Goal: Task Accomplishment & Management: Complete application form

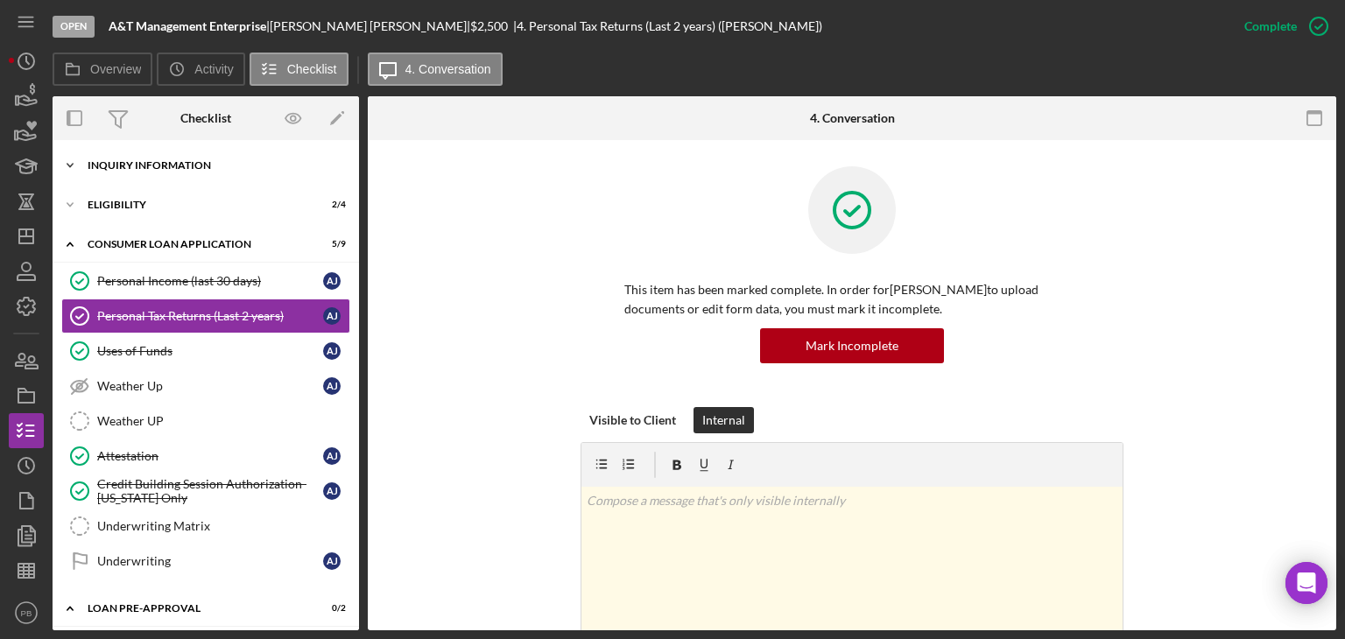
click at [148, 174] on div "Icon/Expander Inquiry Information 6 / 8" at bounding box center [206, 165] width 306 height 35
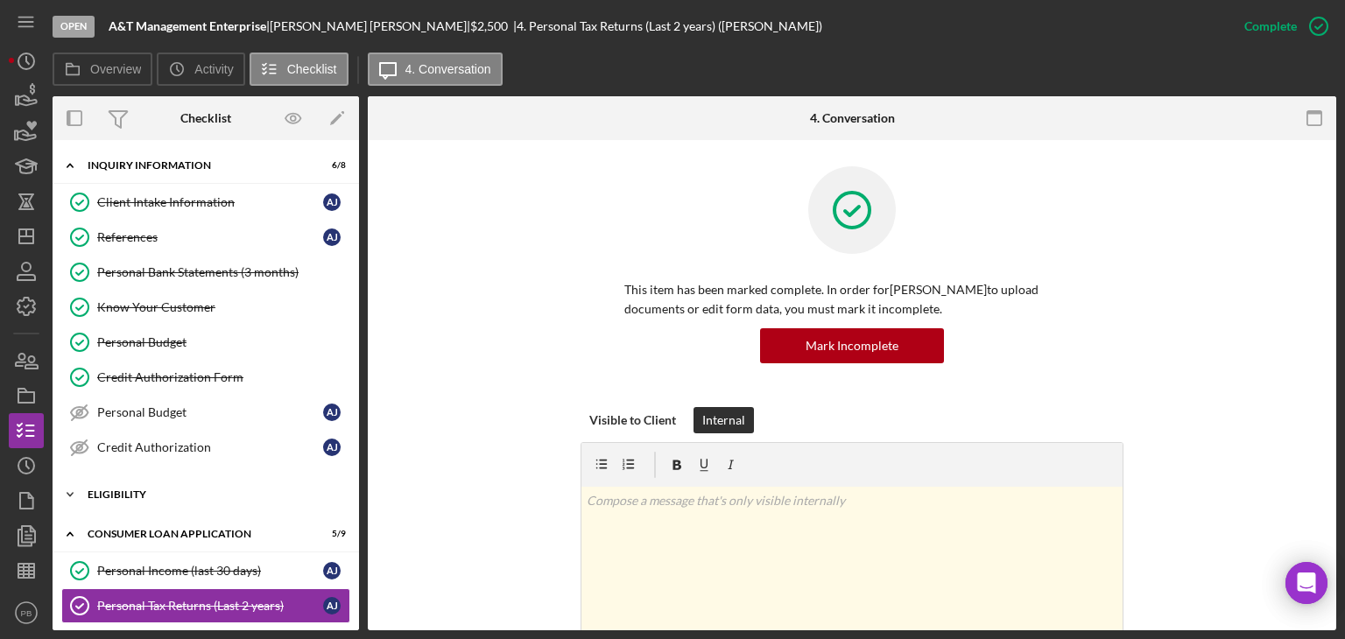
click at [125, 494] on div "Eligibility" at bounding box center [213, 494] width 250 height 11
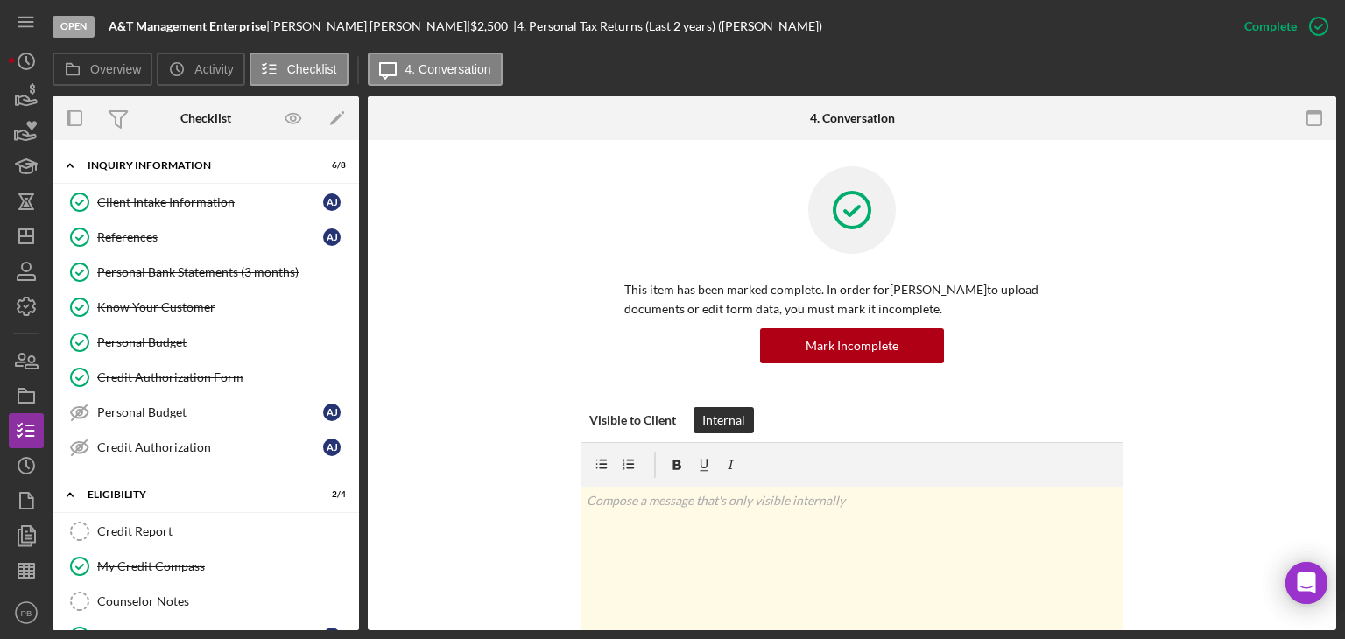
scroll to position [350, 0]
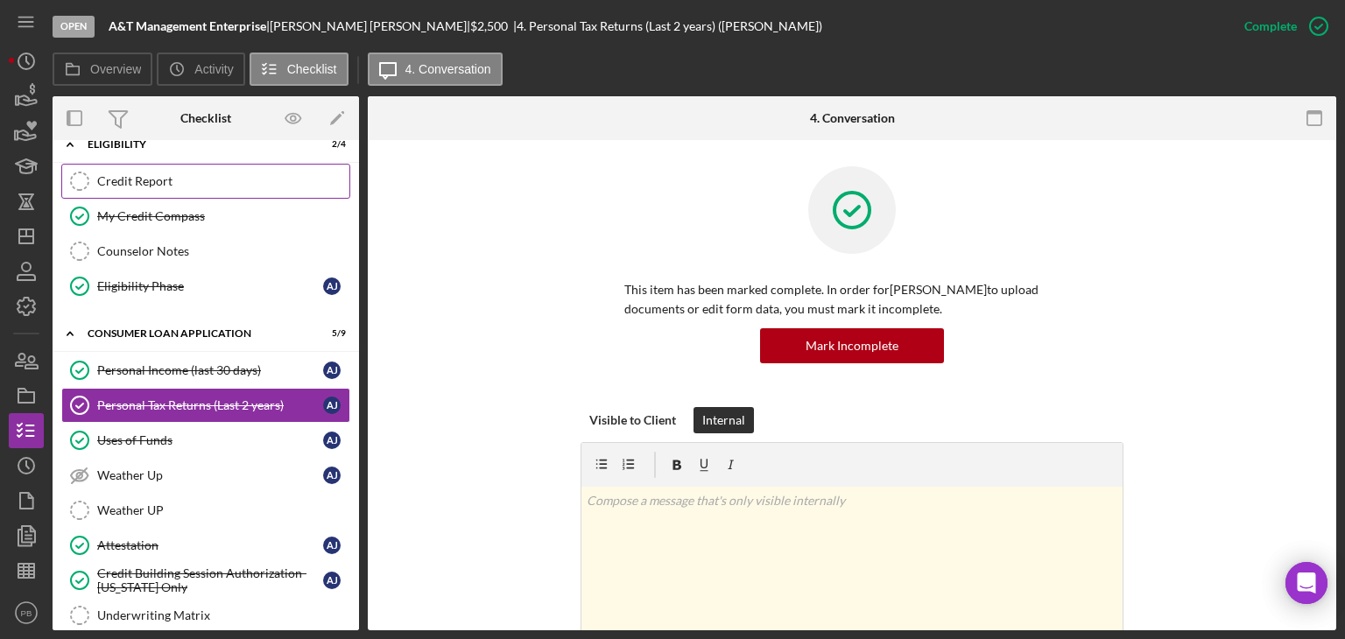
click at [135, 183] on div "Credit Report" at bounding box center [223, 181] width 252 height 14
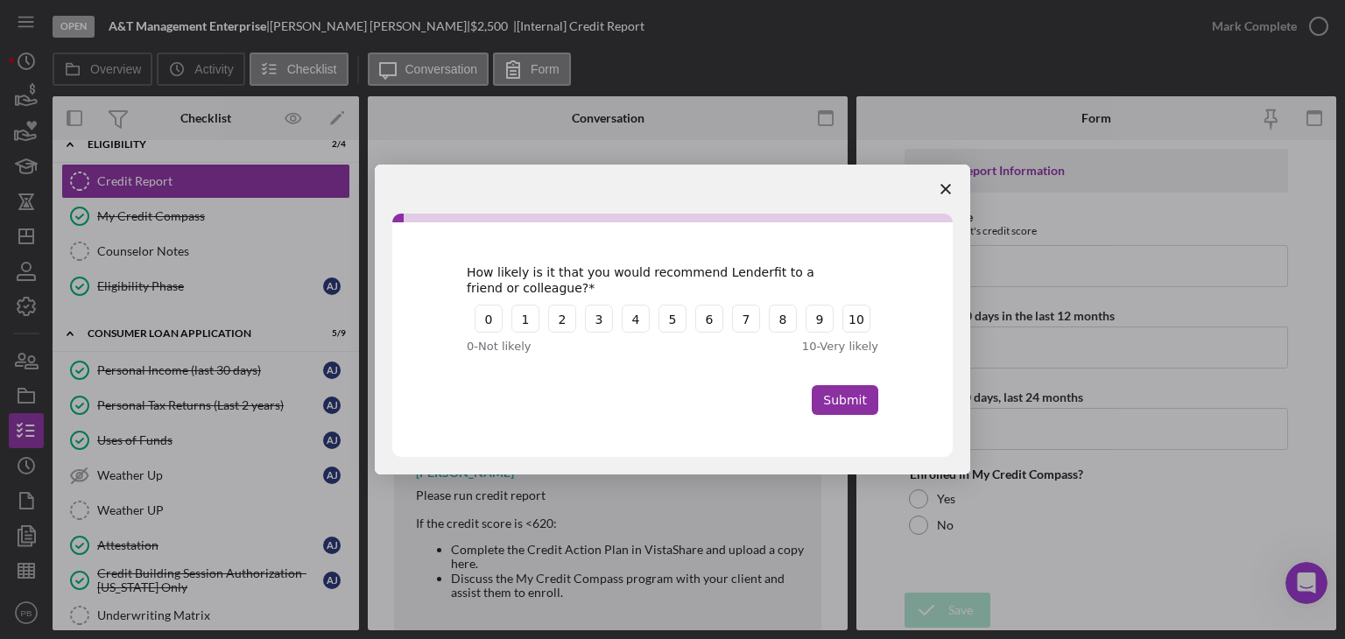
click at [943, 188] on icon "Close survey" at bounding box center [945, 189] width 11 height 11
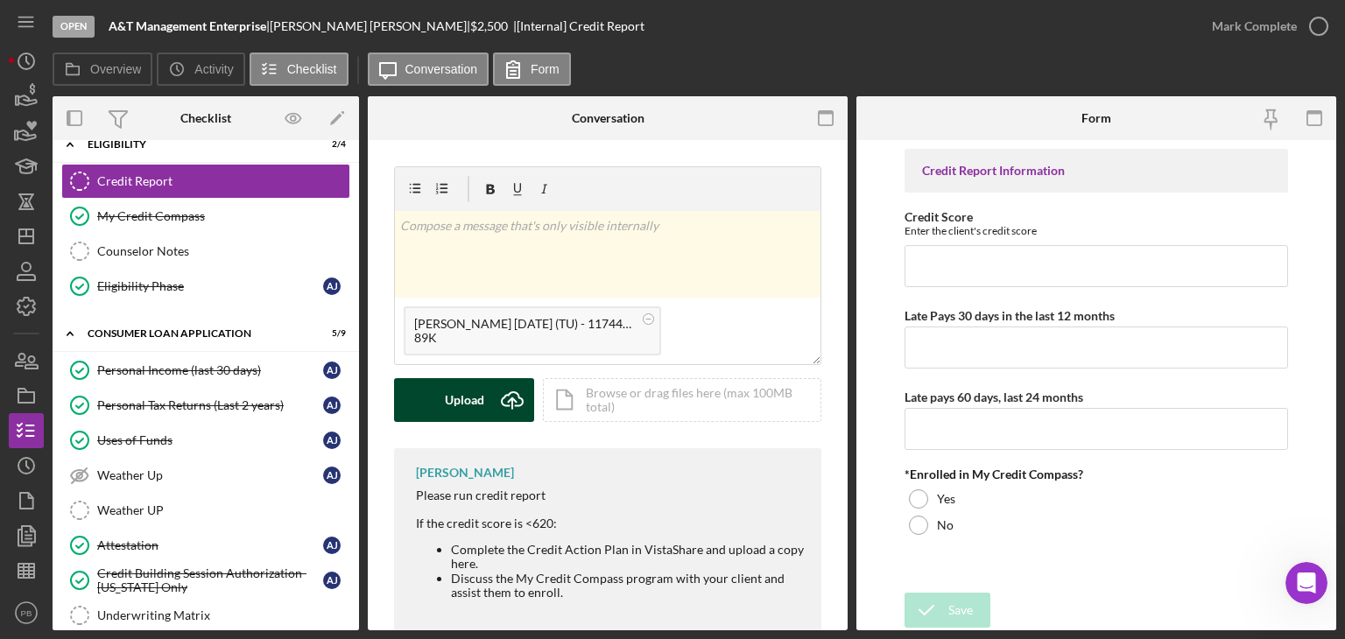
click at [467, 407] on div "Upload" at bounding box center [464, 400] width 39 height 44
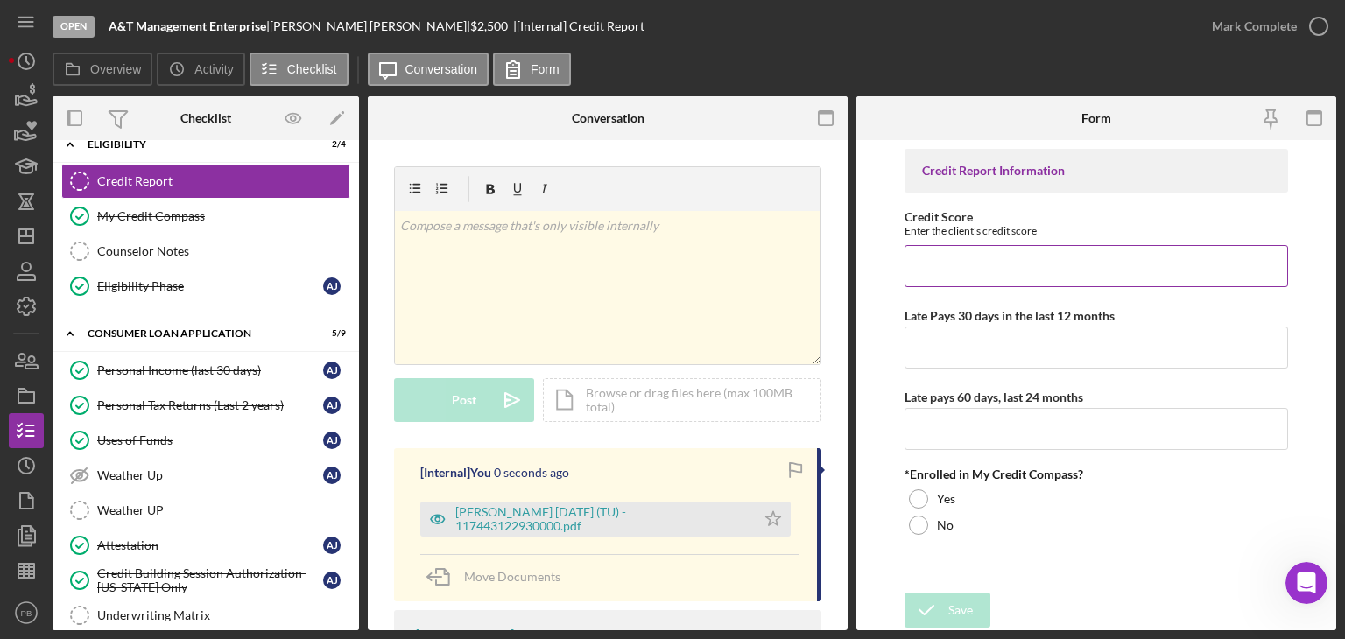
click at [976, 266] on input "Credit Score" at bounding box center [1095, 266] width 383 height 42
type input "588"
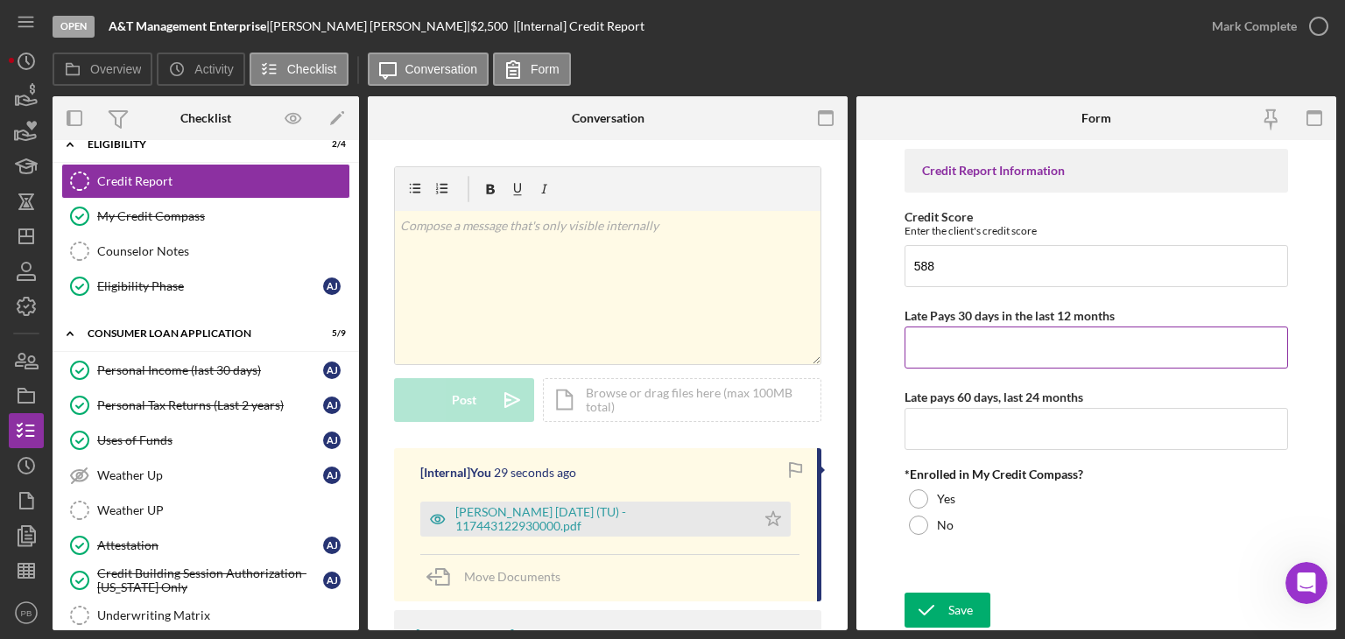
click at [970, 356] on input "Late Pays 30 days in the last 12 months" at bounding box center [1095, 348] width 383 height 42
type input "0"
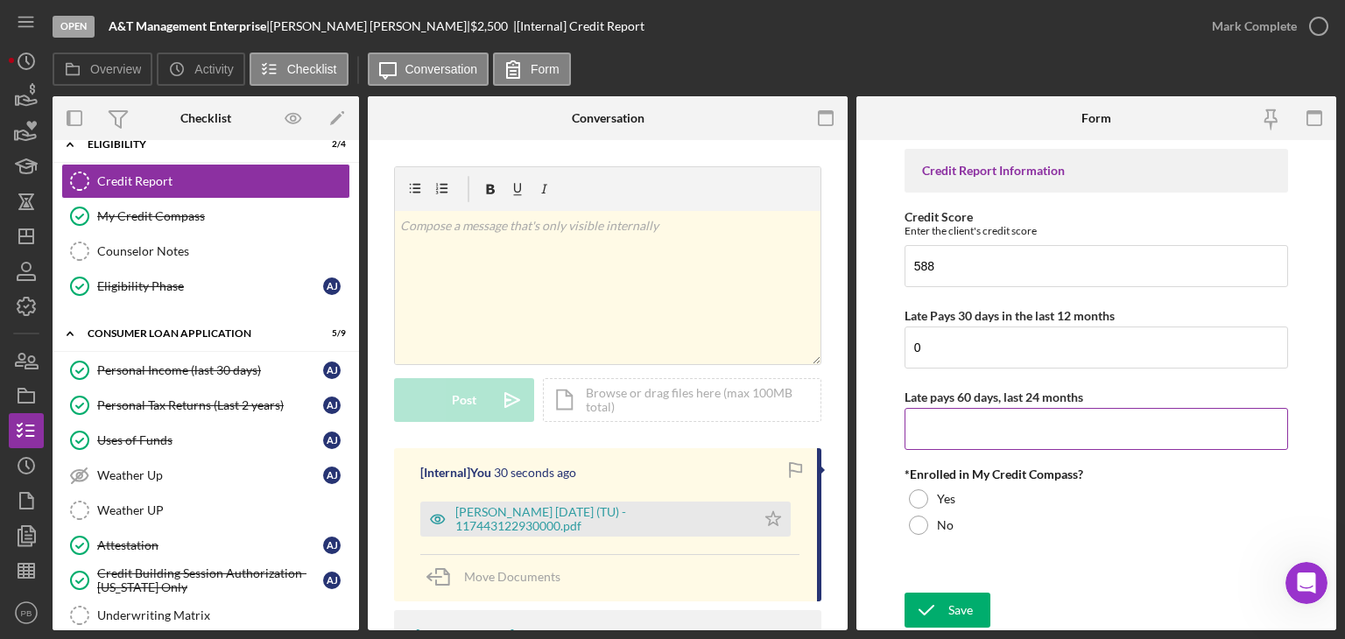
click at [1009, 442] on input "Late pays 60 days, last 24 months" at bounding box center [1095, 429] width 383 height 42
type input "0"
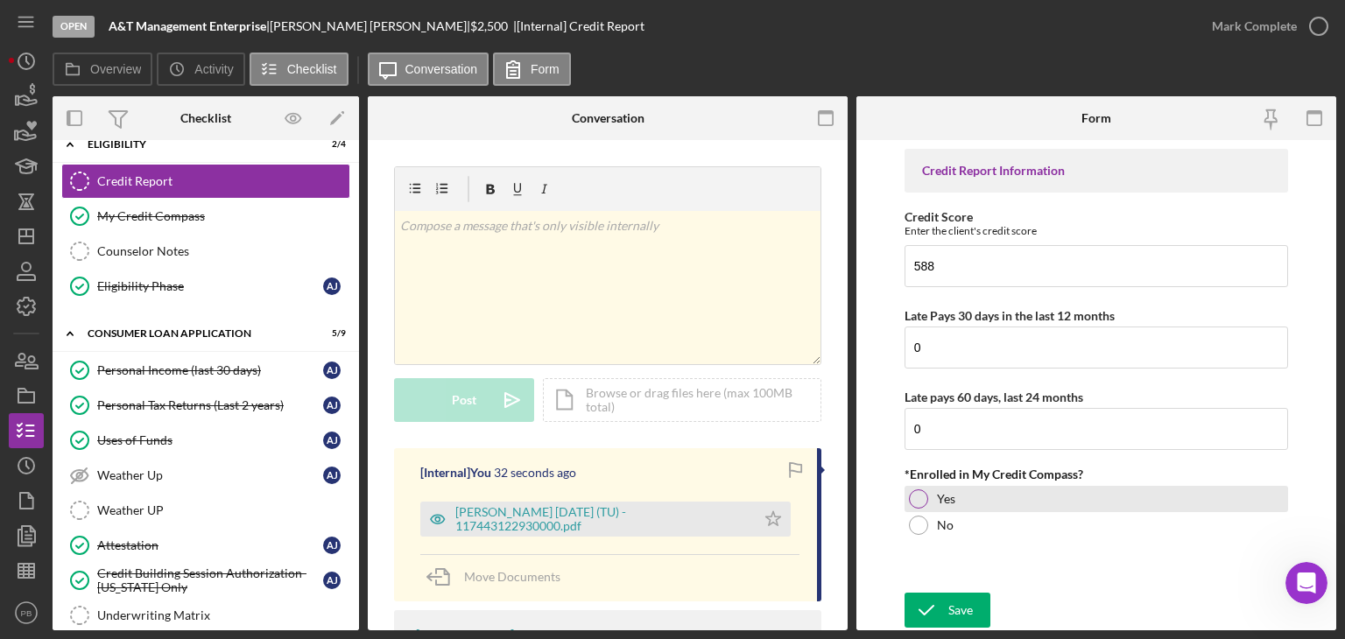
click at [919, 500] on div at bounding box center [918, 498] width 19 height 19
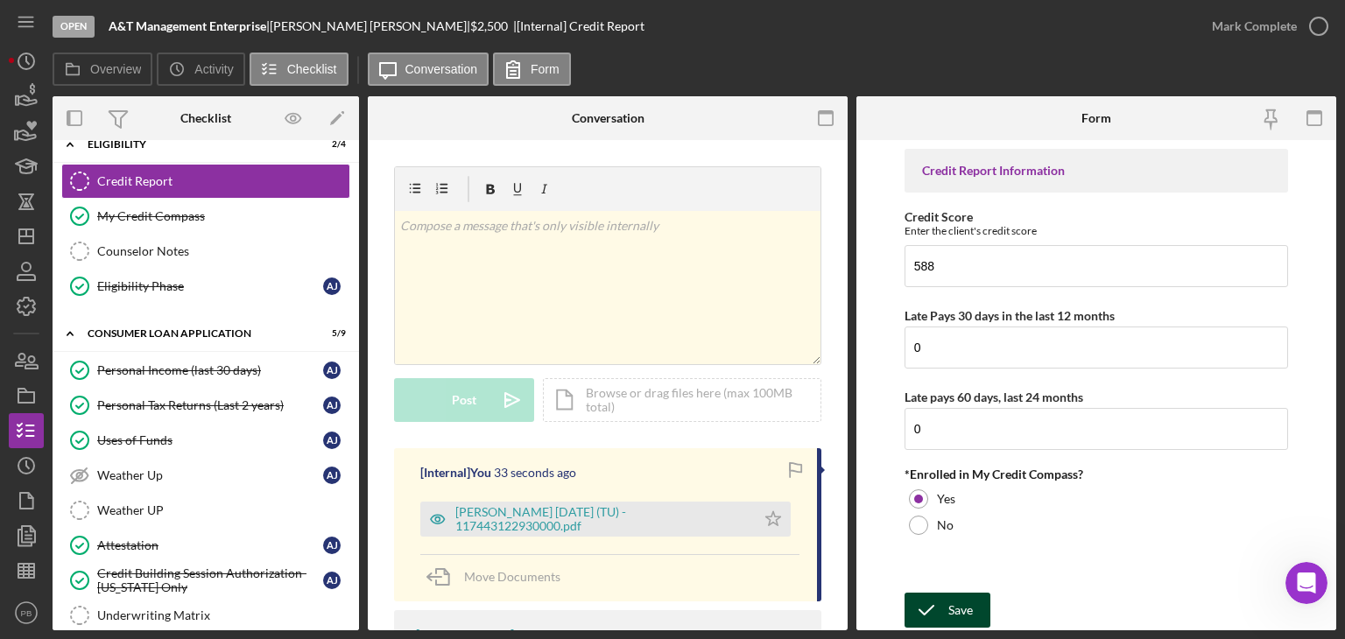
click at [950, 610] on div "Save" at bounding box center [960, 610] width 25 height 35
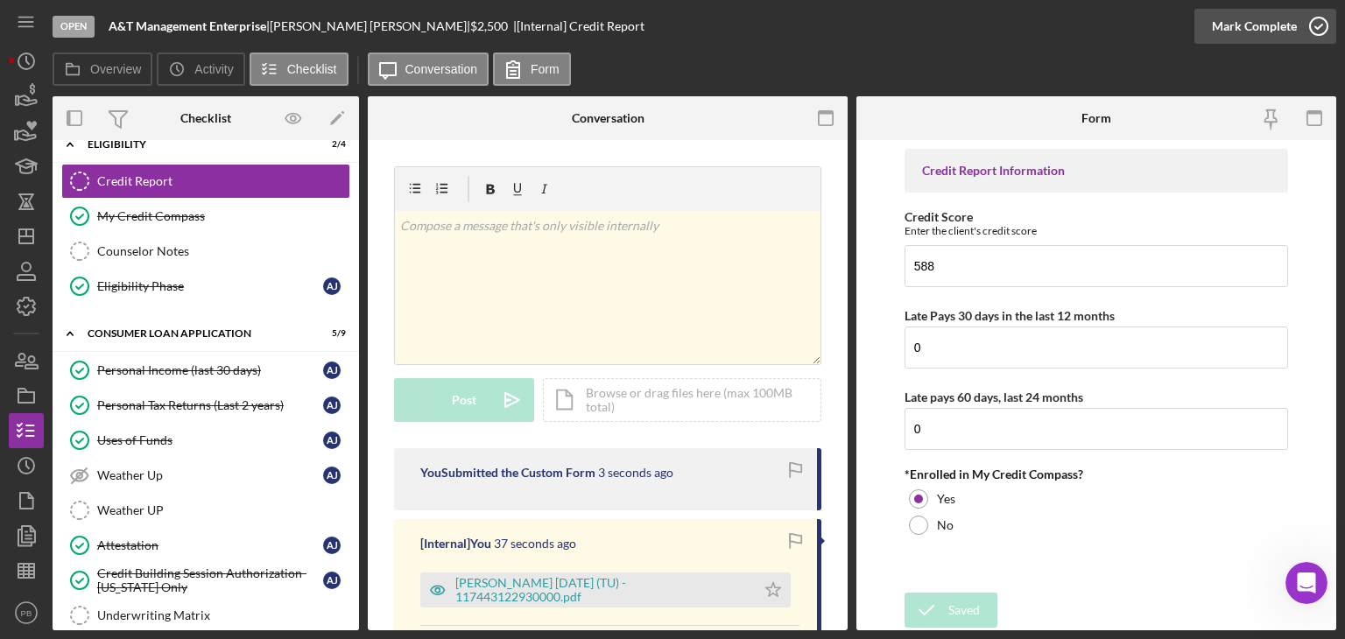
click at [1293, 25] on div "Mark Complete" at bounding box center [1254, 26] width 85 height 35
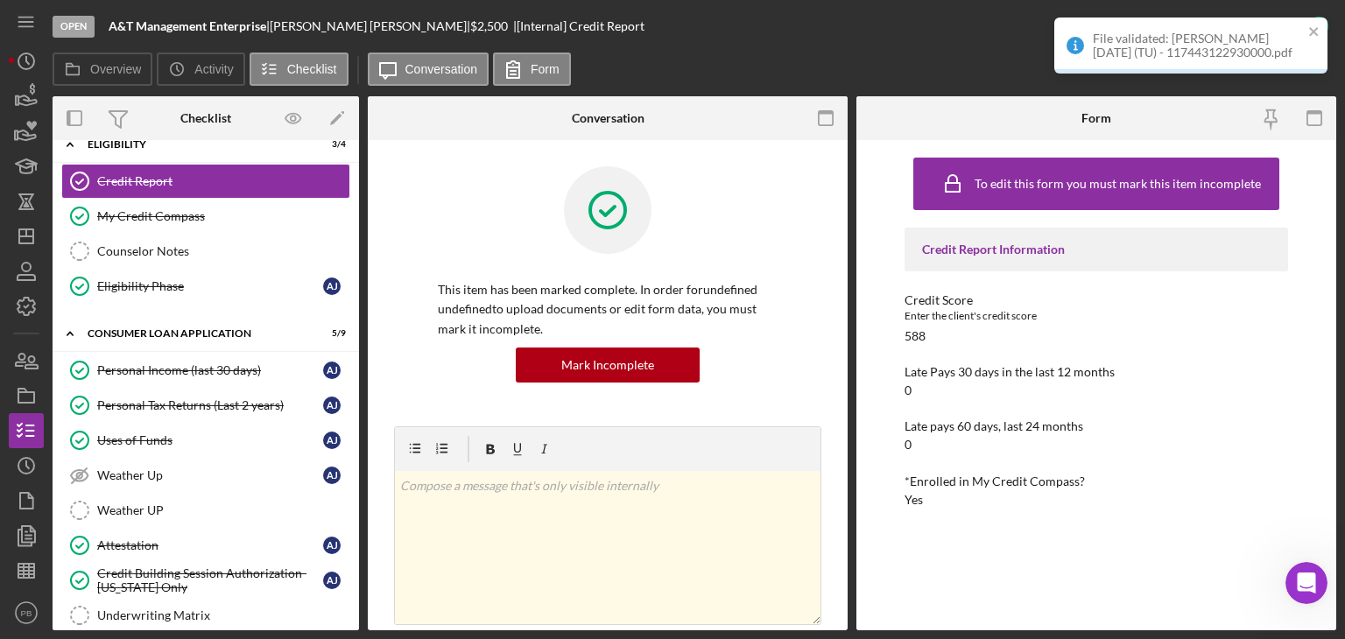
scroll to position [700, 0]
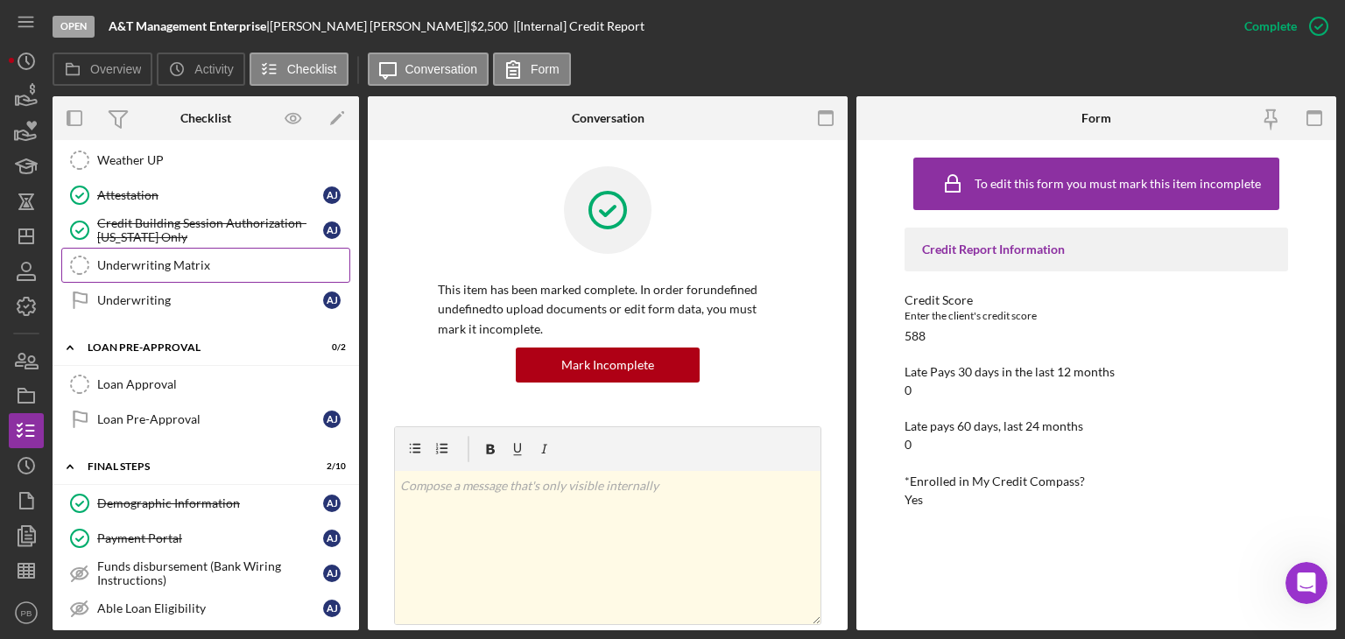
click at [158, 259] on div "Underwriting Matrix" at bounding box center [223, 265] width 252 height 14
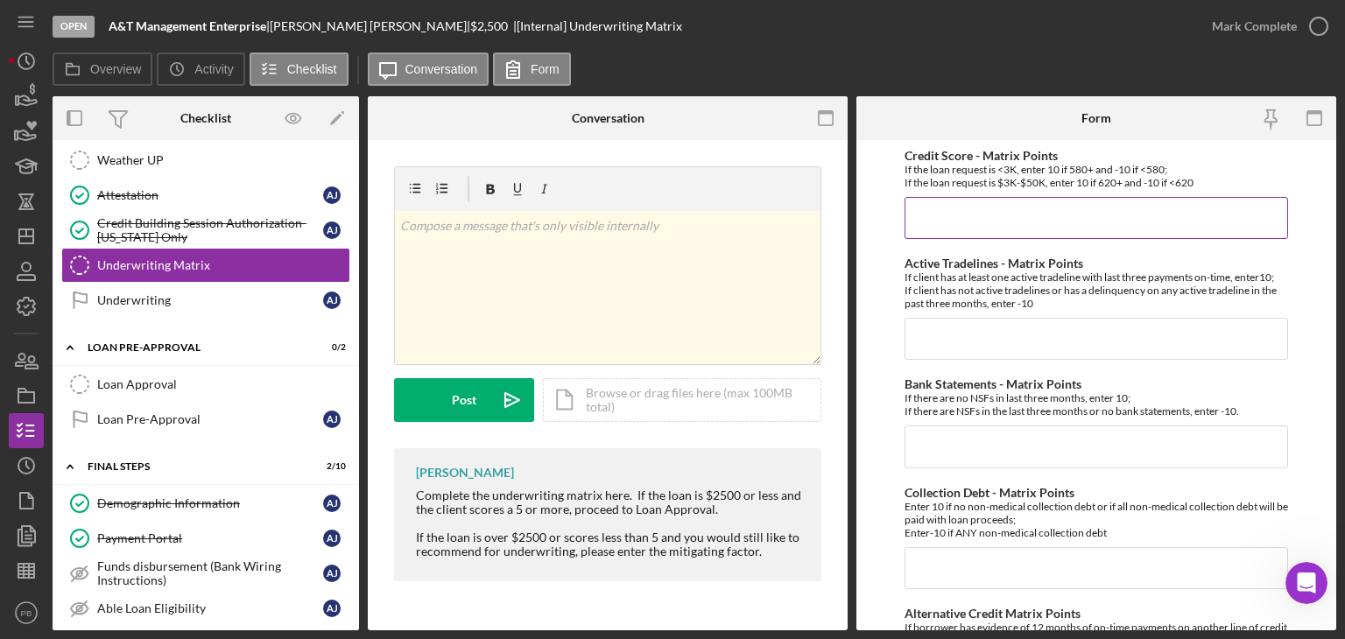
click at [1012, 227] on input "Credit Score - Matrix Points" at bounding box center [1095, 218] width 383 height 42
type input "10"
click at [995, 342] on input "Active Tradelines - Matrix Points" at bounding box center [1095, 339] width 383 height 42
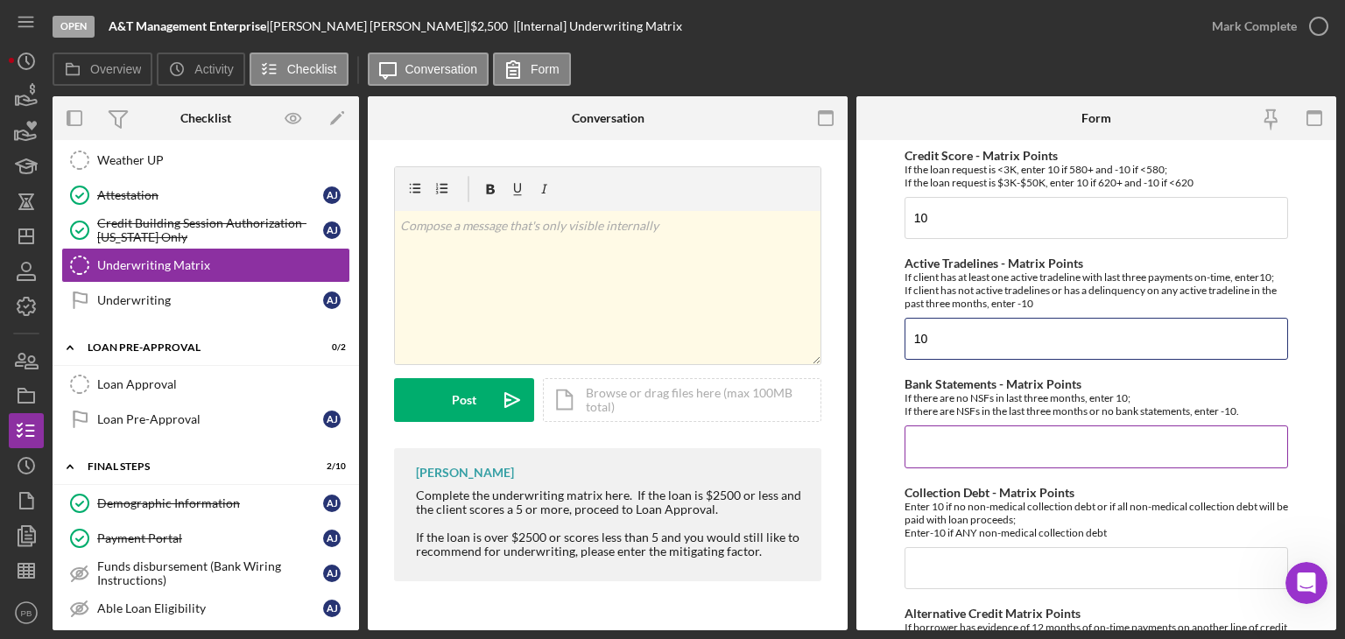
type input "10"
click at [984, 450] on input "Bank Statements - Matrix Points" at bounding box center [1095, 447] width 383 height 42
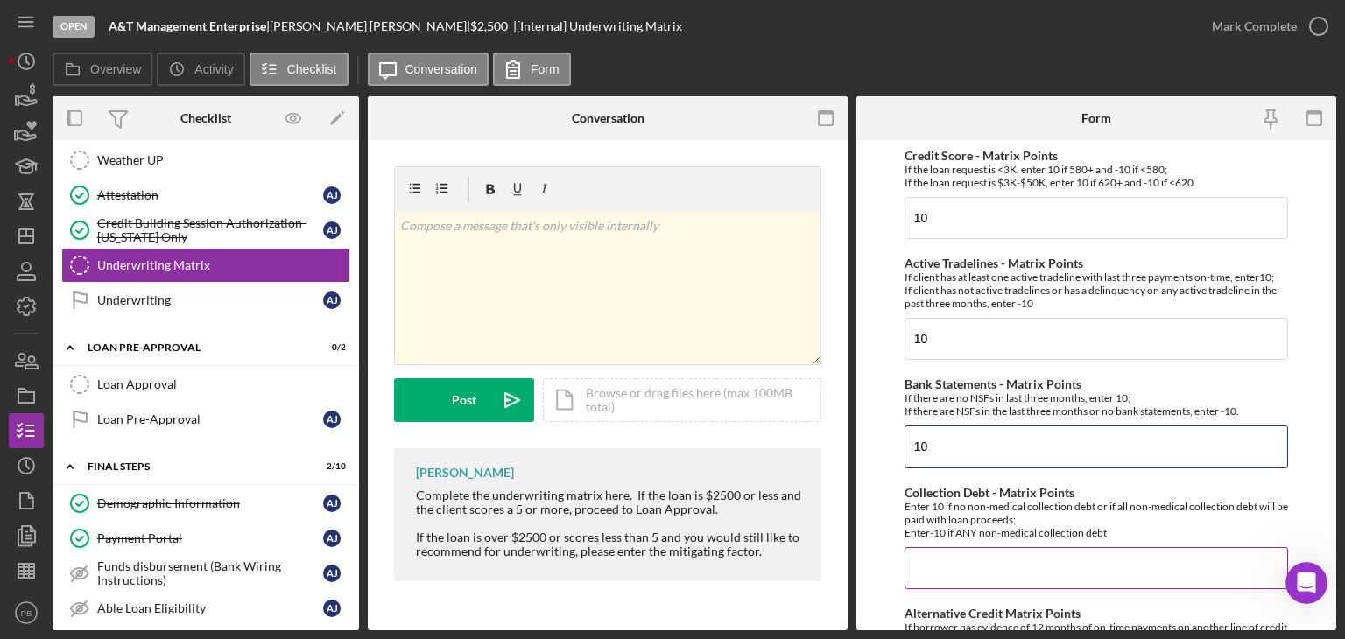
type input "10"
click at [982, 555] on input "Collection Debt - Matrix Points" at bounding box center [1095, 568] width 383 height 42
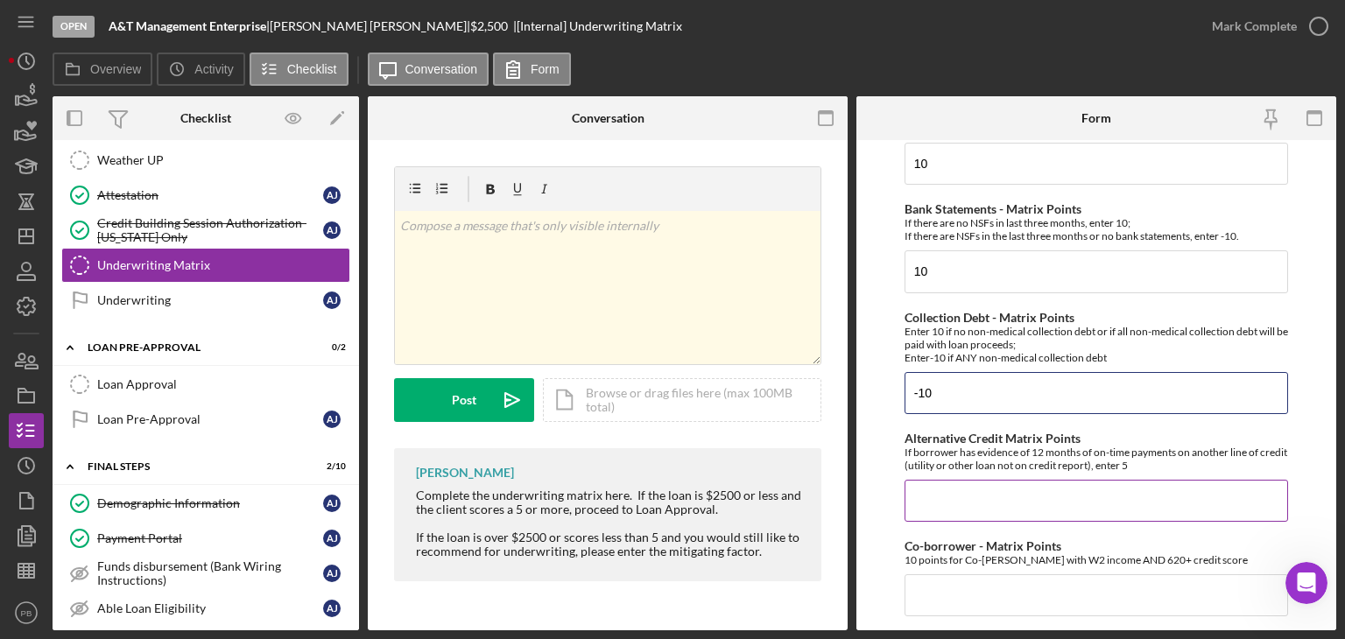
type input "-10"
click at [988, 497] on input "Alternative Credit Matrix Points" at bounding box center [1095, 501] width 383 height 42
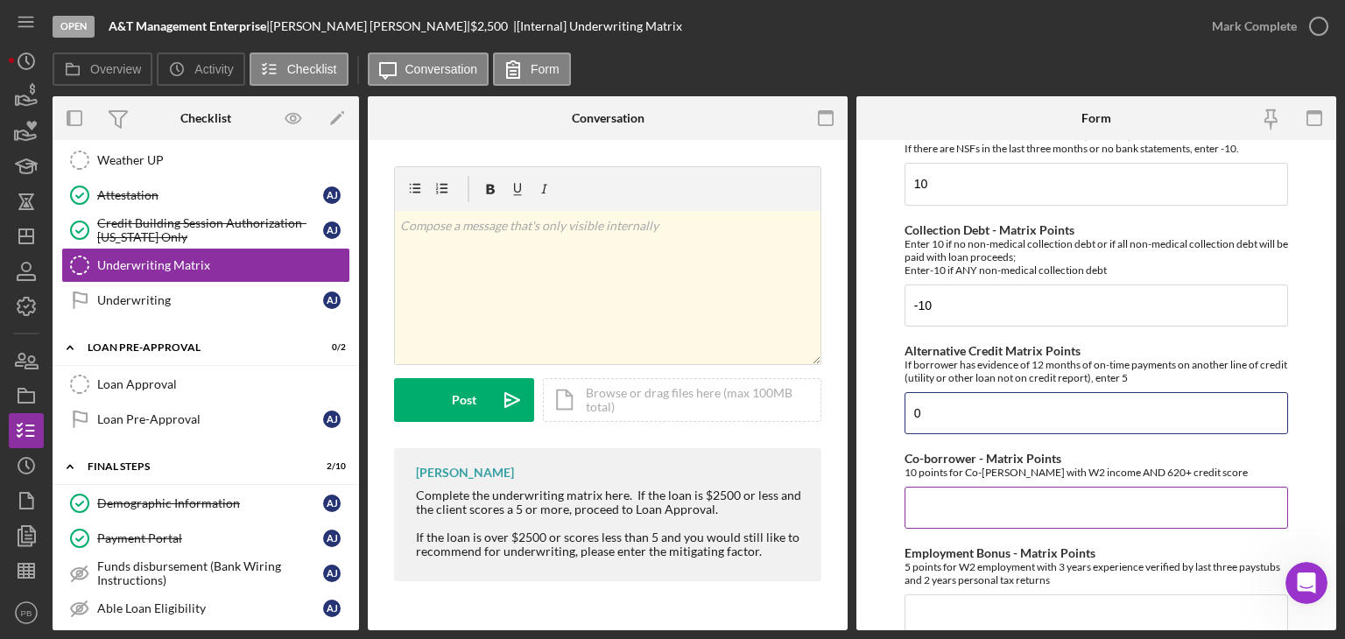
type input "0"
click at [992, 500] on input "Co-borrower - Matrix Points" at bounding box center [1095, 508] width 383 height 42
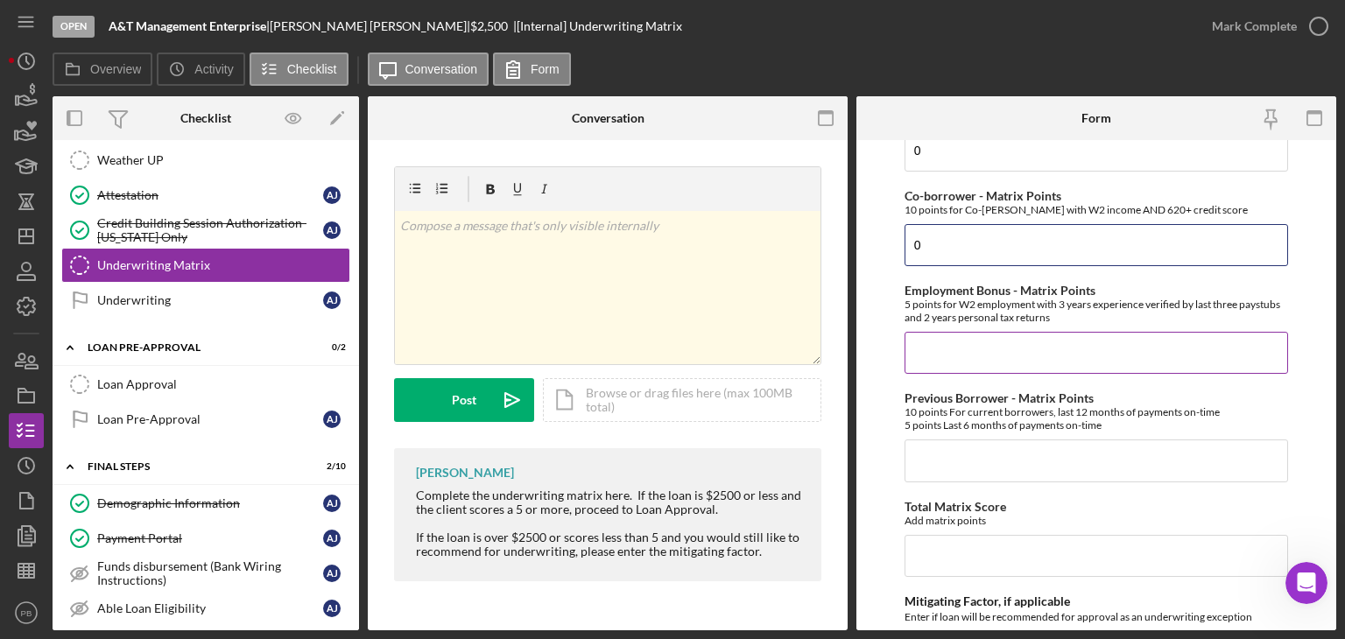
type input "0"
click at [950, 333] on input "Employment Bonus - Matrix Points" at bounding box center [1095, 353] width 383 height 42
type input "4"
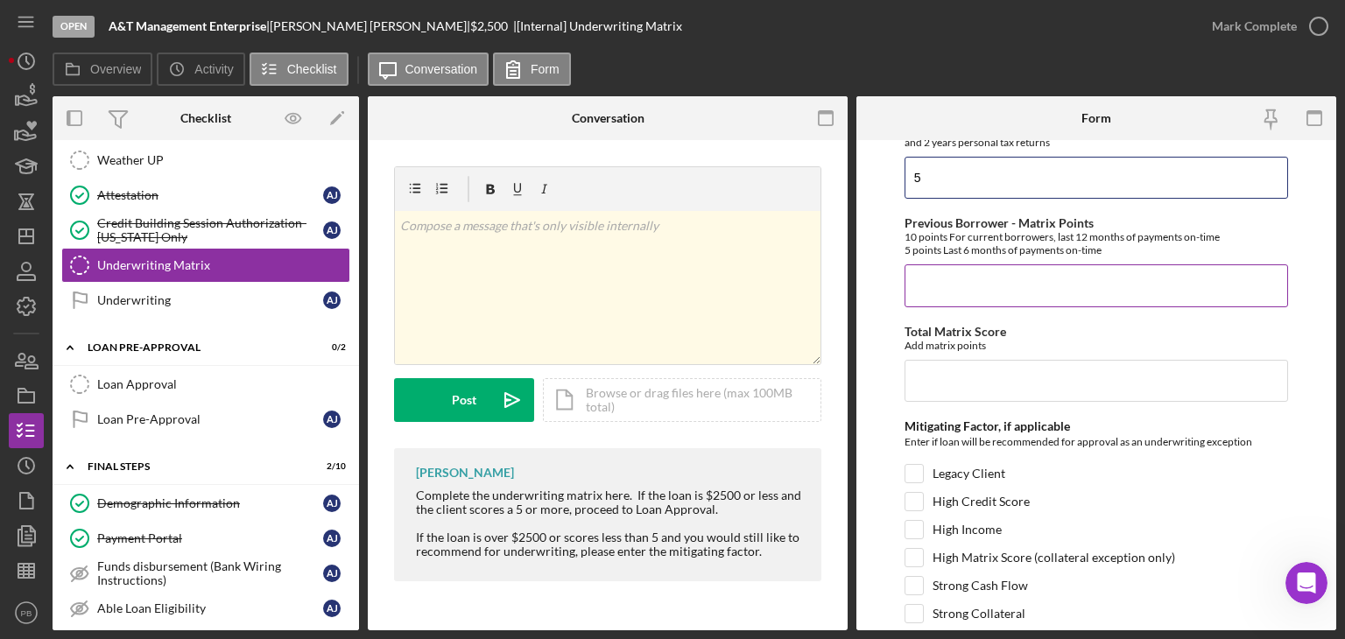
type input "5"
click at [984, 276] on input "Previous Borrower - Matrix Points" at bounding box center [1095, 285] width 383 height 42
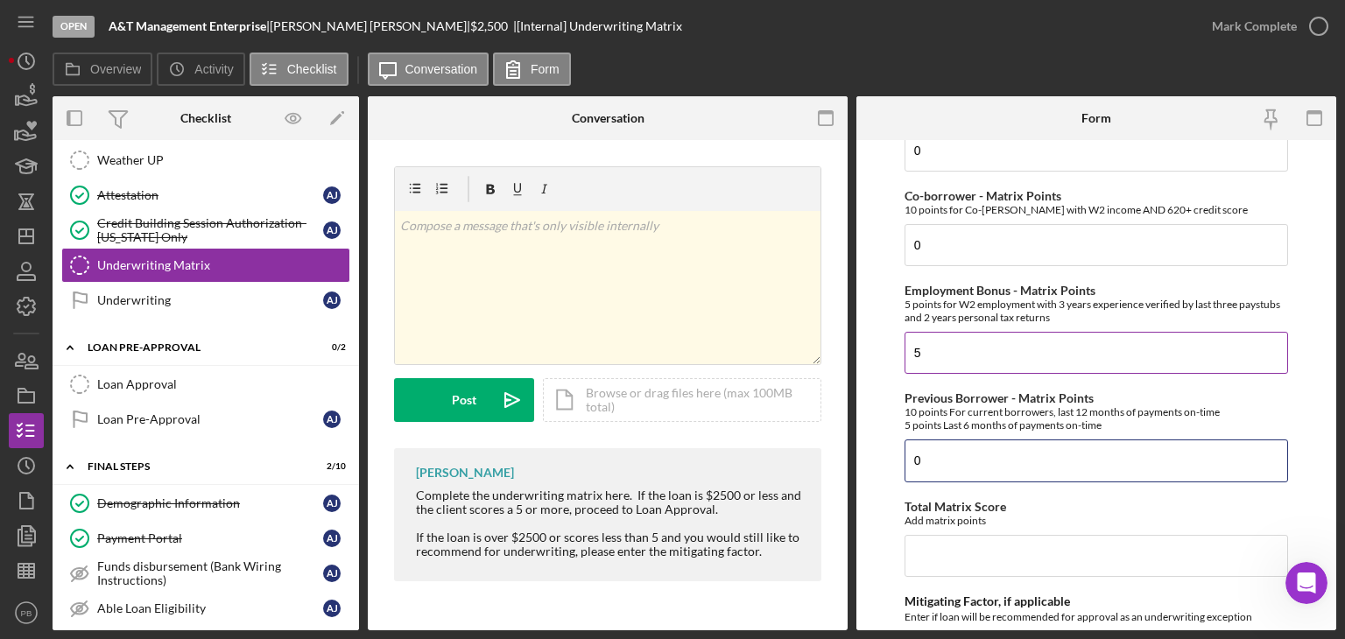
scroll to position [788, 0]
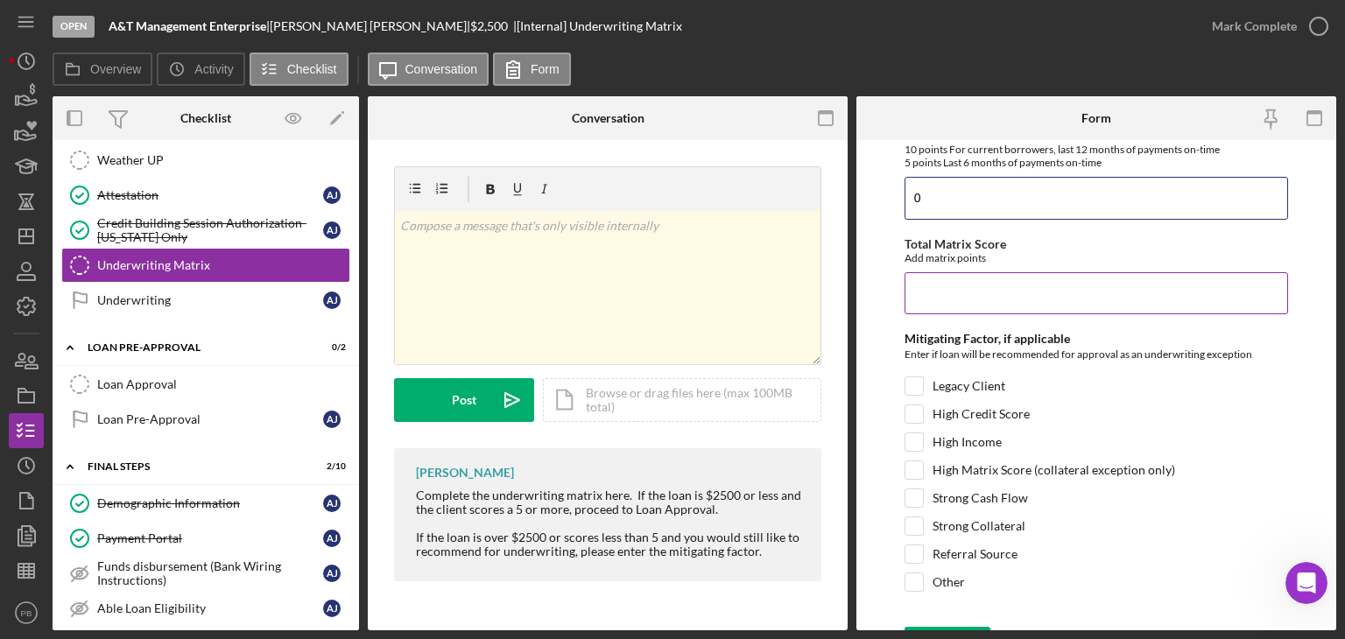
type input "0"
click at [972, 289] on input "Total Matrix Score" at bounding box center [1095, 293] width 383 height 42
type input "5"
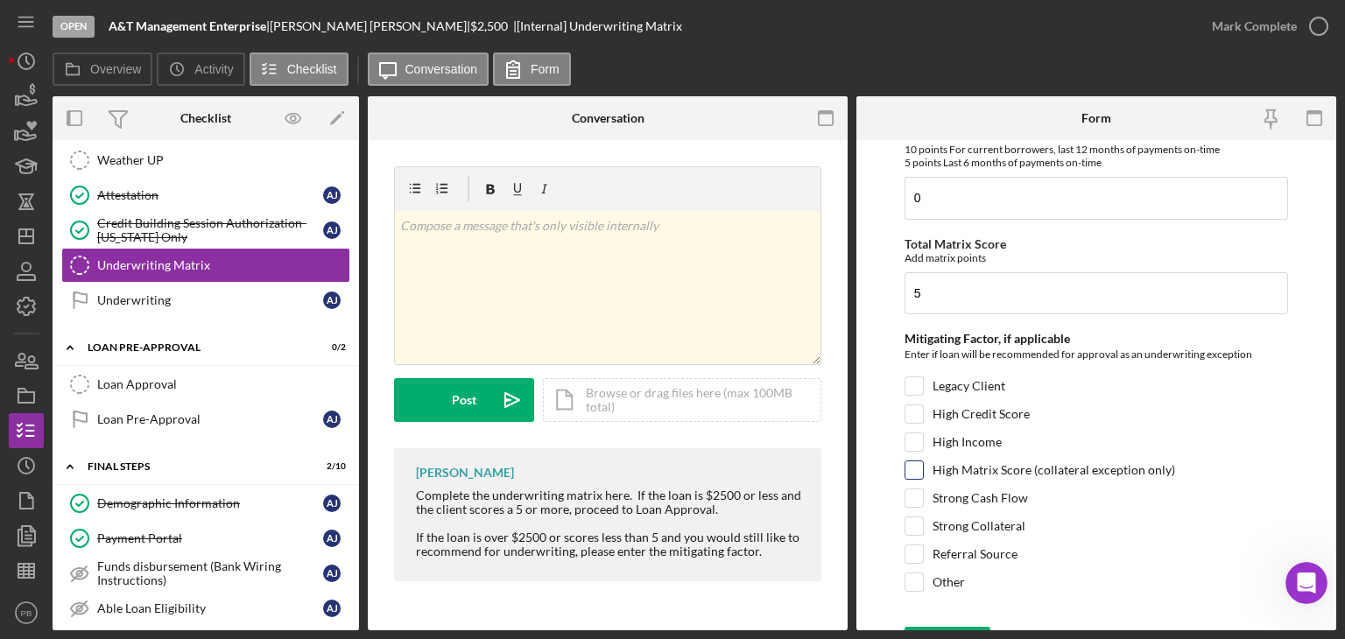
click at [912, 464] on input "High Matrix Score (collateral exception only)" at bounding box center [914, 470] width 18 height 18
checkbox input "false"
click at [924, 495] on div "Strong Cash Flow" at bounding box center [1095, 503] width 383 height 28
click at [914, 495] on input "Strong Cash Flow" at bounding box center [914, 498] width 18 height 18
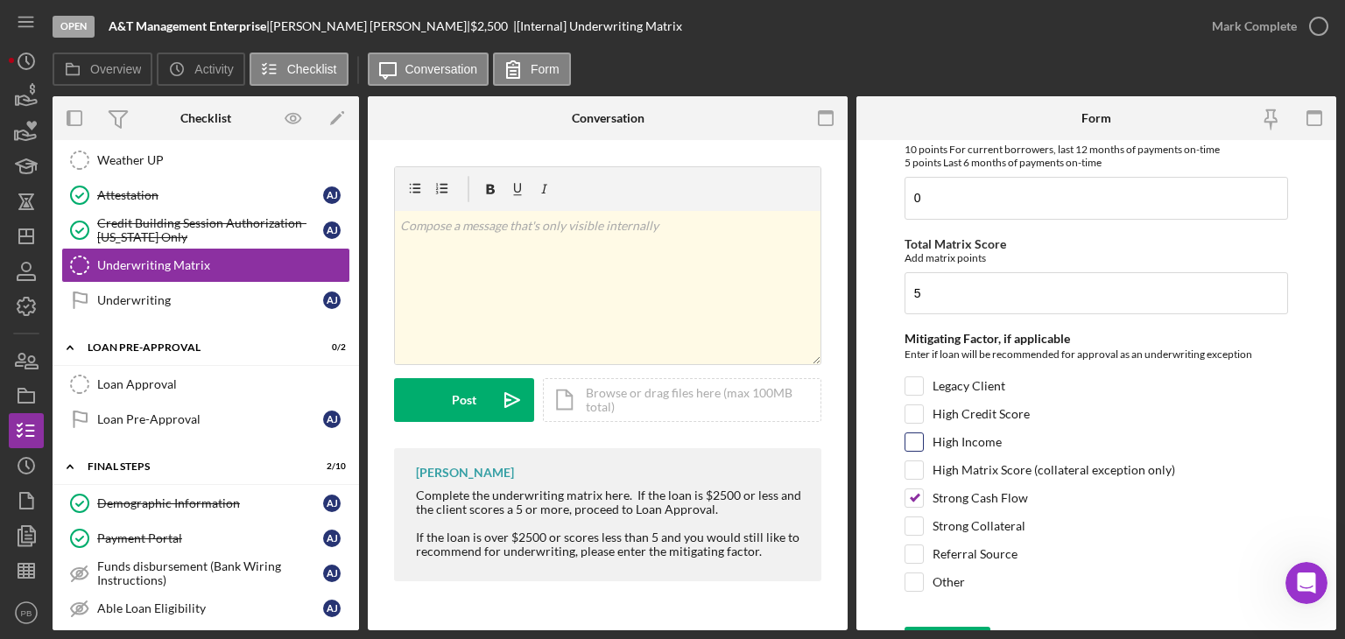
scroll to position [816, 0]
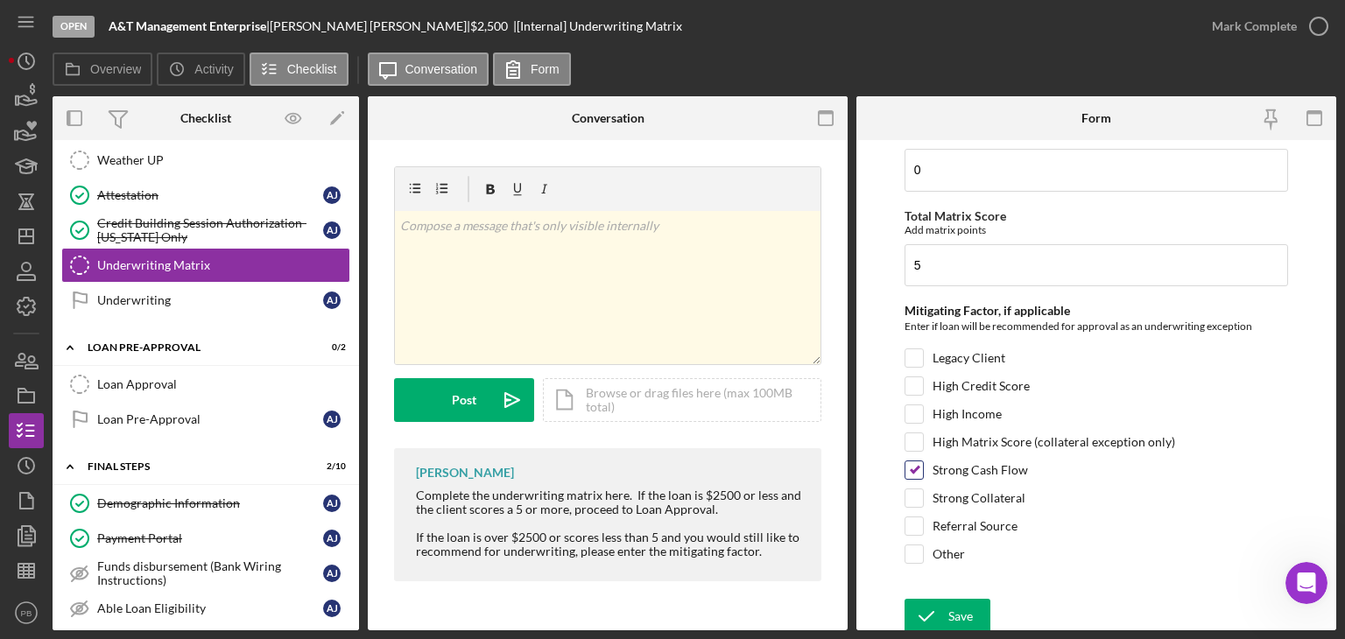
click at [913, 461] on input "Strong Cash Flow" at bounding box center [914, 470] width 18 height 18
checkbox input "false"
click at [958, 607] on div "Save" at bounding box center [960, 616] width 25 height 35
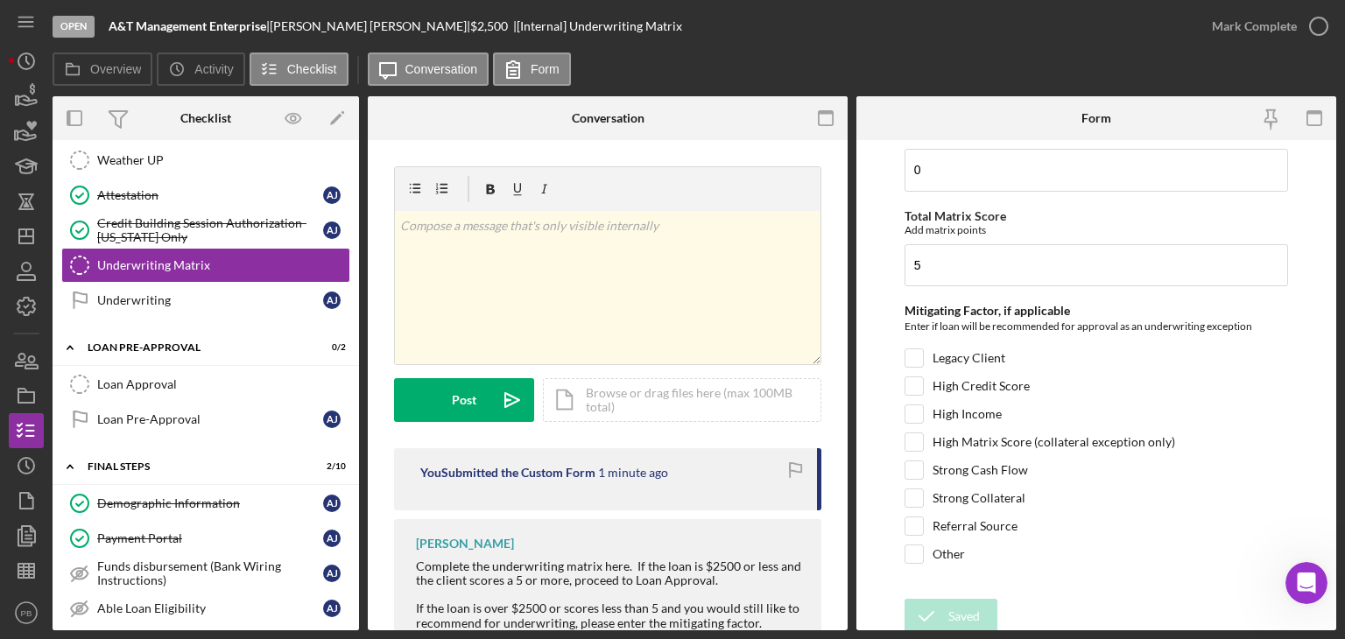
scroll to position [466, 0]
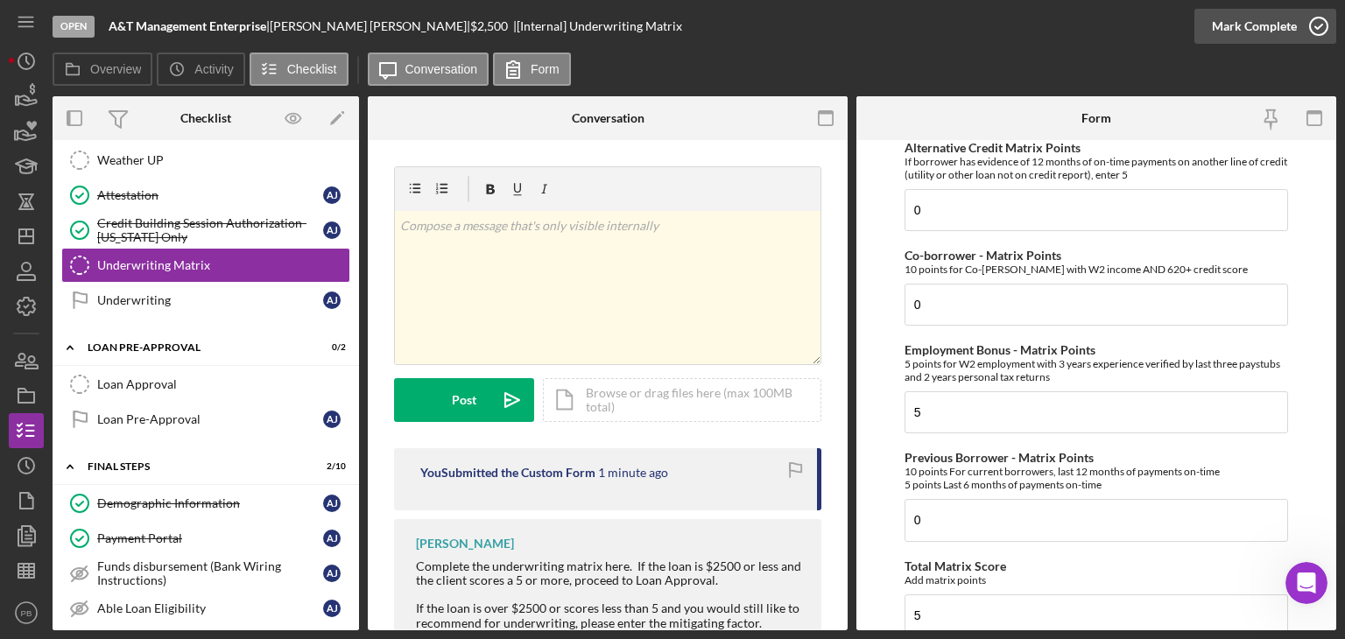
click at [1248, 26] on div "Mark Complete" at bounding box center [1254, 26] width 85 height 35
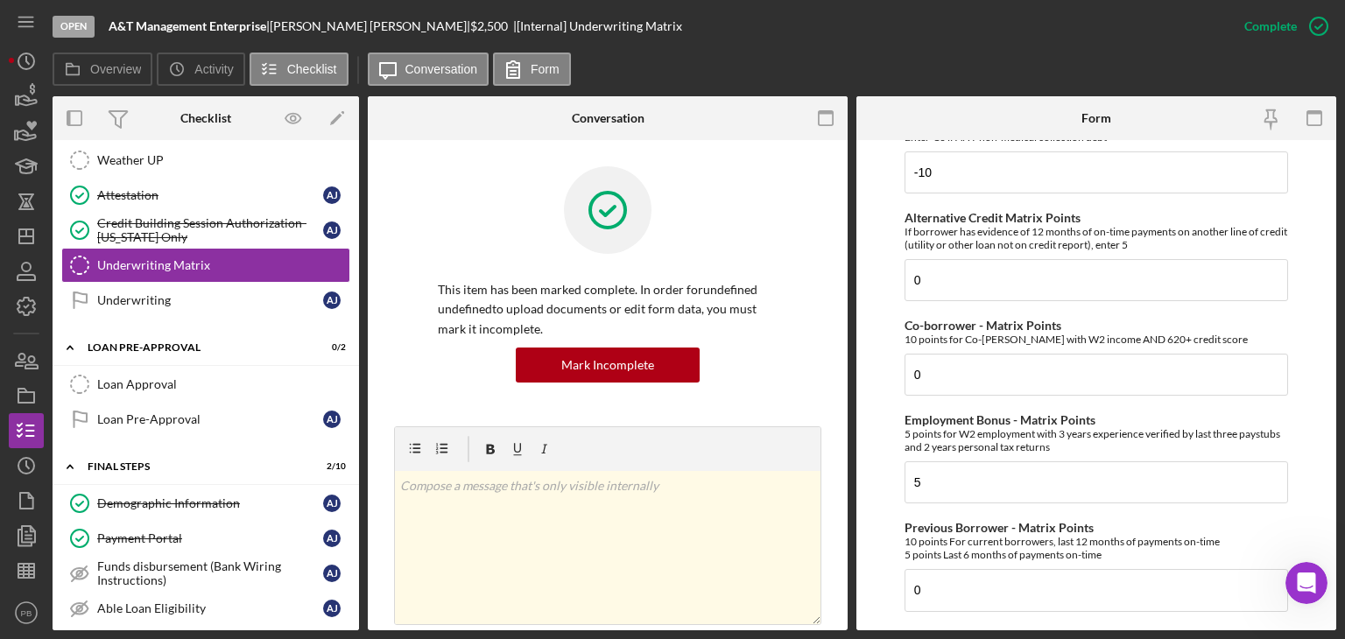
scroll to position [536, 0]
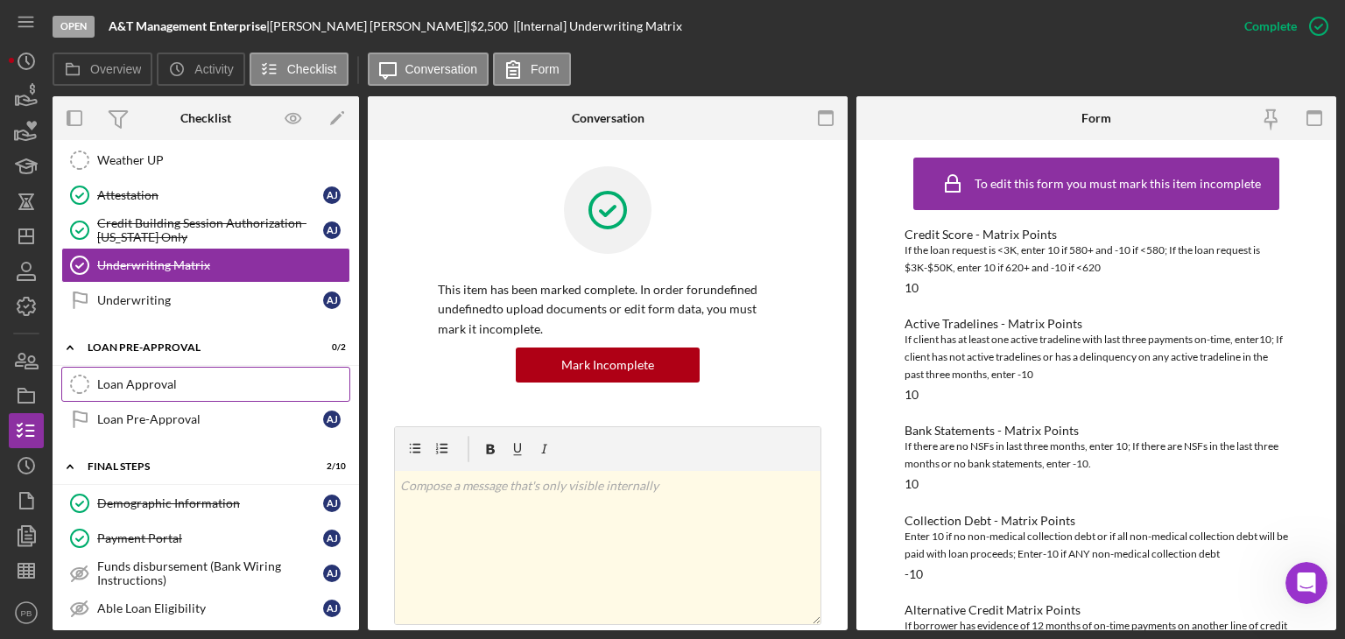
click at [136, 383] on link "Loan Approval Loan Approval" at bounding box center [205, 384] width 289 height 35
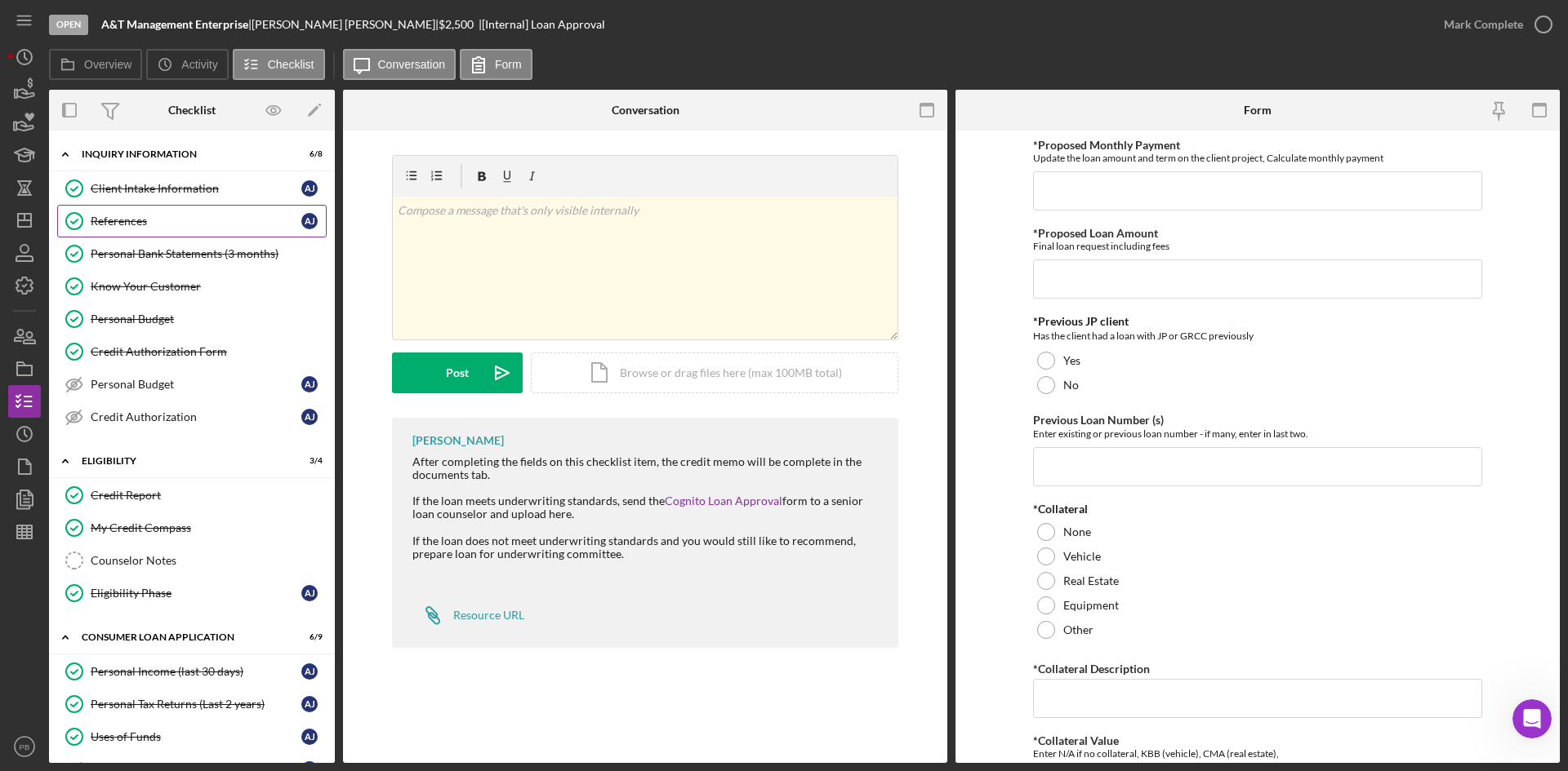
click at [137, 200] on link "Client Intake Information Client Intake Information A J" at bounding box center [191, 188] width 270 height 33
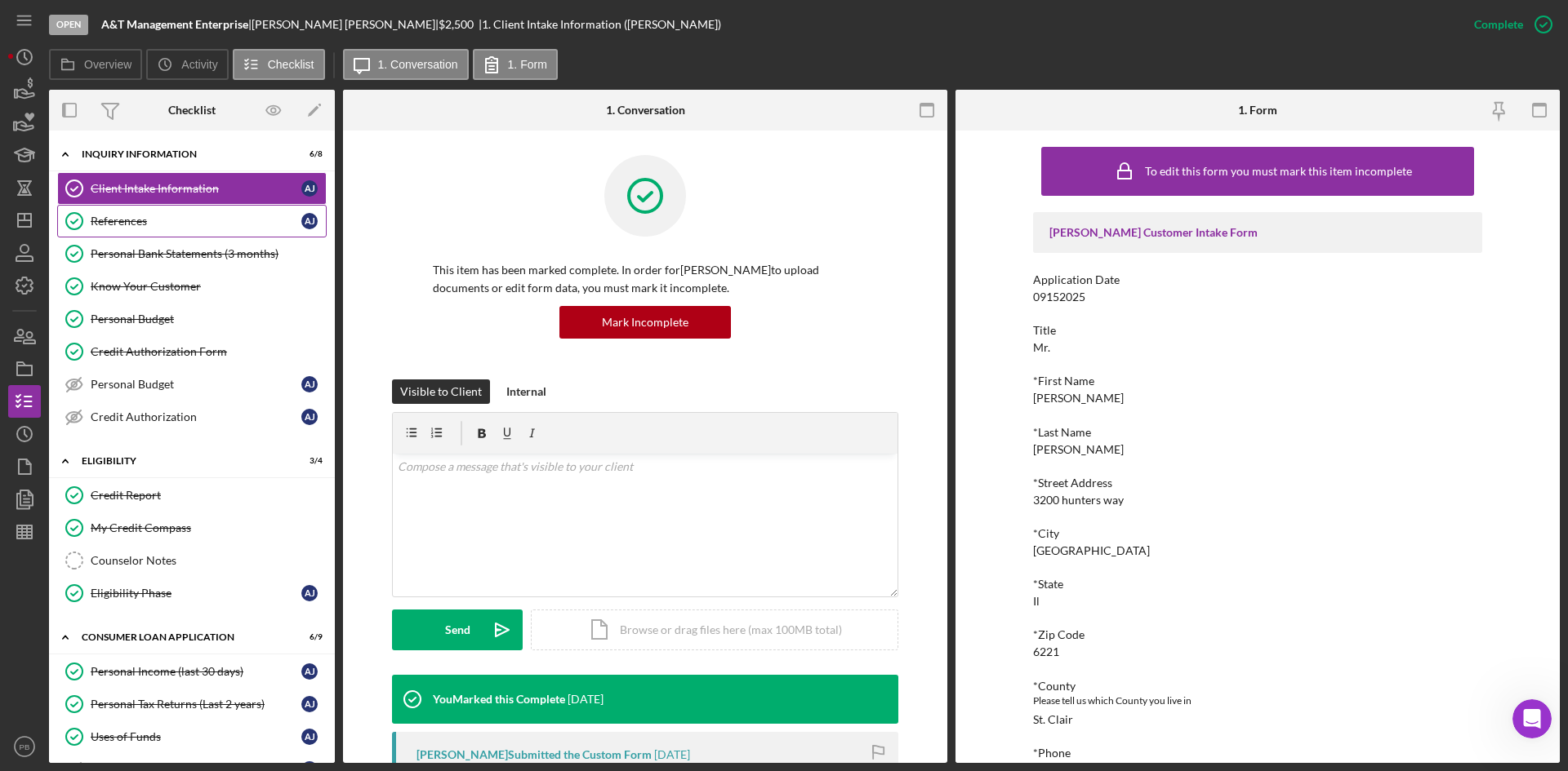
click at [139, 213] on link "References References A J" at bounding box center [191, 221] width 270 height 33
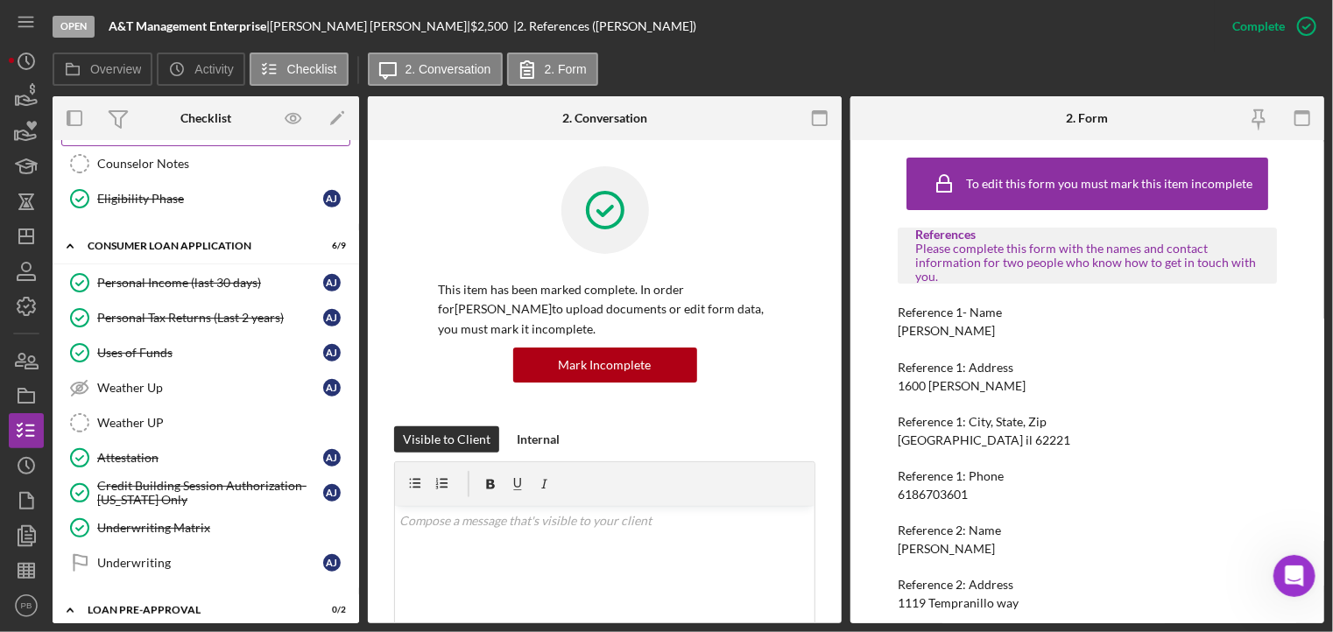
scroll to position [613, 0]
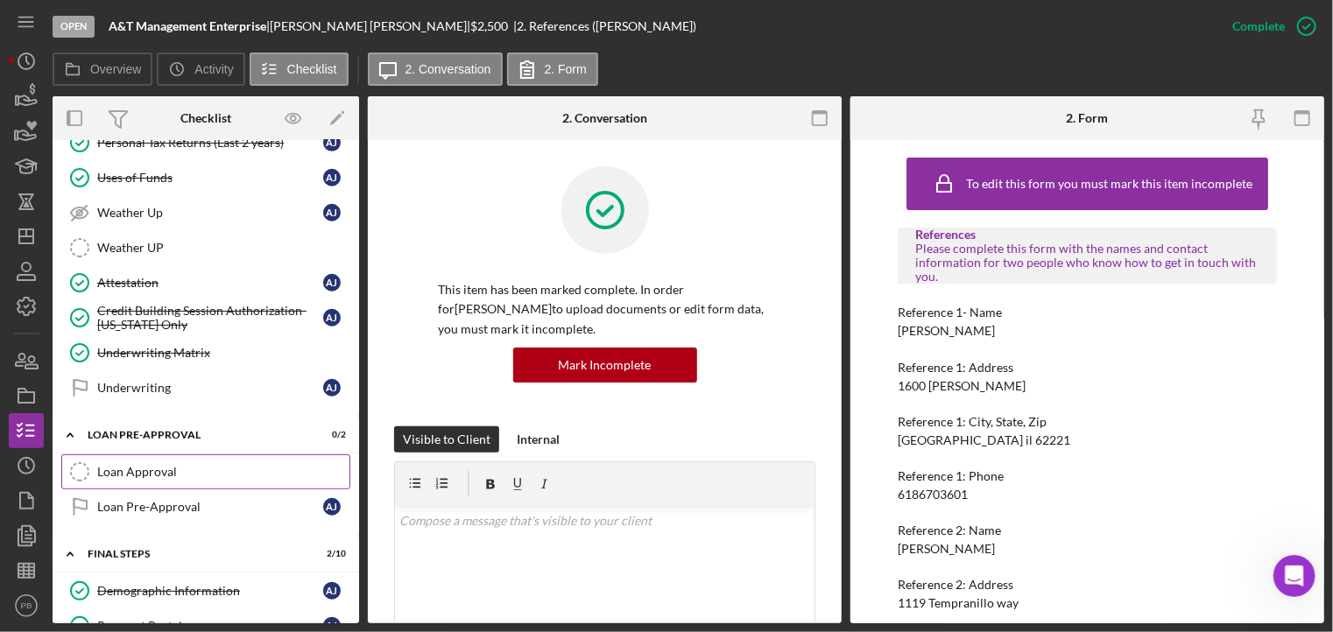
click at [161, 465] on div "Loan Approval" at bounding box center [223, 472] width 252 height 14
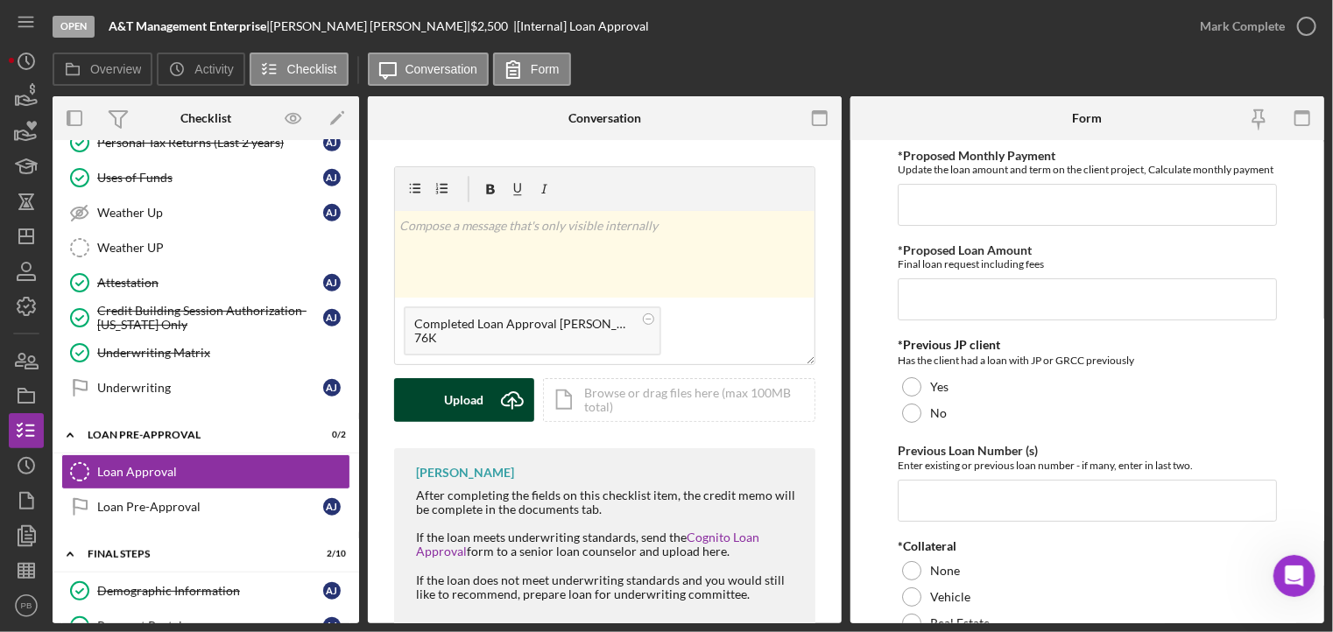
click at [450, 412] on div "Upload" at bounding box center [464, 400] width 39 height 44
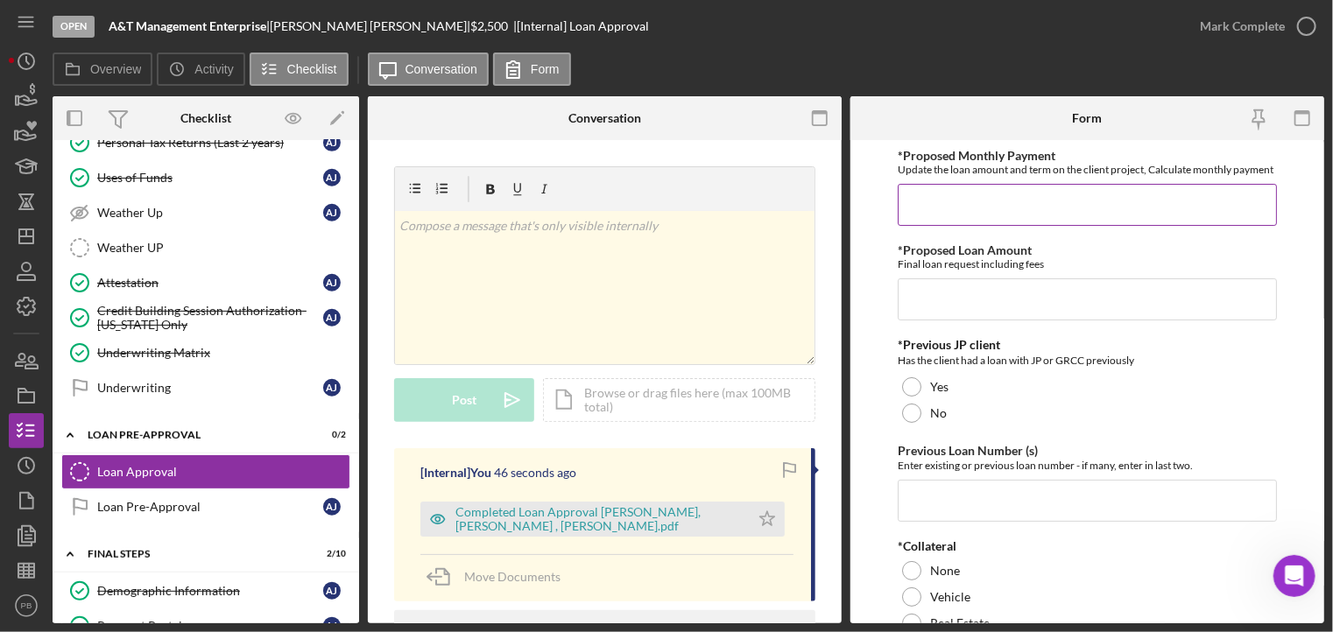
click at [1024, 207] on input "*Proposed Monthly Payment" at bounding box center [1086, 205] width 379 height 42
type input "$96"
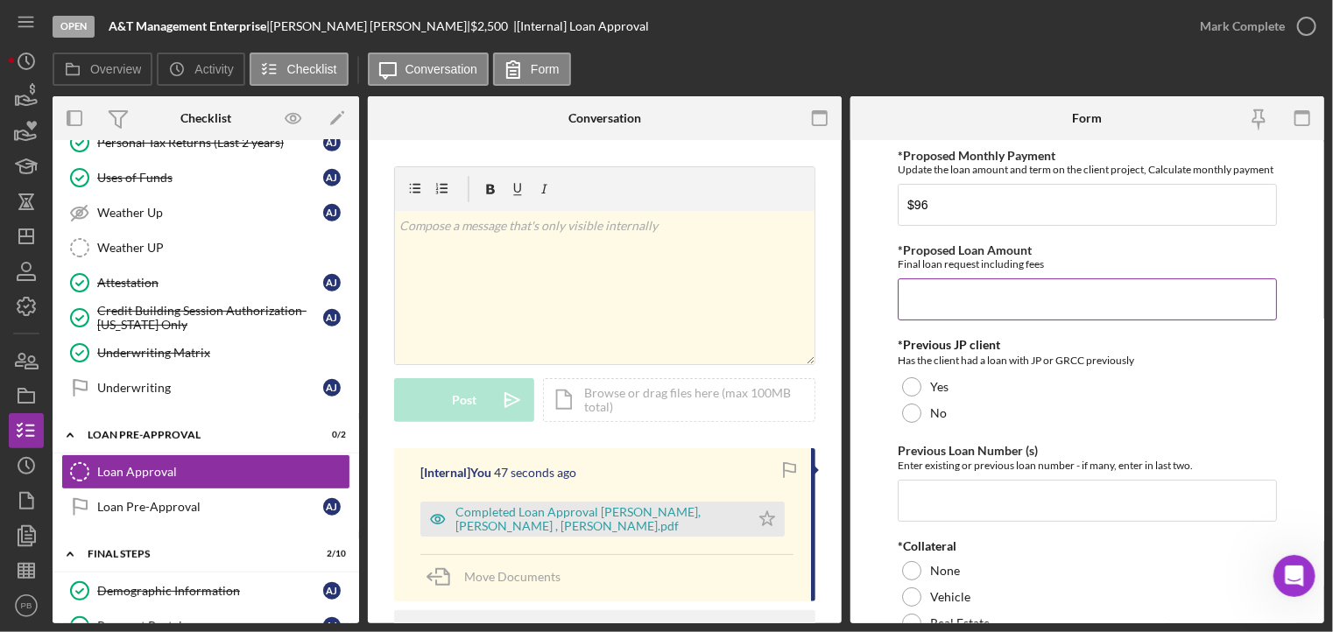
click at [1007, 294] on input "*Proposed Loan Amount" at bounding box center [1086, 299] width 379 height 42
type input "$2,499.99"
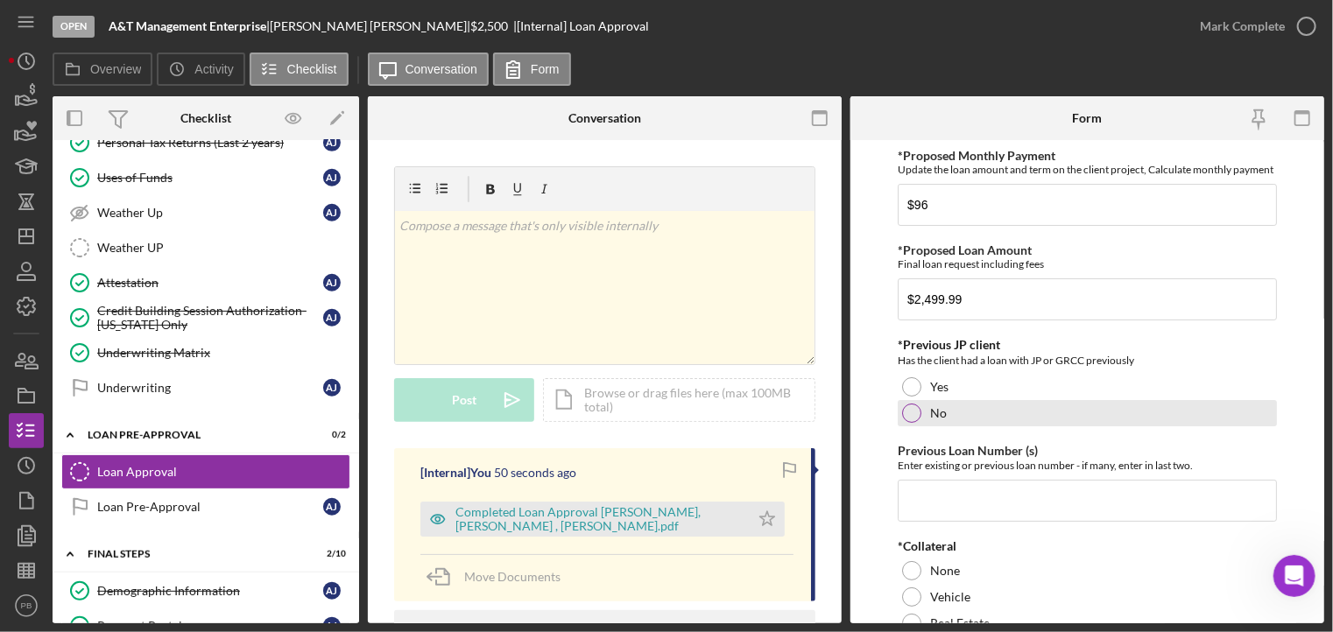
click at [906, 423] on div at bounding box center [911, 413] width 19 height 19
click at [939, 503] on input "Previous Loan Number (s)" at bounding box center [1086, 501] width 379 height 42
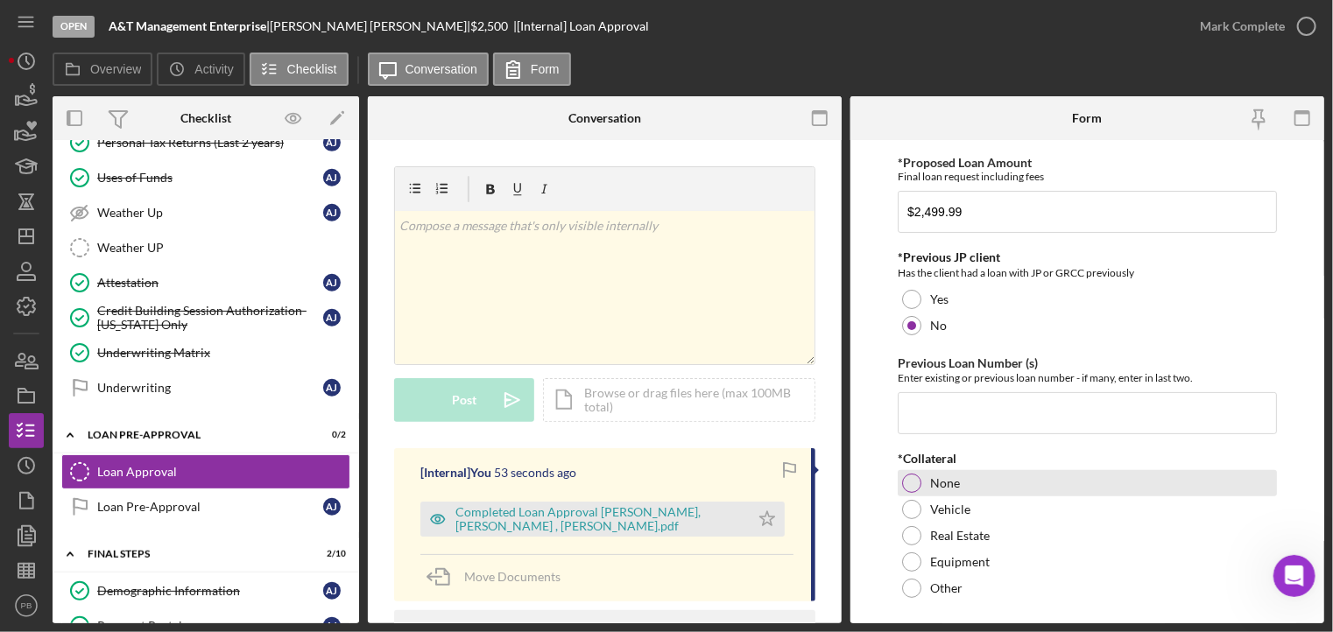
click at [911, 493] on div at bounding box center [911, 483] width 19 height 19
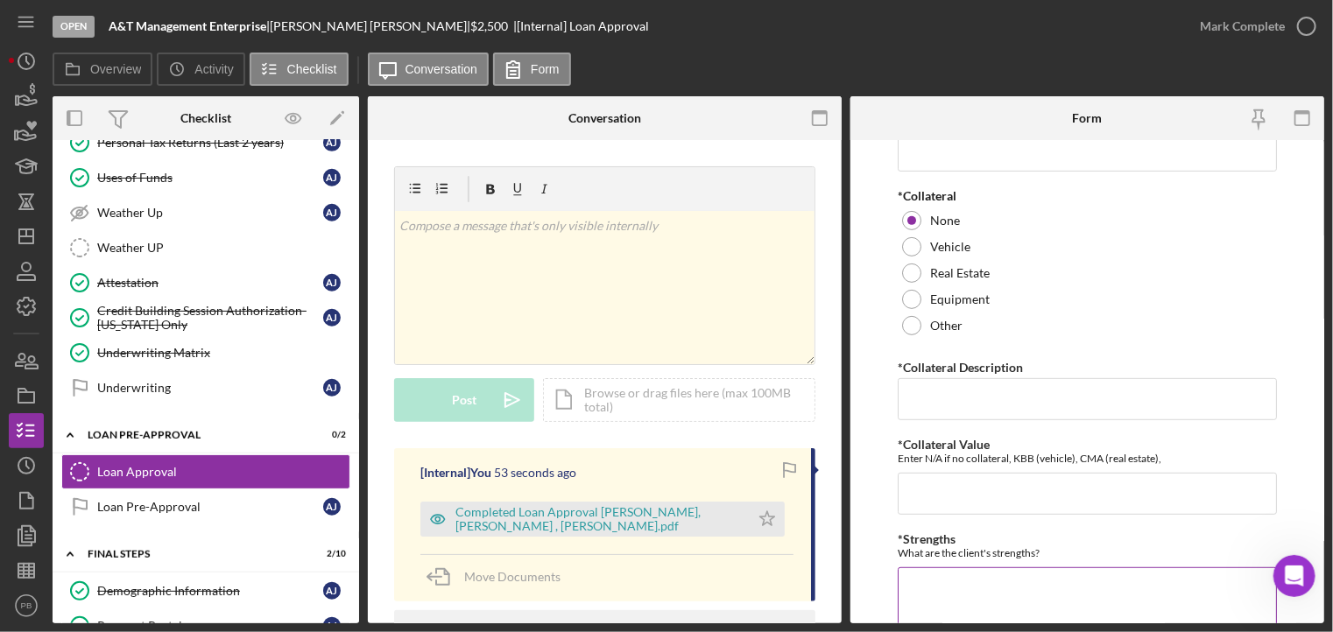
scroll to position [438, 0]
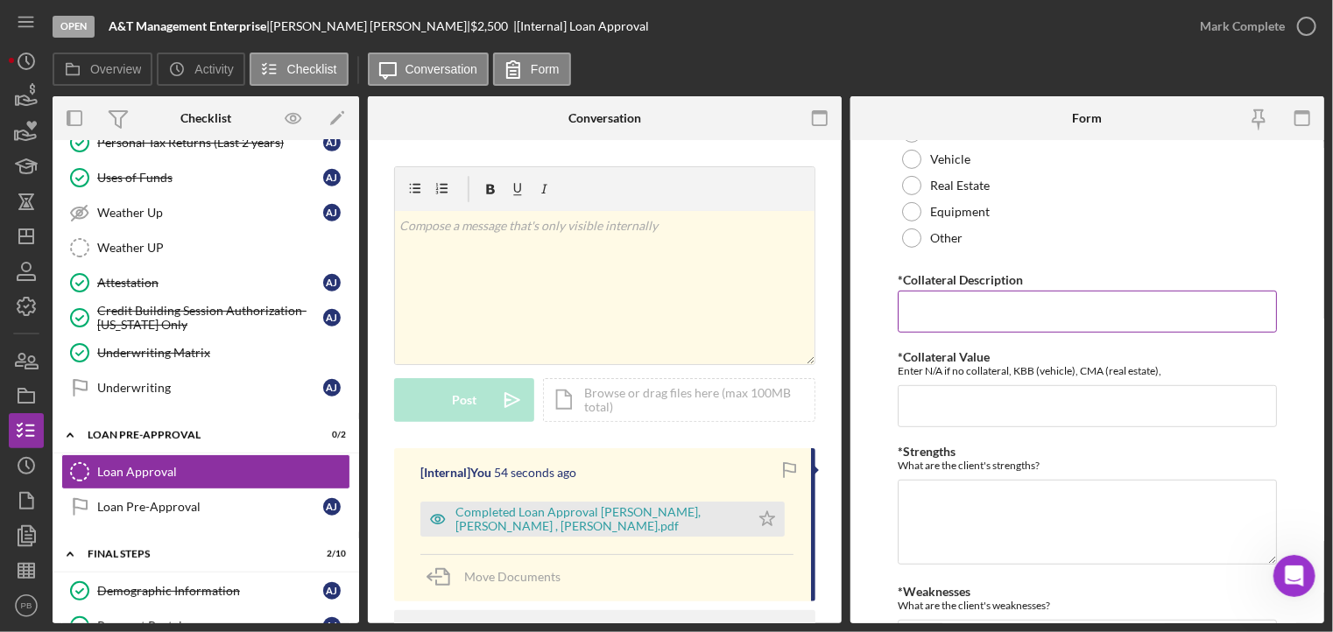
click at [998, 327] on input "*Collateral Description" at bounding box center [1086, 312] width 379 height 42
type input "NA"
type textarea "Good credit history/score. Good income."
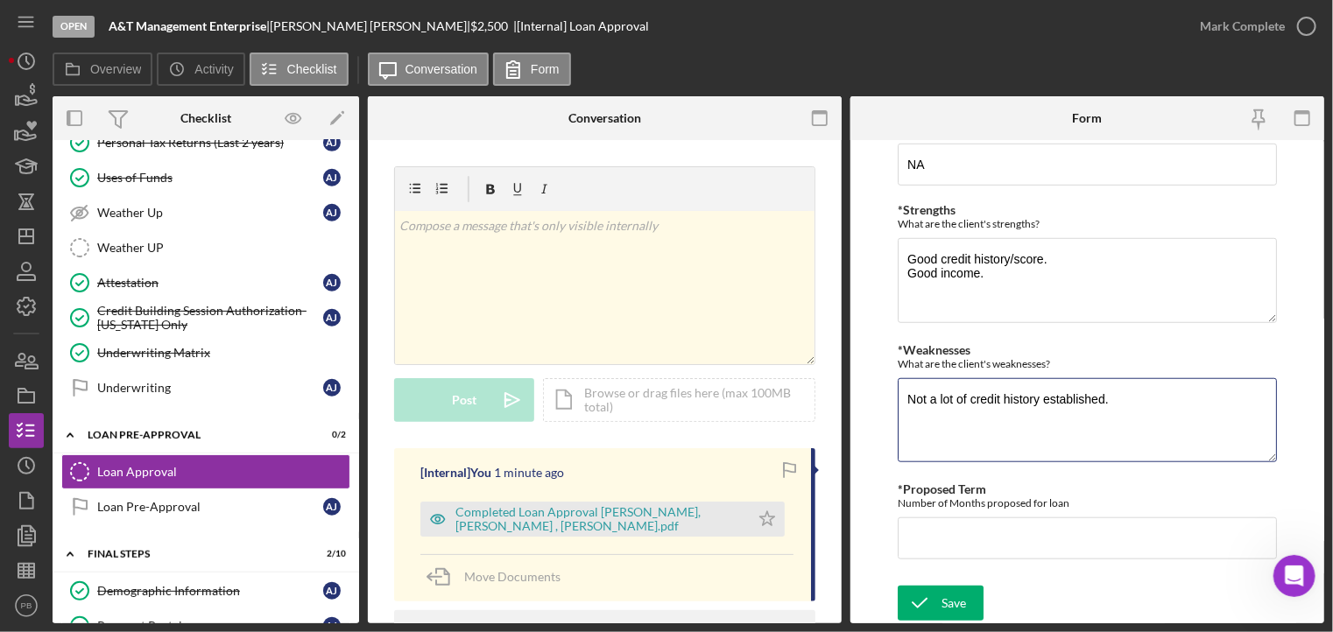
type textarea "Not a lot of credit history established."
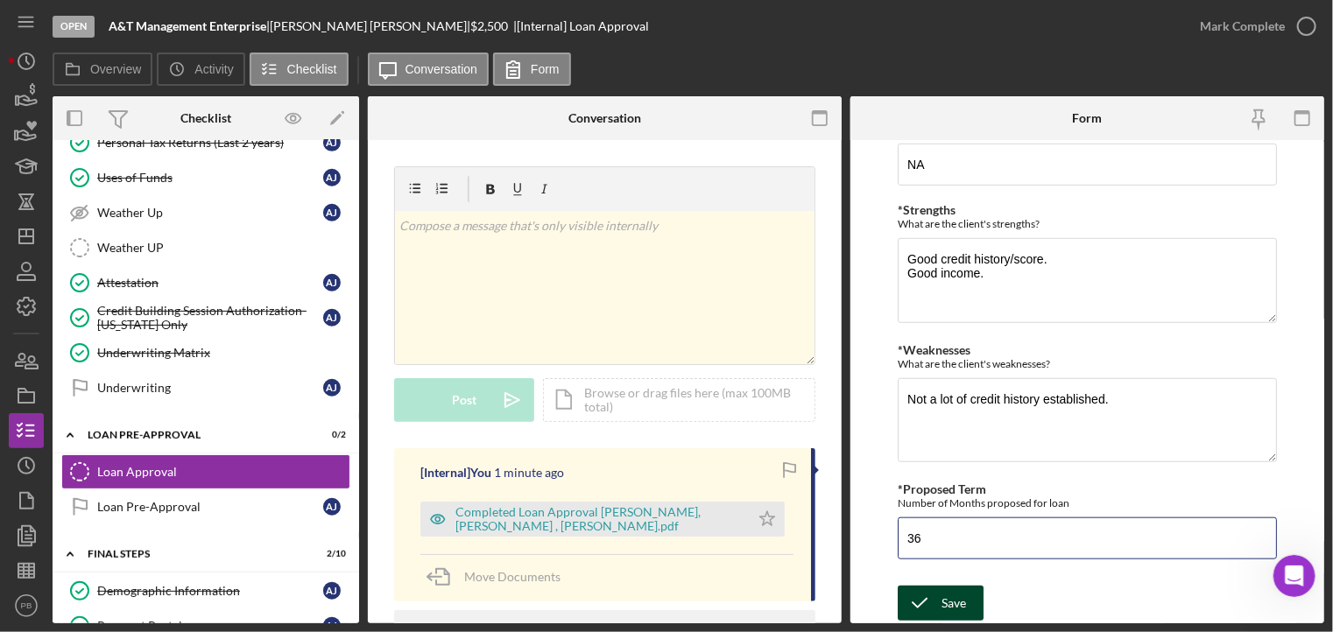
type input "36"
click at [937, 602] on icon "submit" at bounding box center [919, 603] width 44 height 44
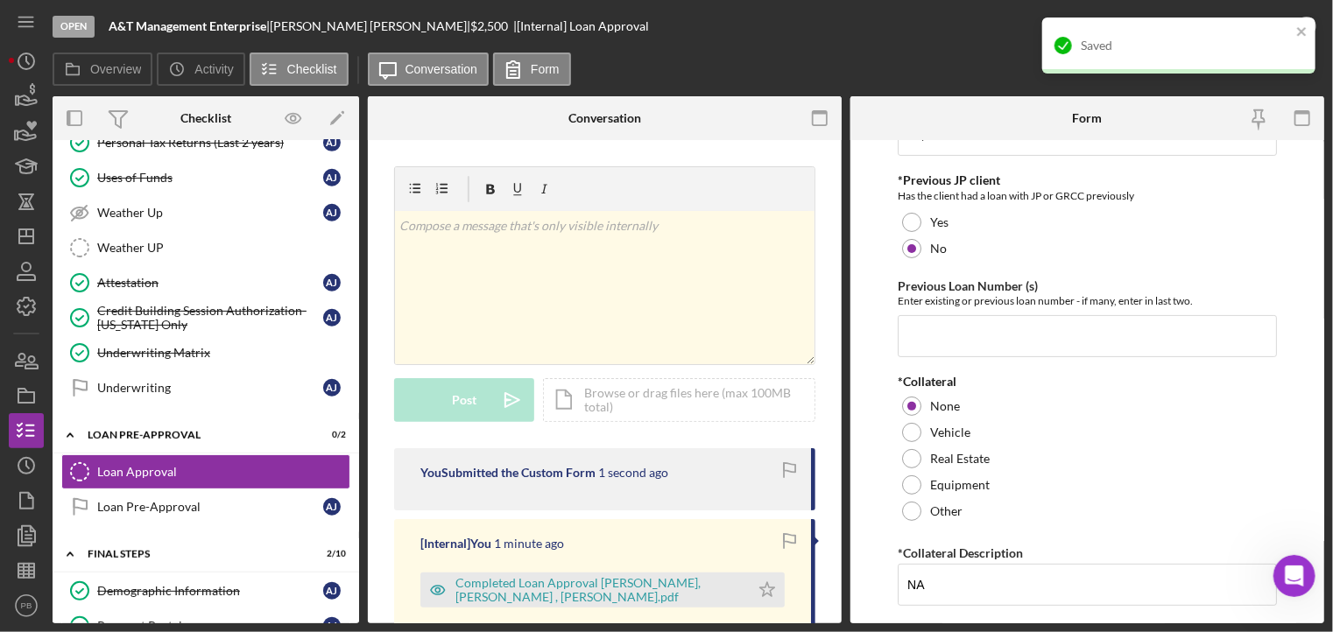
scroll to position [0, 0]
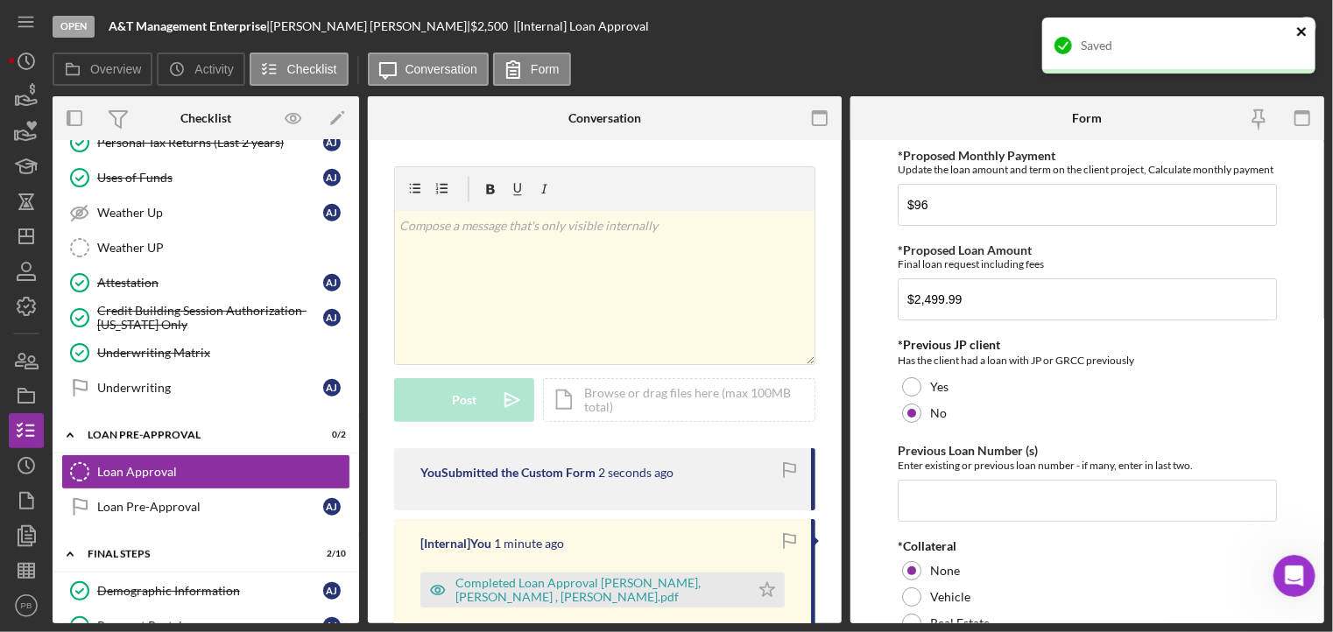
click at [1298, 32] on icon "close" at bounding box center [1302, 32] width 12 height 14
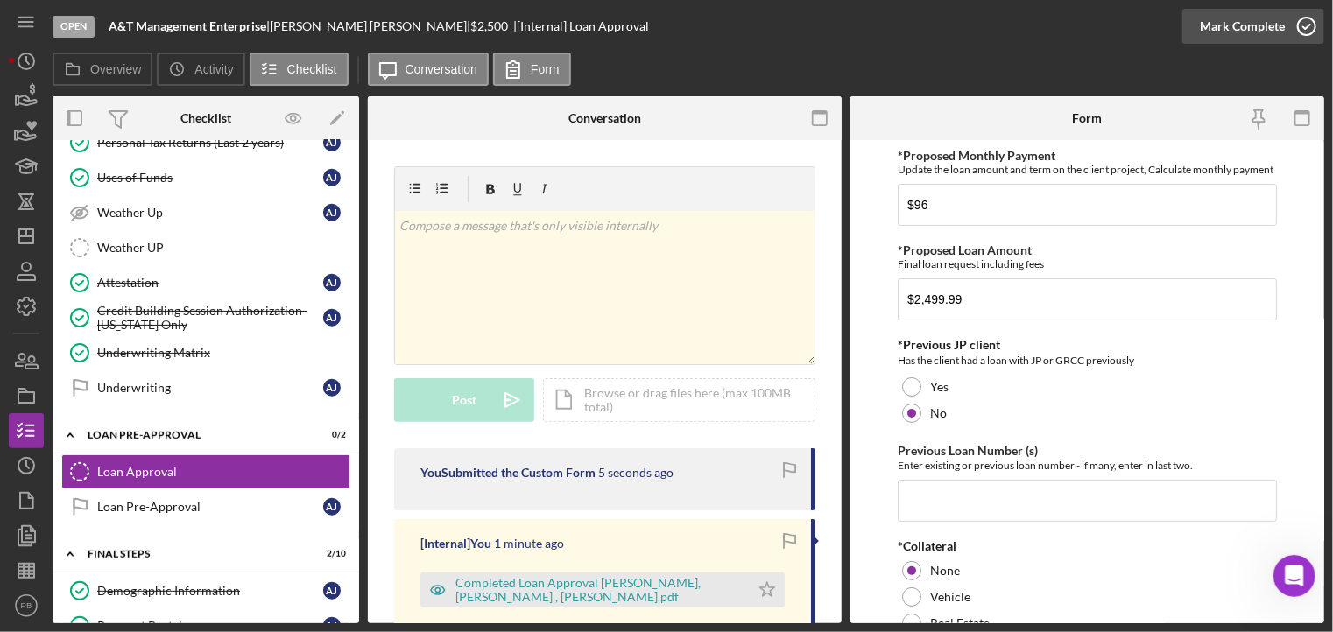
click at [1245, 27] on div "Mark Complete" at bounding box center [1242, 26] width 85 height 35
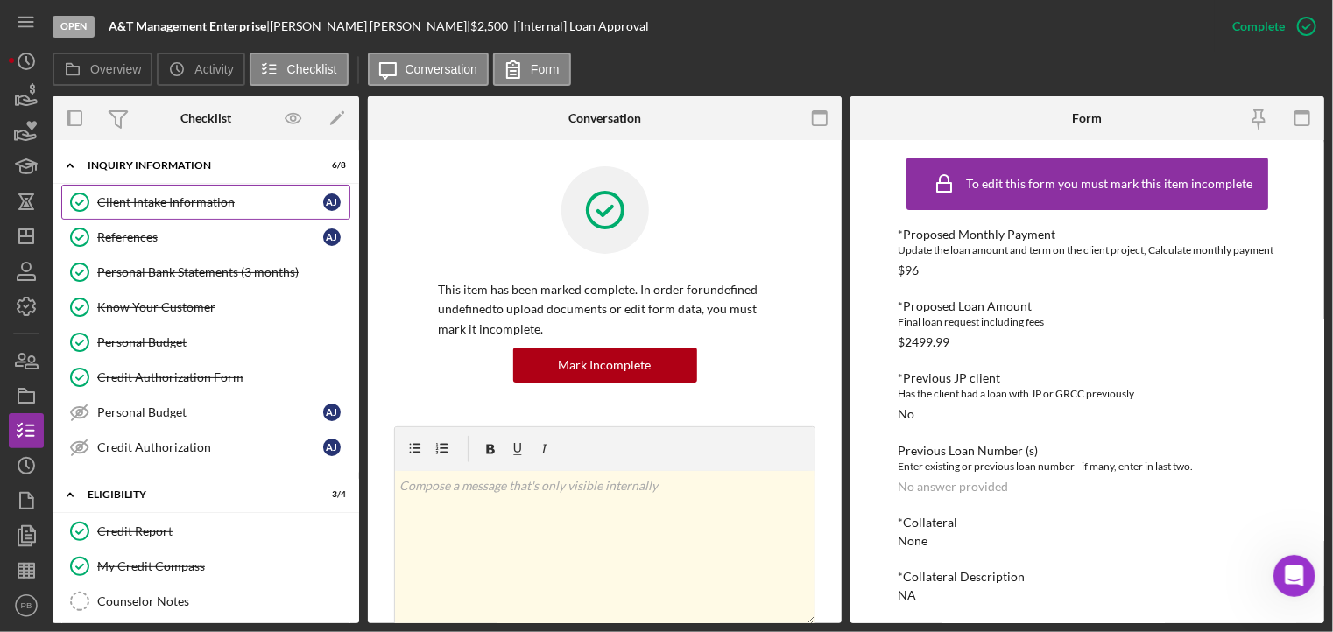
click at [162, 198] on div "Client Intake Information" at bounding box center [210, 202] width 226 height 14
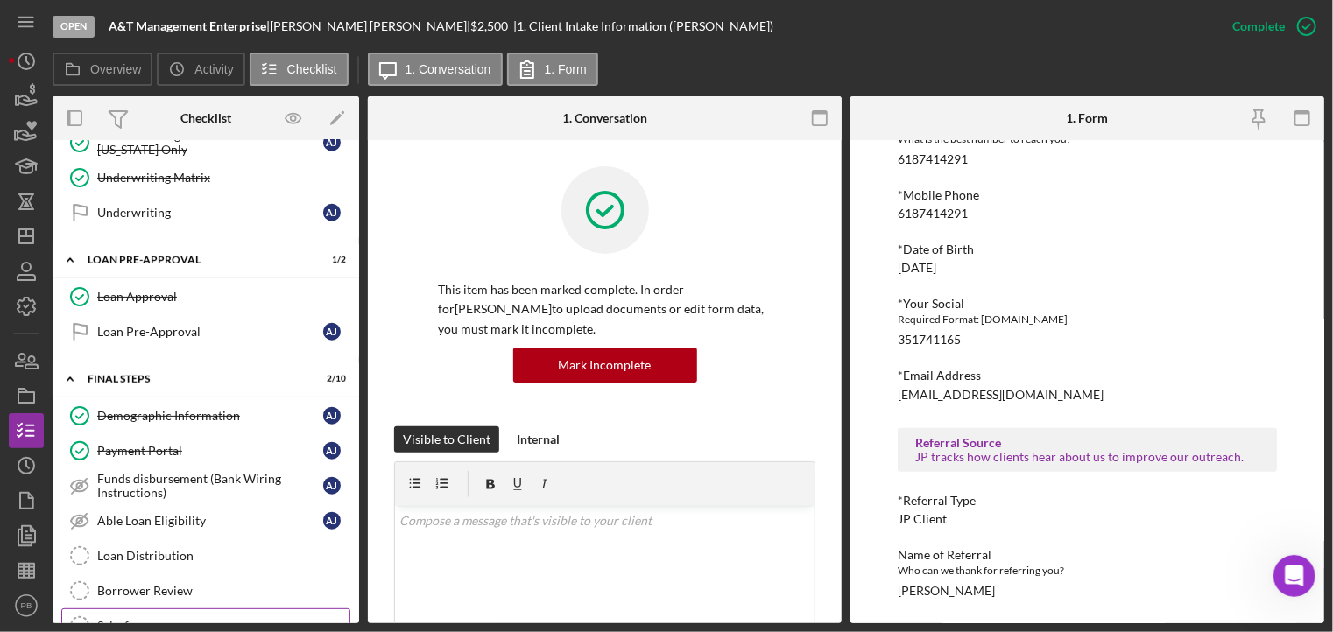
scroll to position [1001, 0]
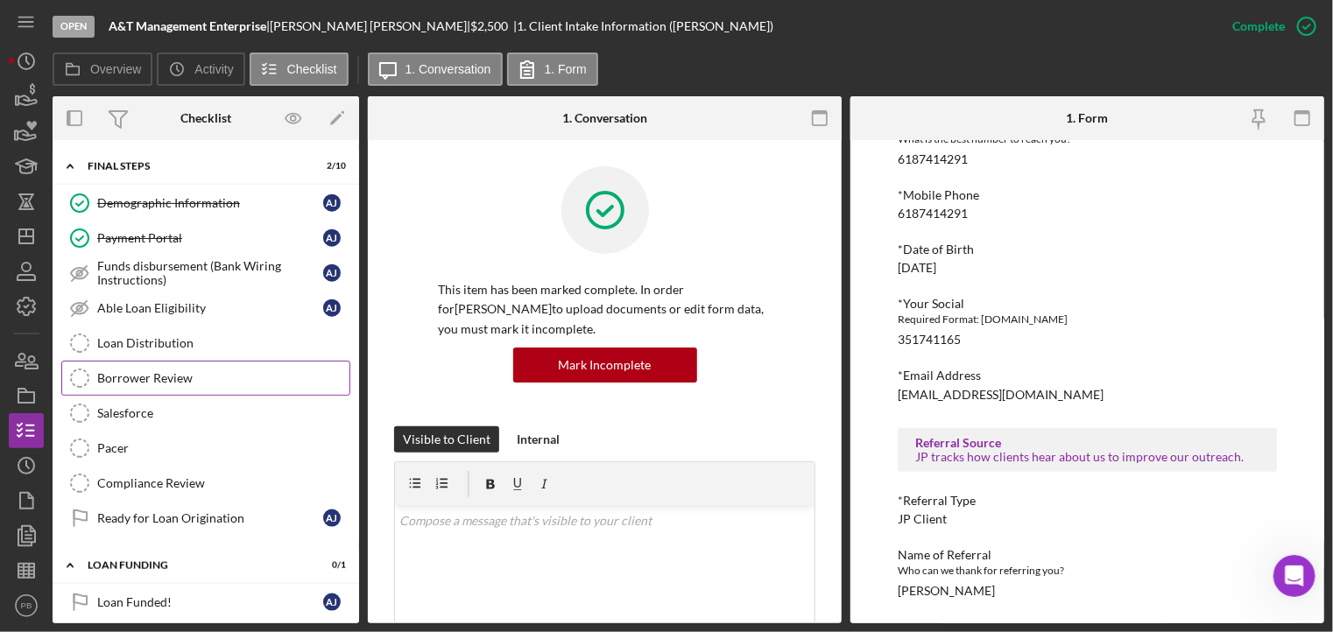
click at [145, 371] on div "Borrower Review" at bounding box center [223, 378] width 252 height 14
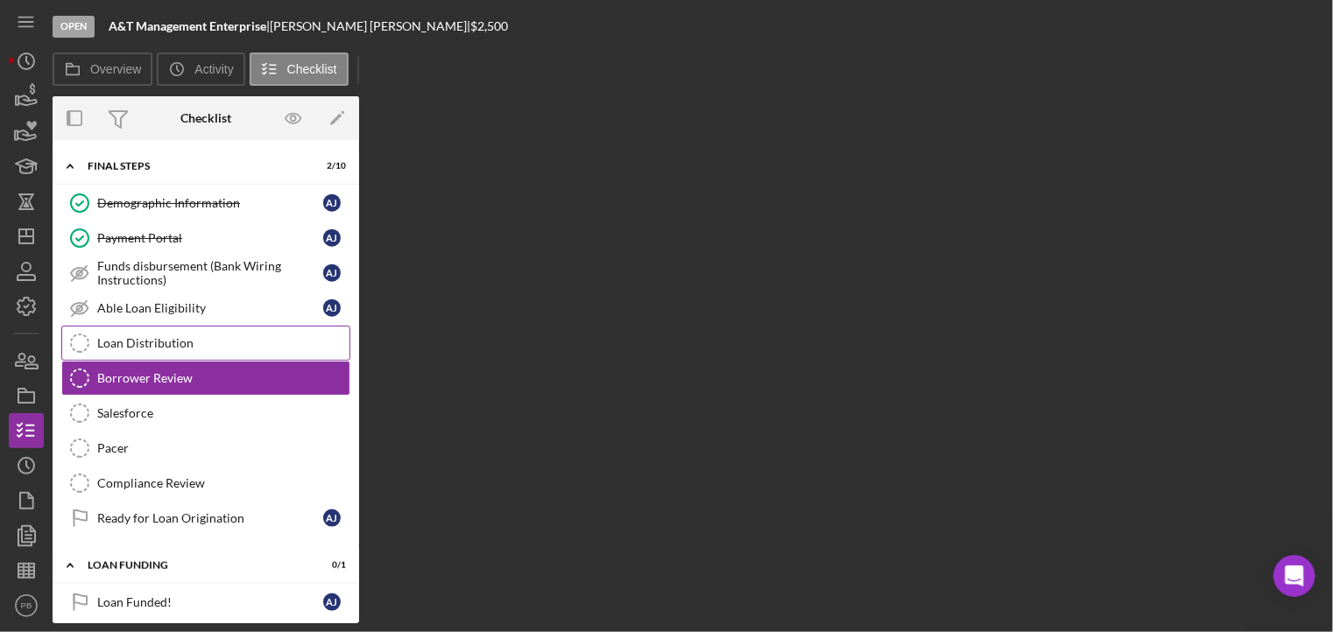
scroll to position [1001, 0]
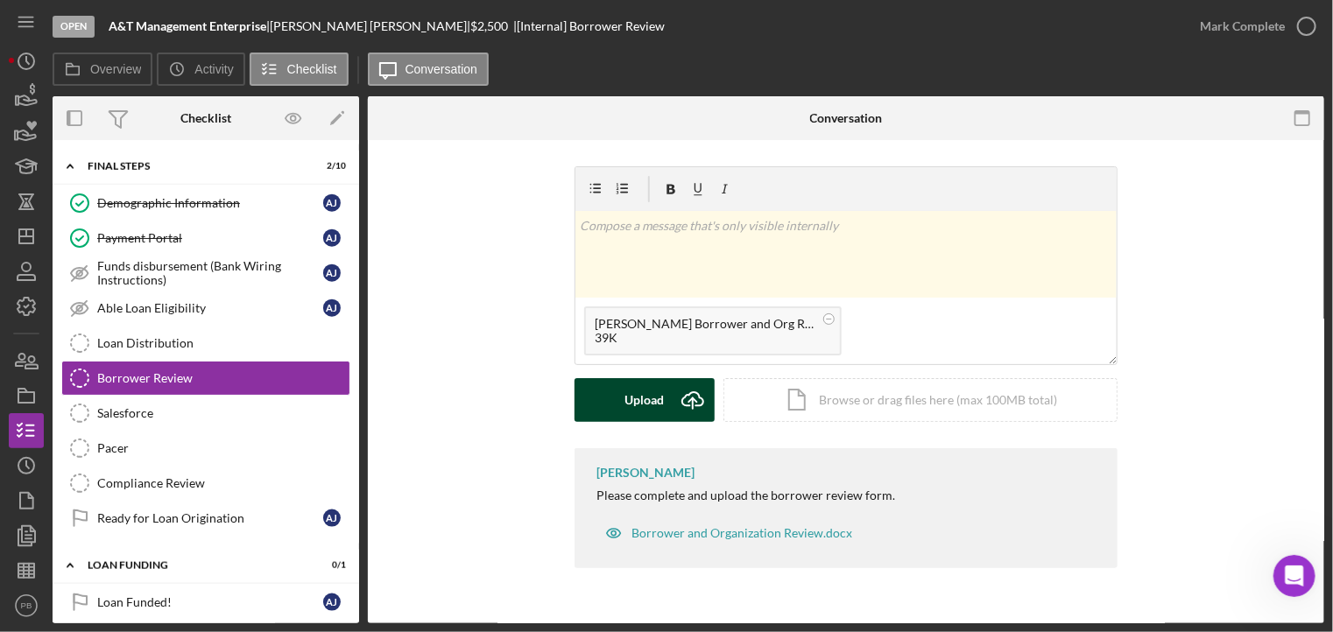
click at [645, 394] on div "Upload" at bounding box center [644, 400] width 39 height 44
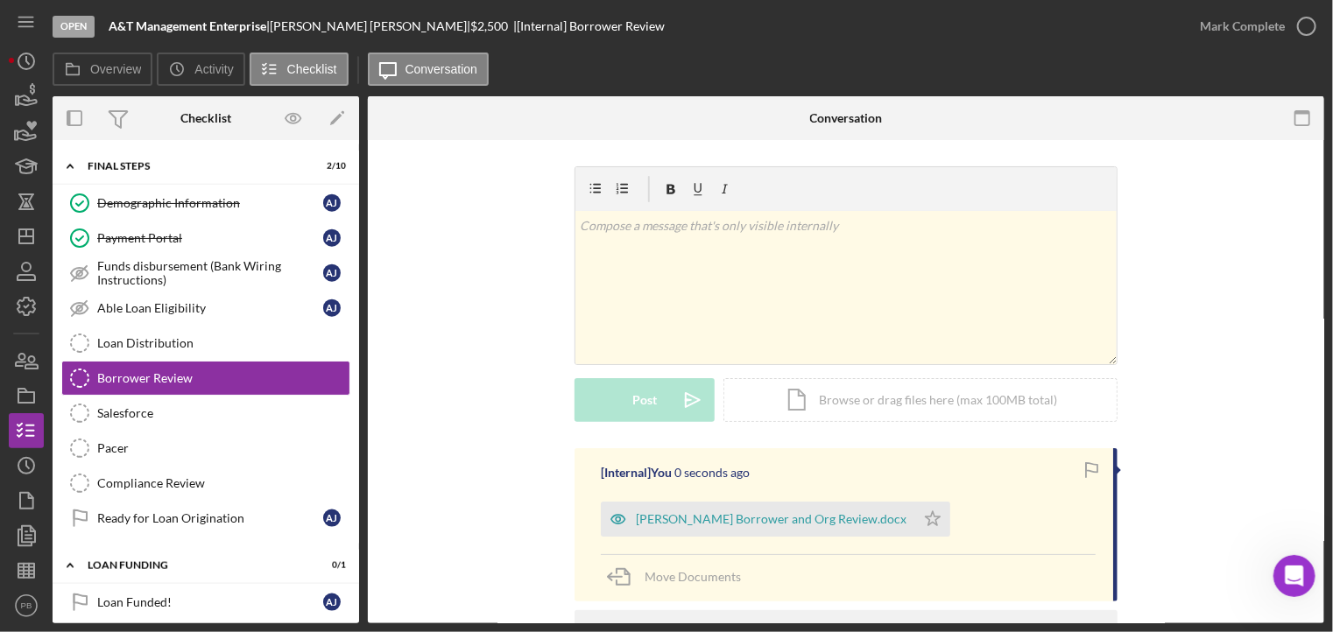
scroll to position [88, 0]
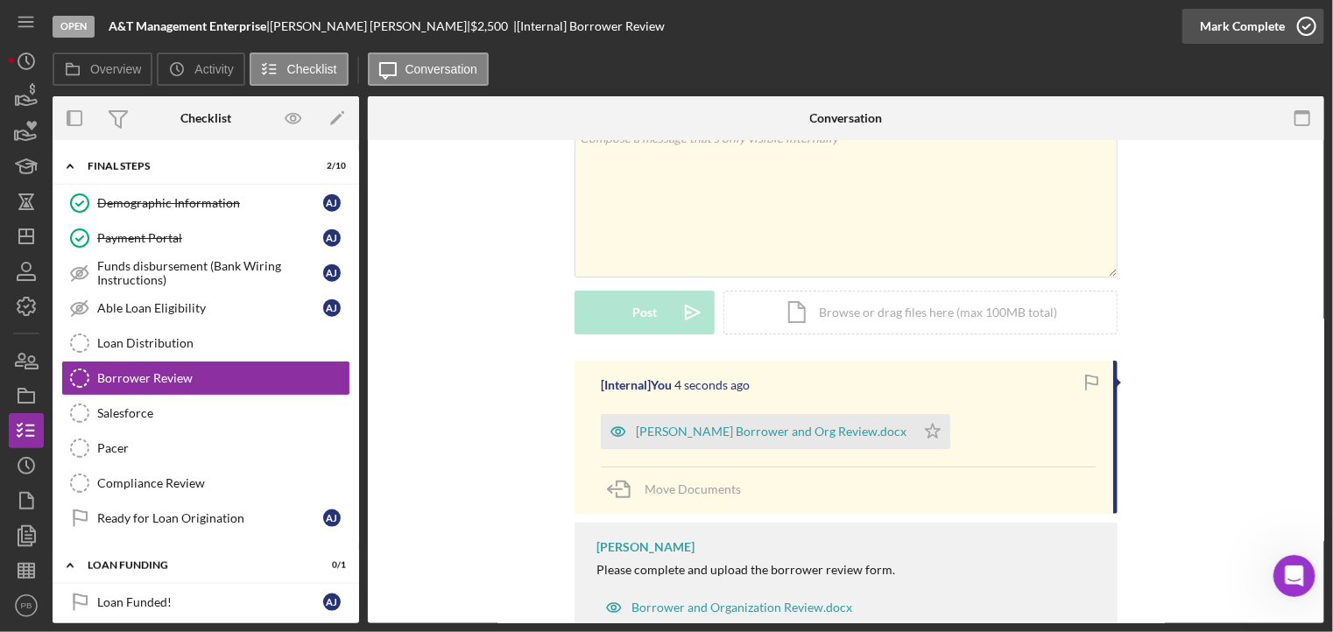
click at [1259, 27] on div "Mark Complete" at bounding box center [1242, 26] width 85 height 35
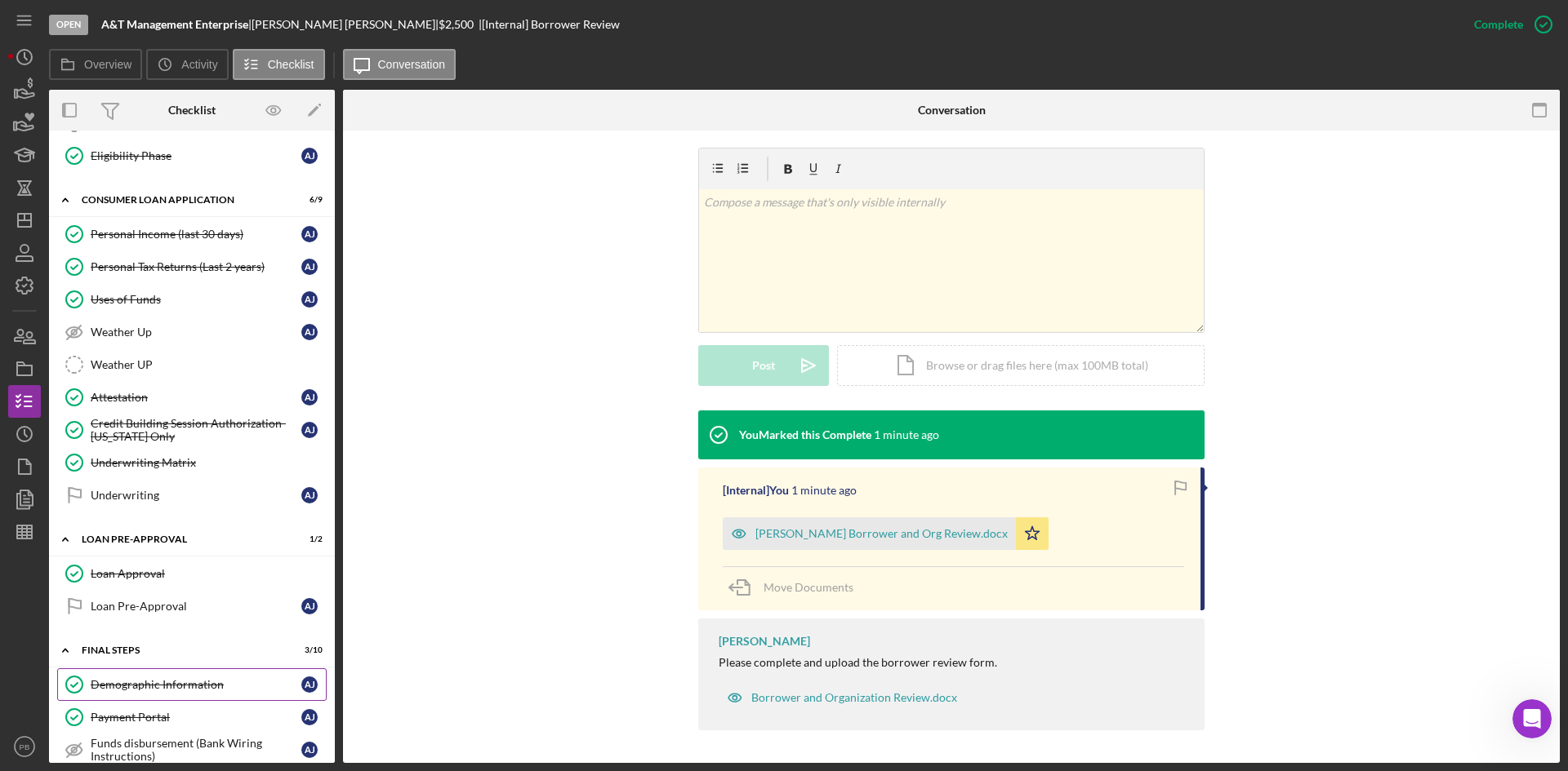
scroll to position [764, 0]
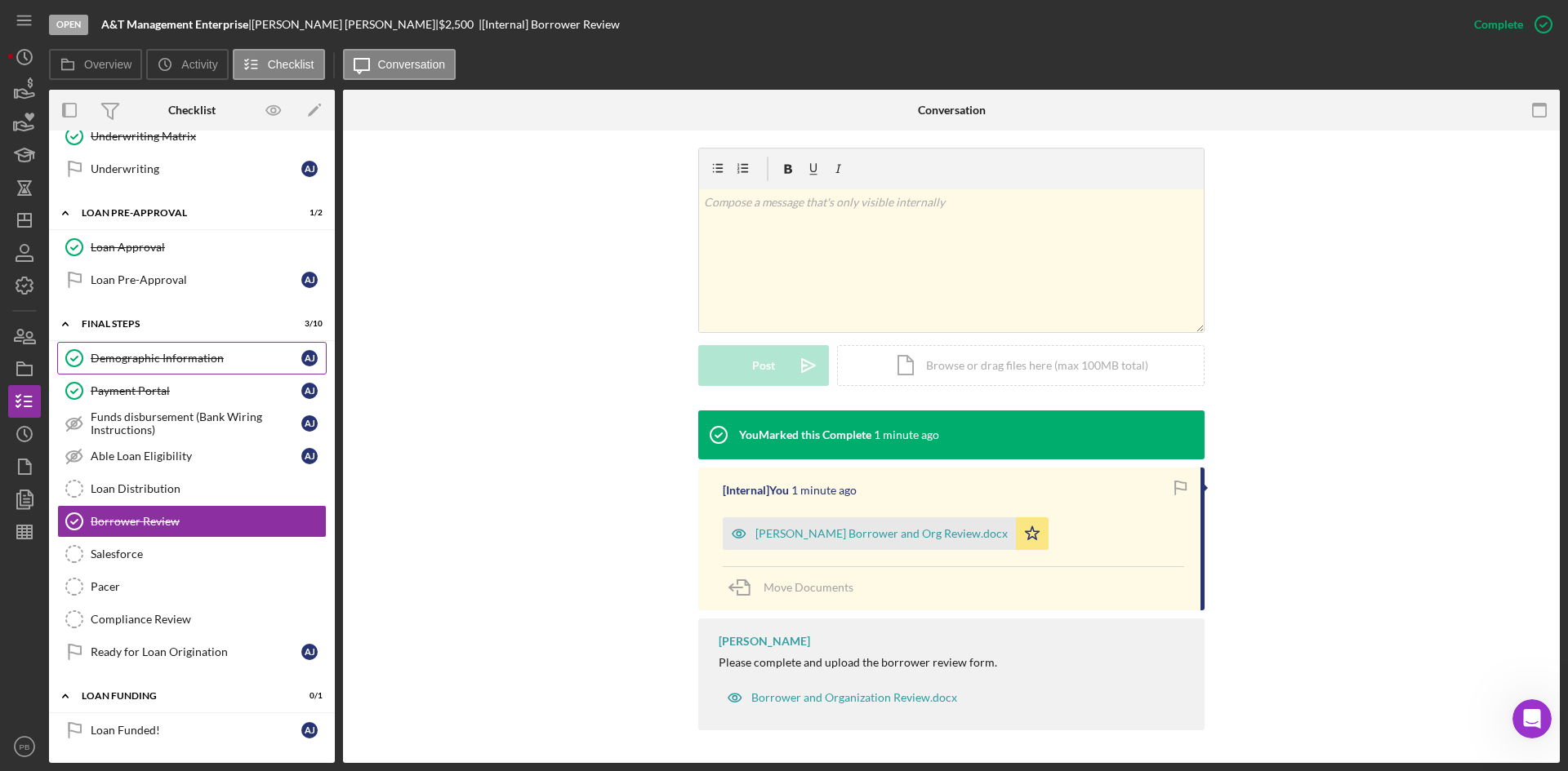
click at [156, 356] on div "Demographic Information" at bounding box center [196, 358] width 211 height 13
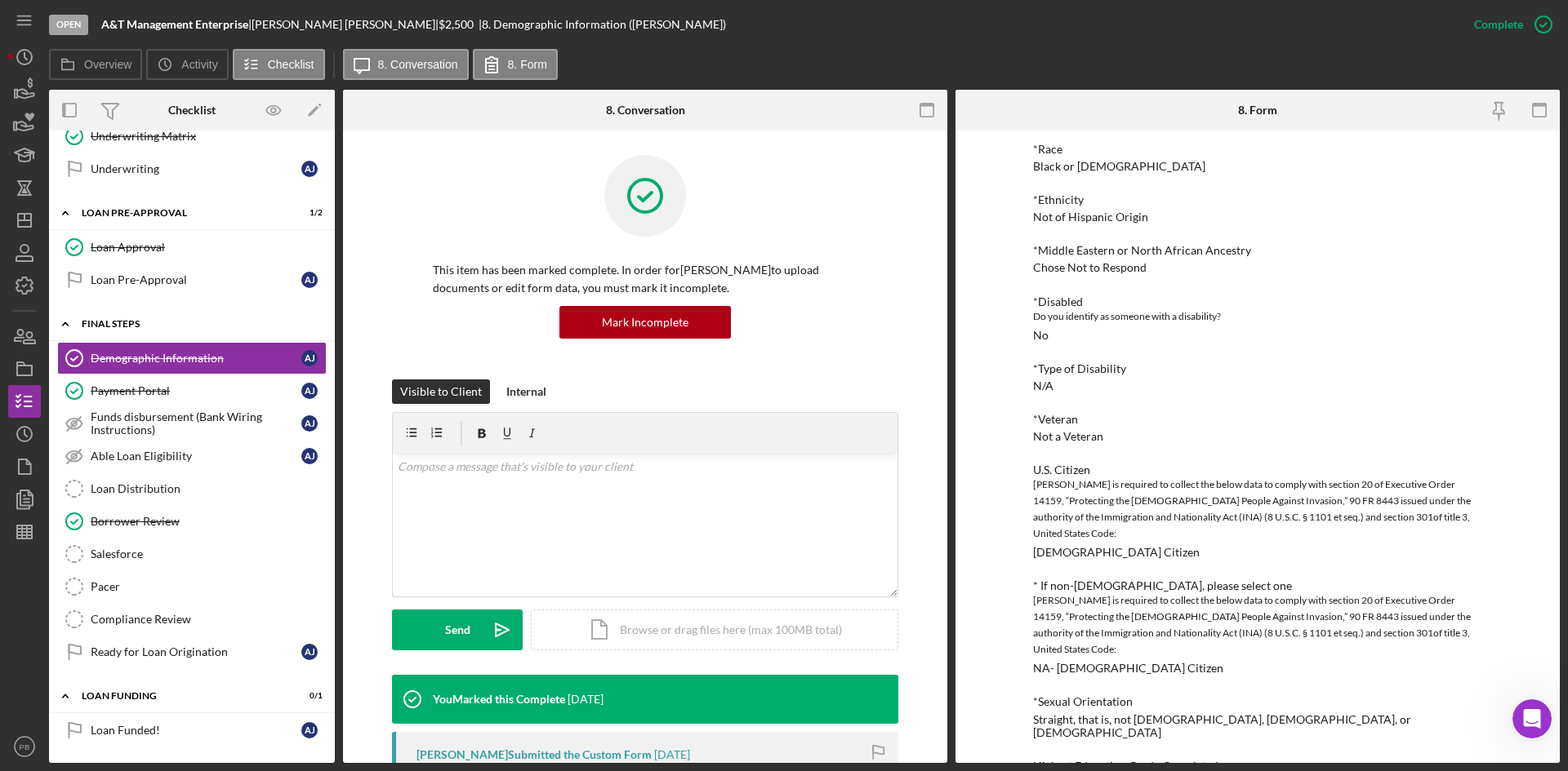
scroll to position [437, 0]
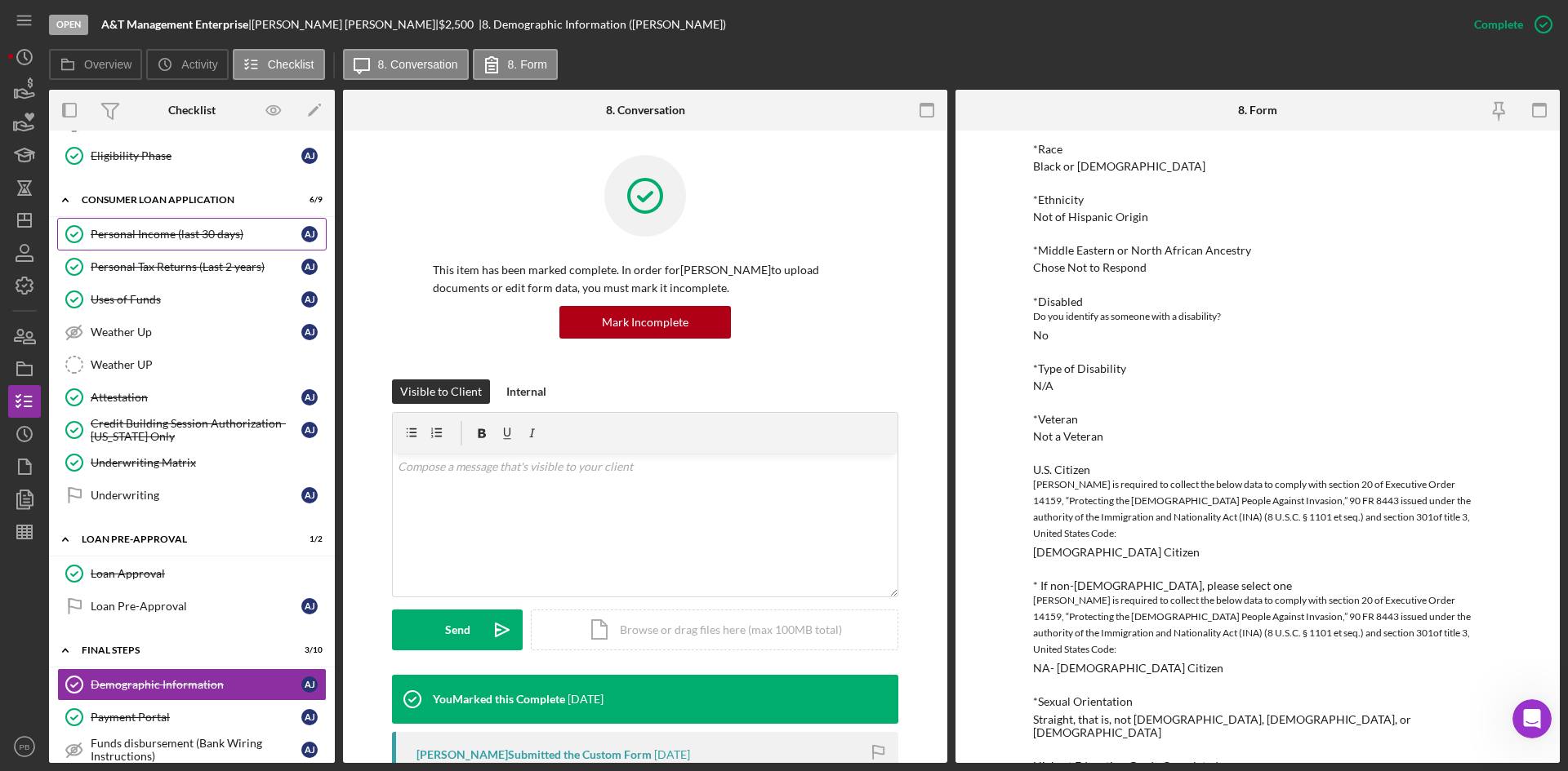
click at [154, 234] on div "Personal Income (last 30 days)" at bounding box center [196, 234] width 211 height 13
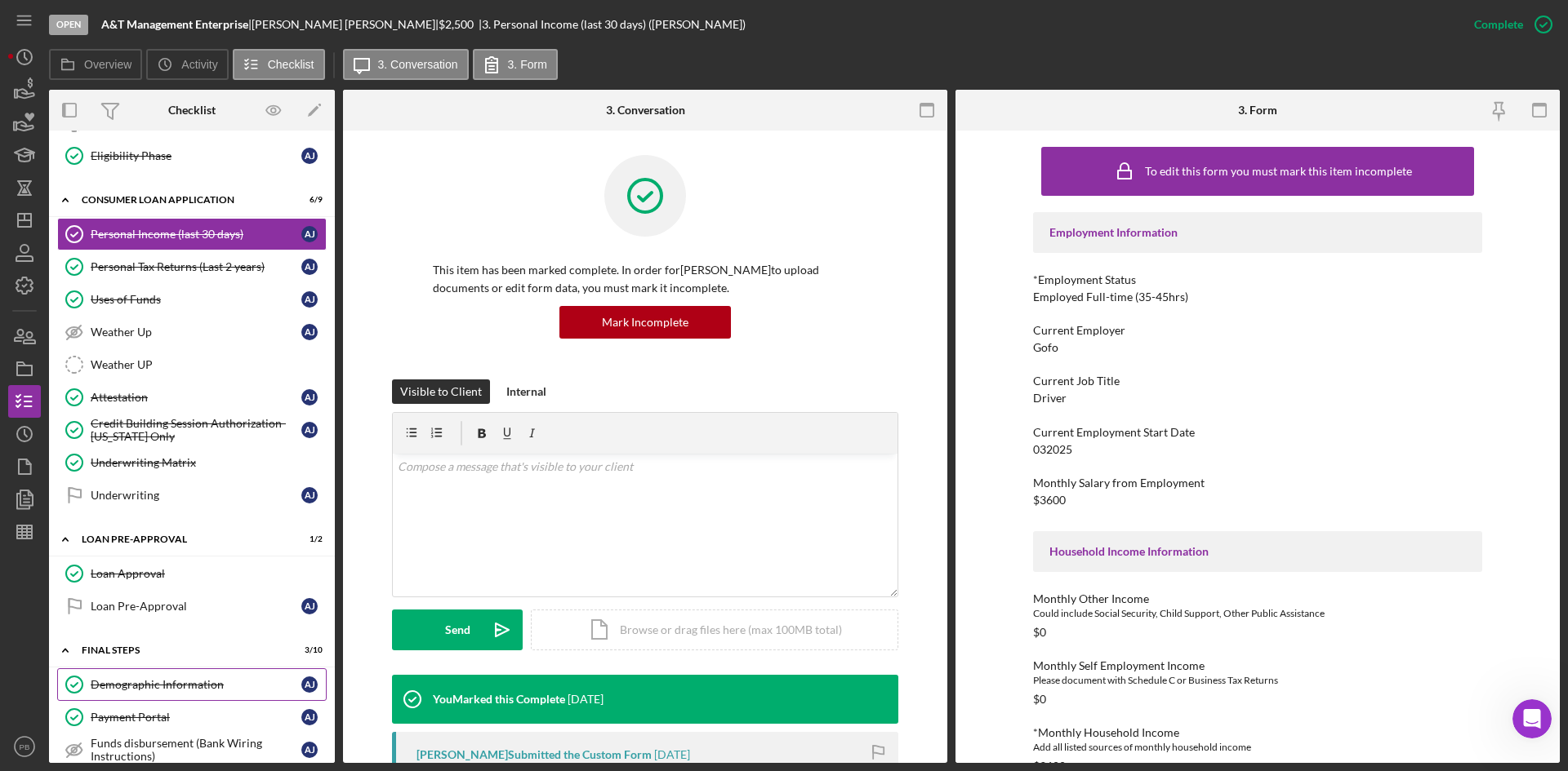
click at [201, 595] on link "Demographic Information Demographic Information A J" at bounding box center [191, 684] width 270 height 33
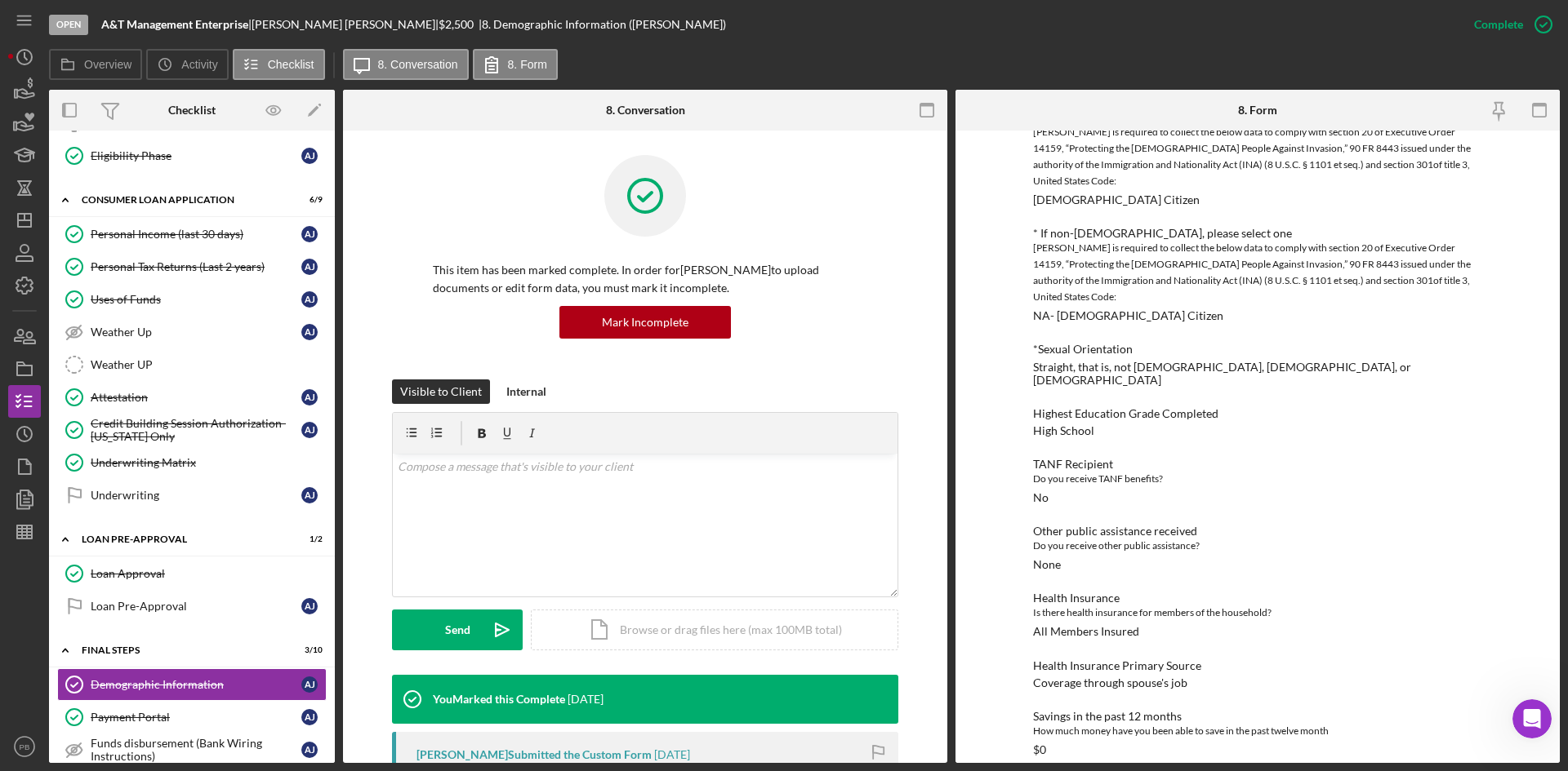
scroll to position [1198, 0]
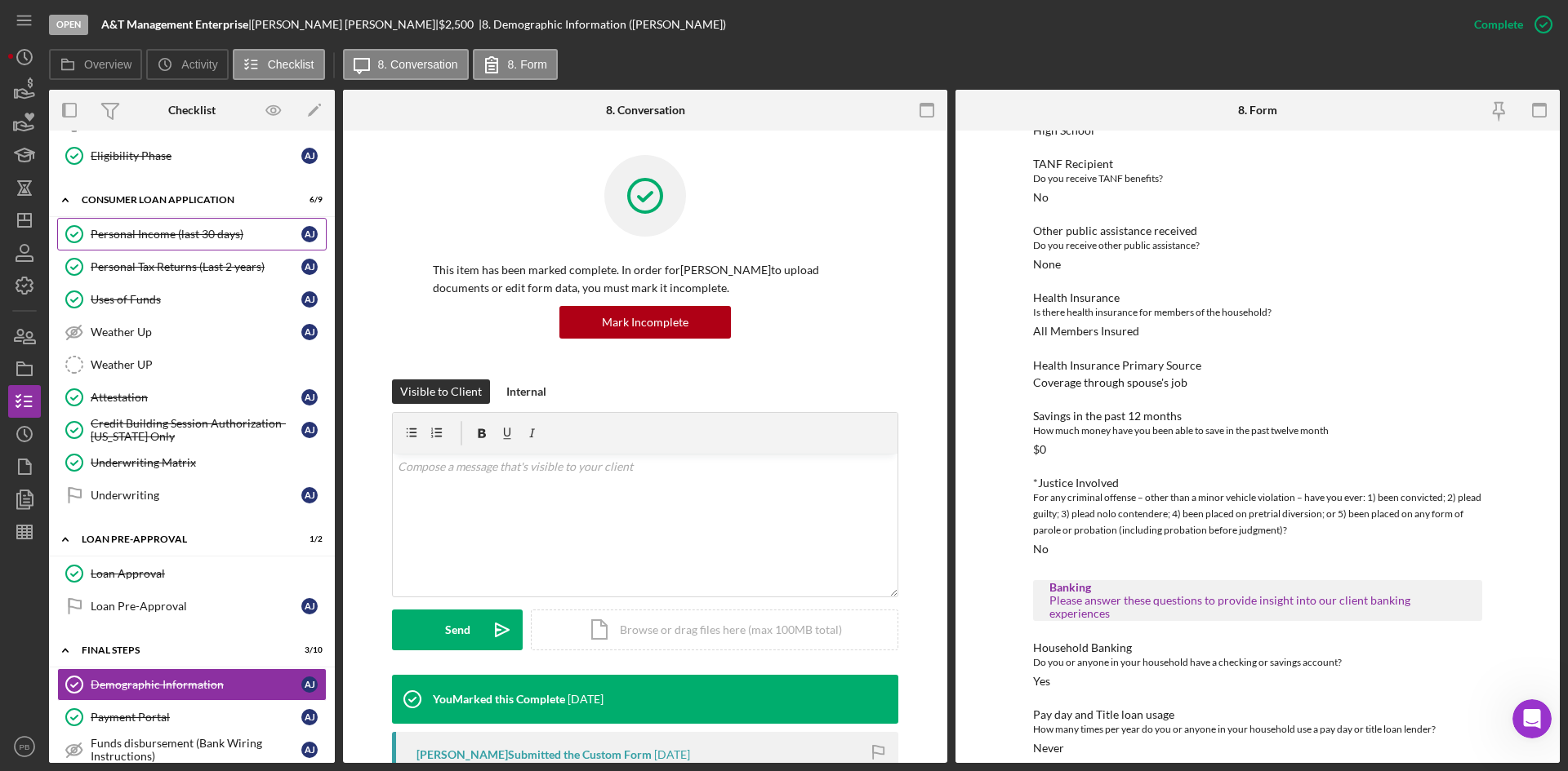
click at [167, 238] on div "Personal Income (last 30 days)" at bounding box center [196, 234] width 211 height 13
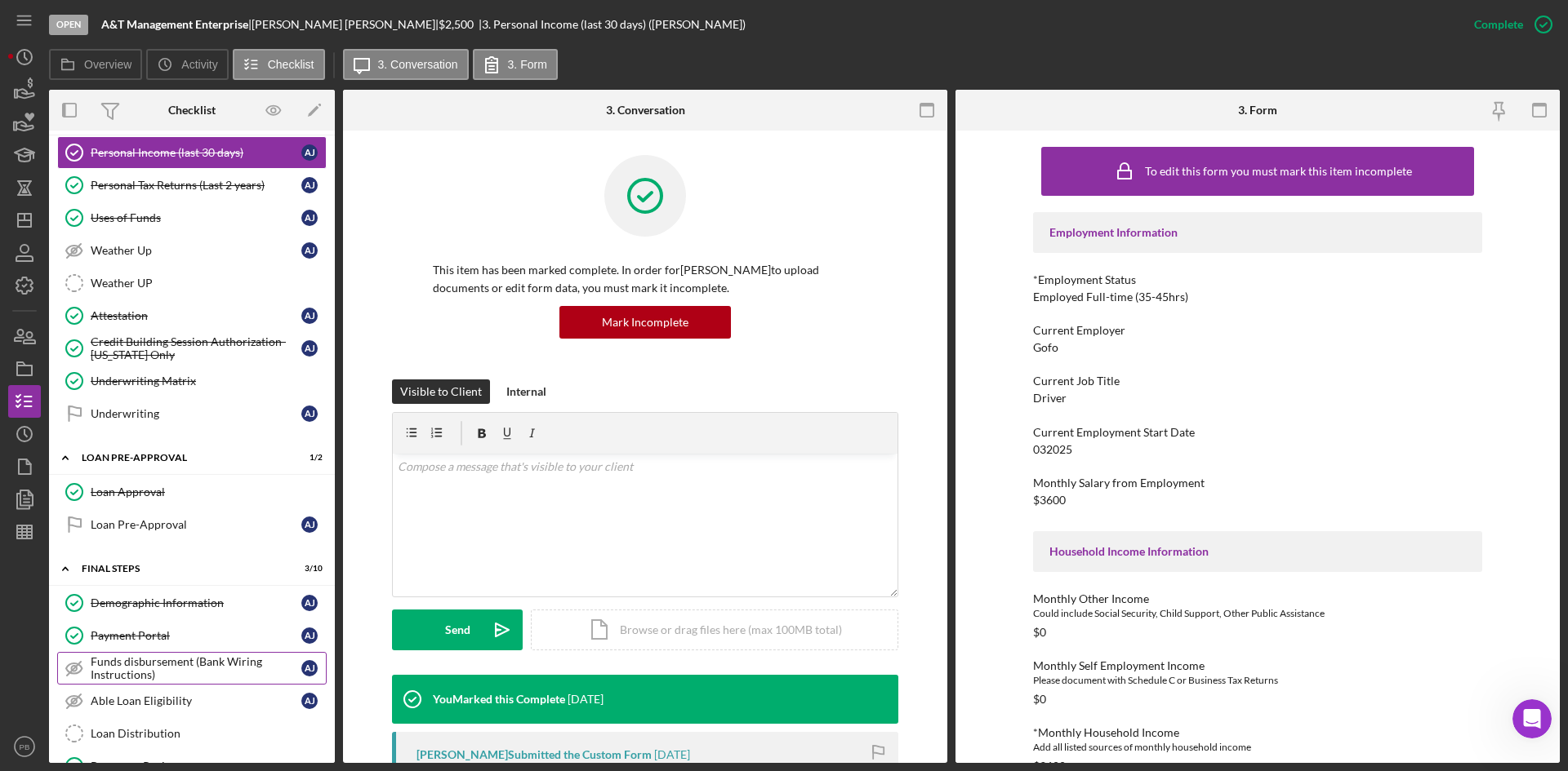
scroll to position [600, 0]
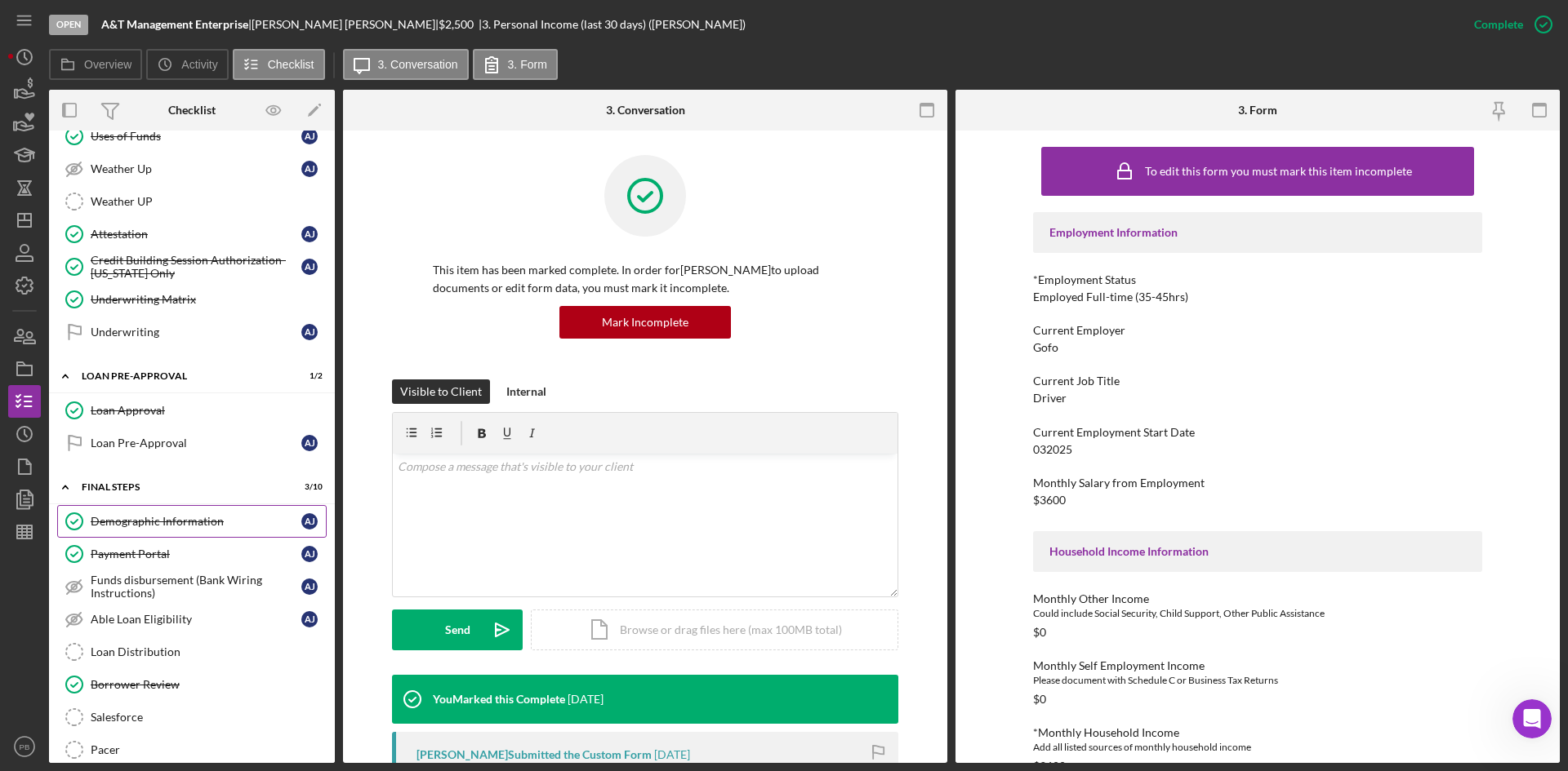
click at [178, 526] on div "Demographic Information" at bounding box center [196, 521] width 211 height 13
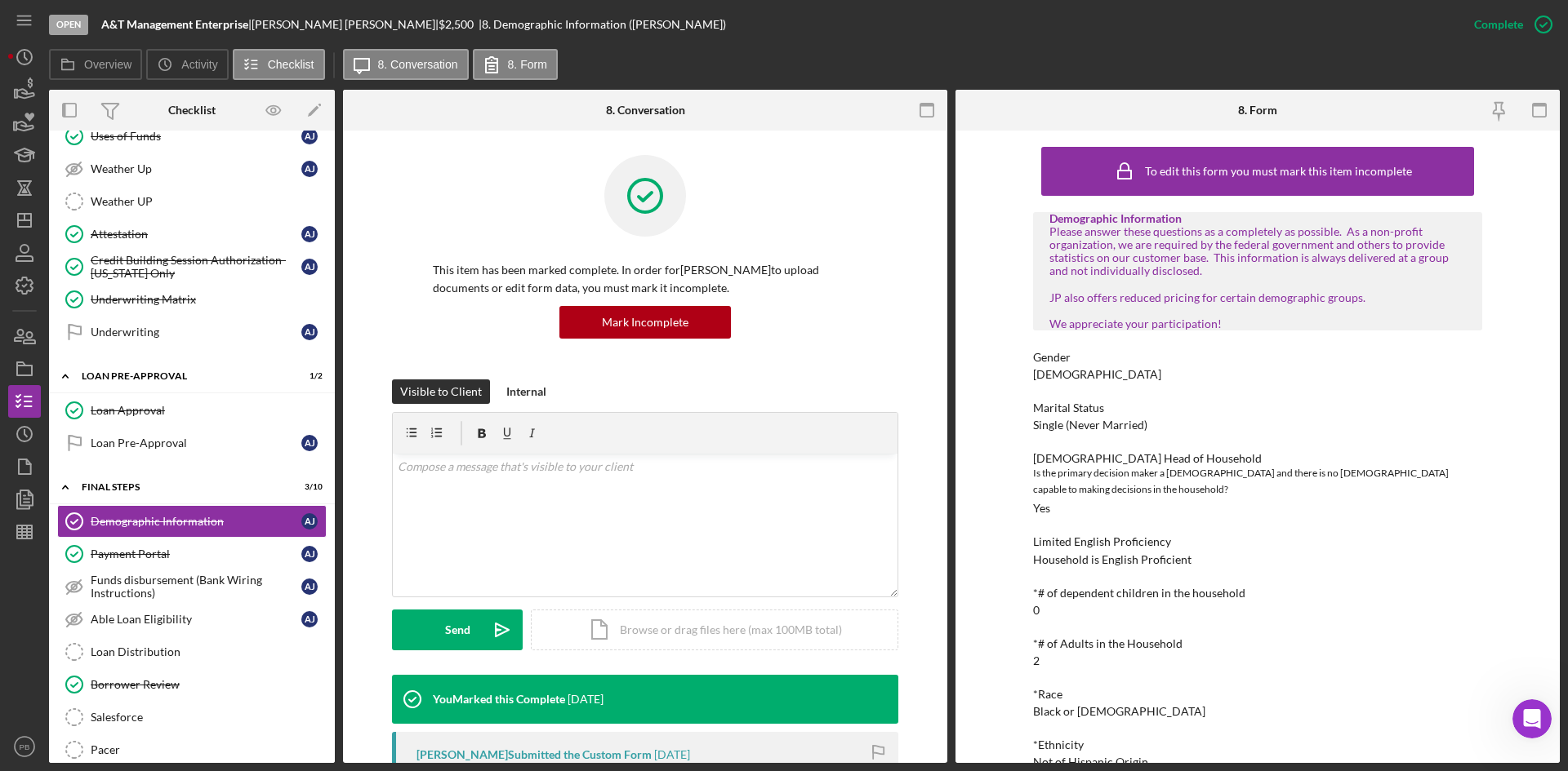
scroll to position [193, 0]
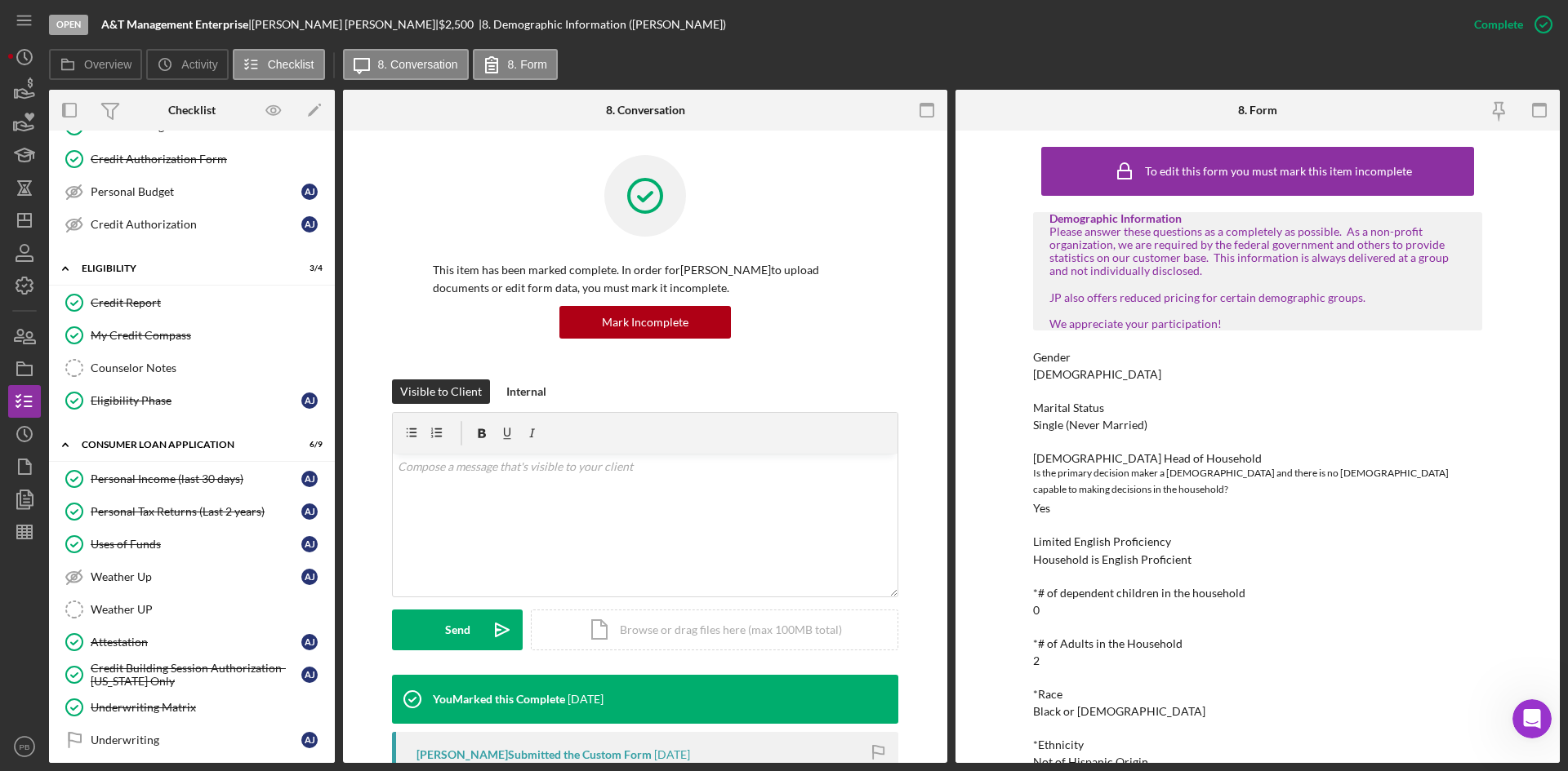
drag, startPoint x: 143, startPoint y: 472, endPoint x: 1057, endPoint y: 423, distance: 915.3
click at [143, 473] on div "Personal Income (last 30 days)" at bounding box center [196, 479] width 211 height 13
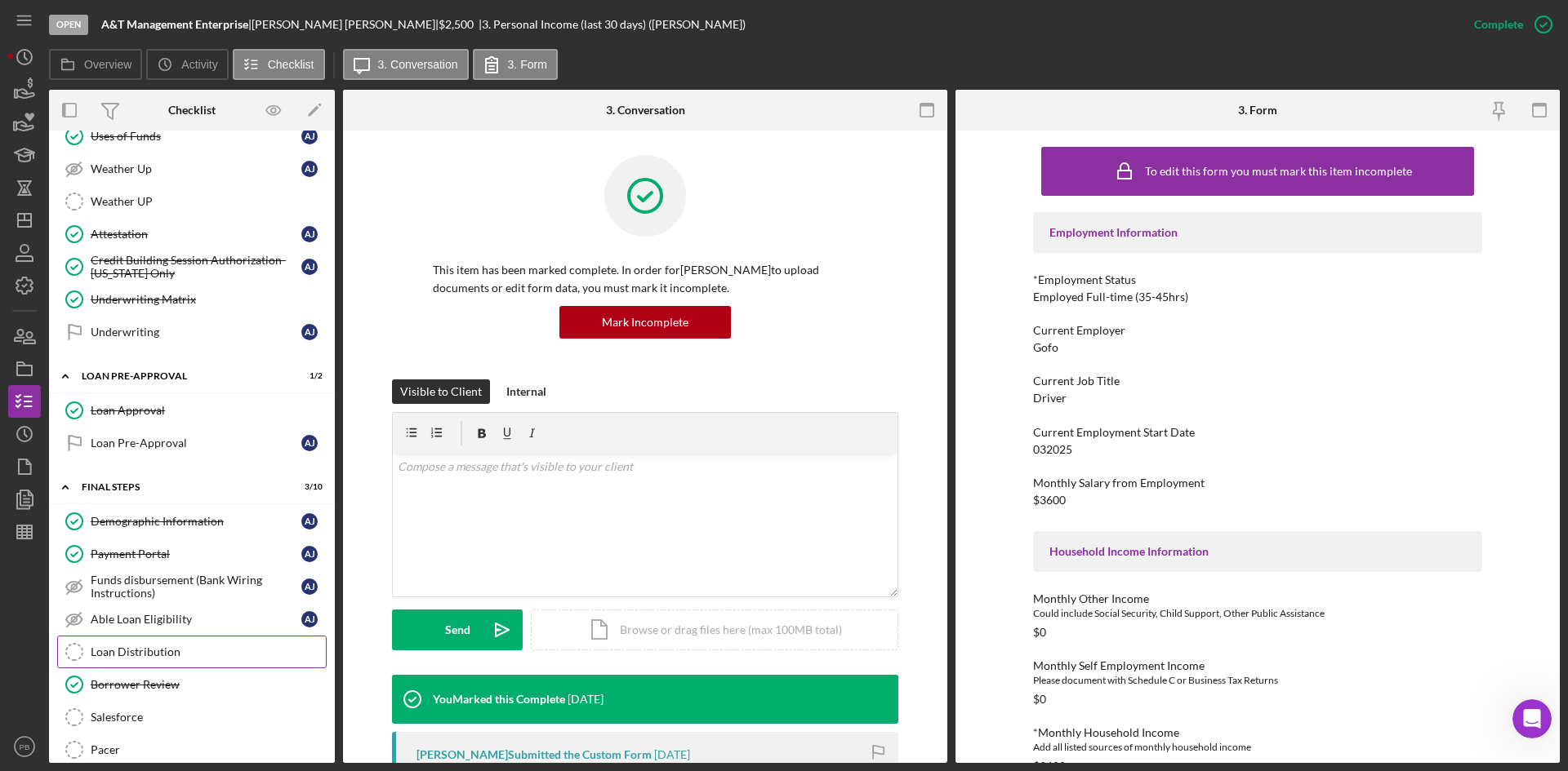
scroll to position [682, 0]
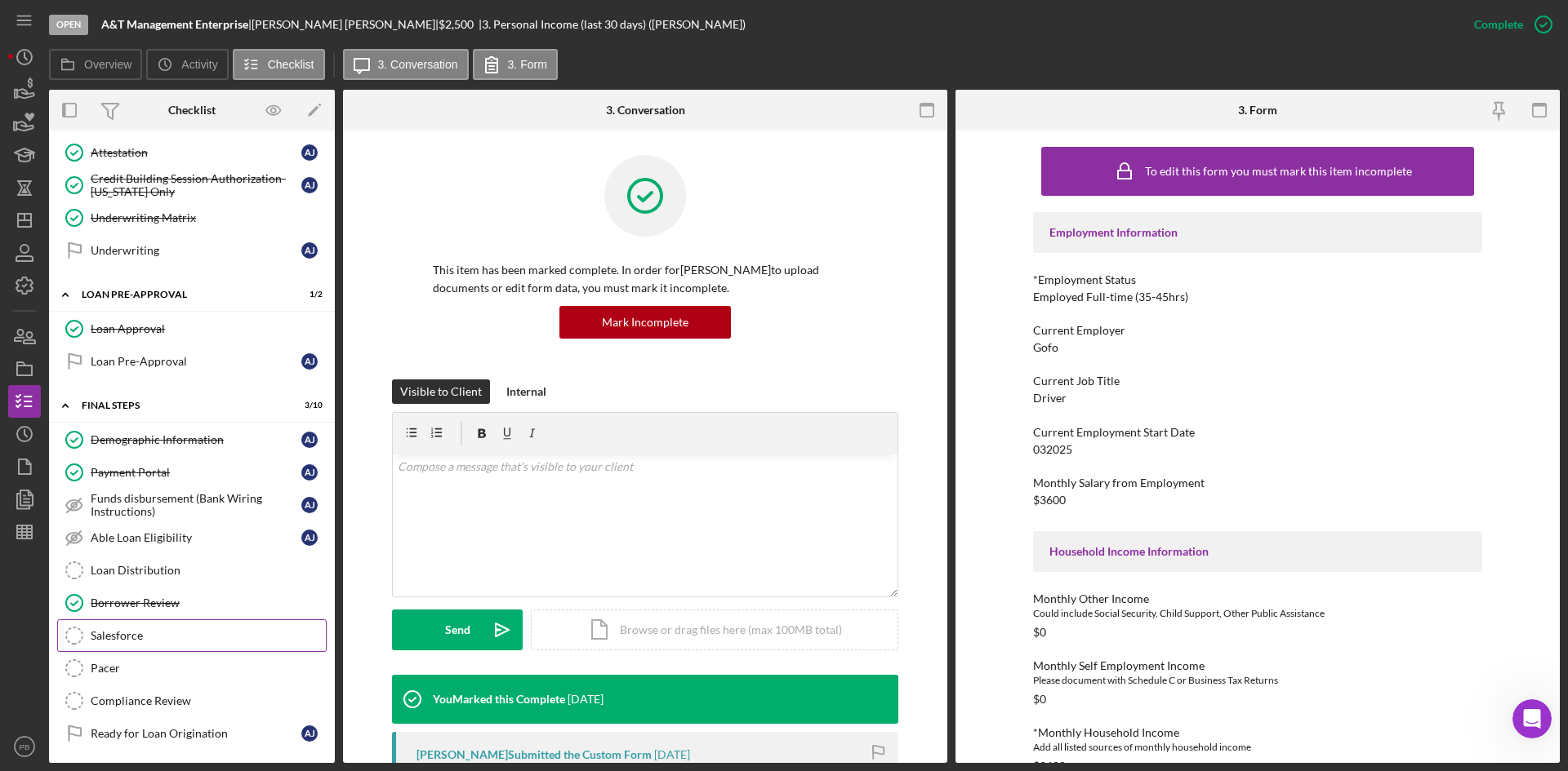
click at [126, 595] on div "Salesforce" at bounding box center [208, 636] width 235 height 13
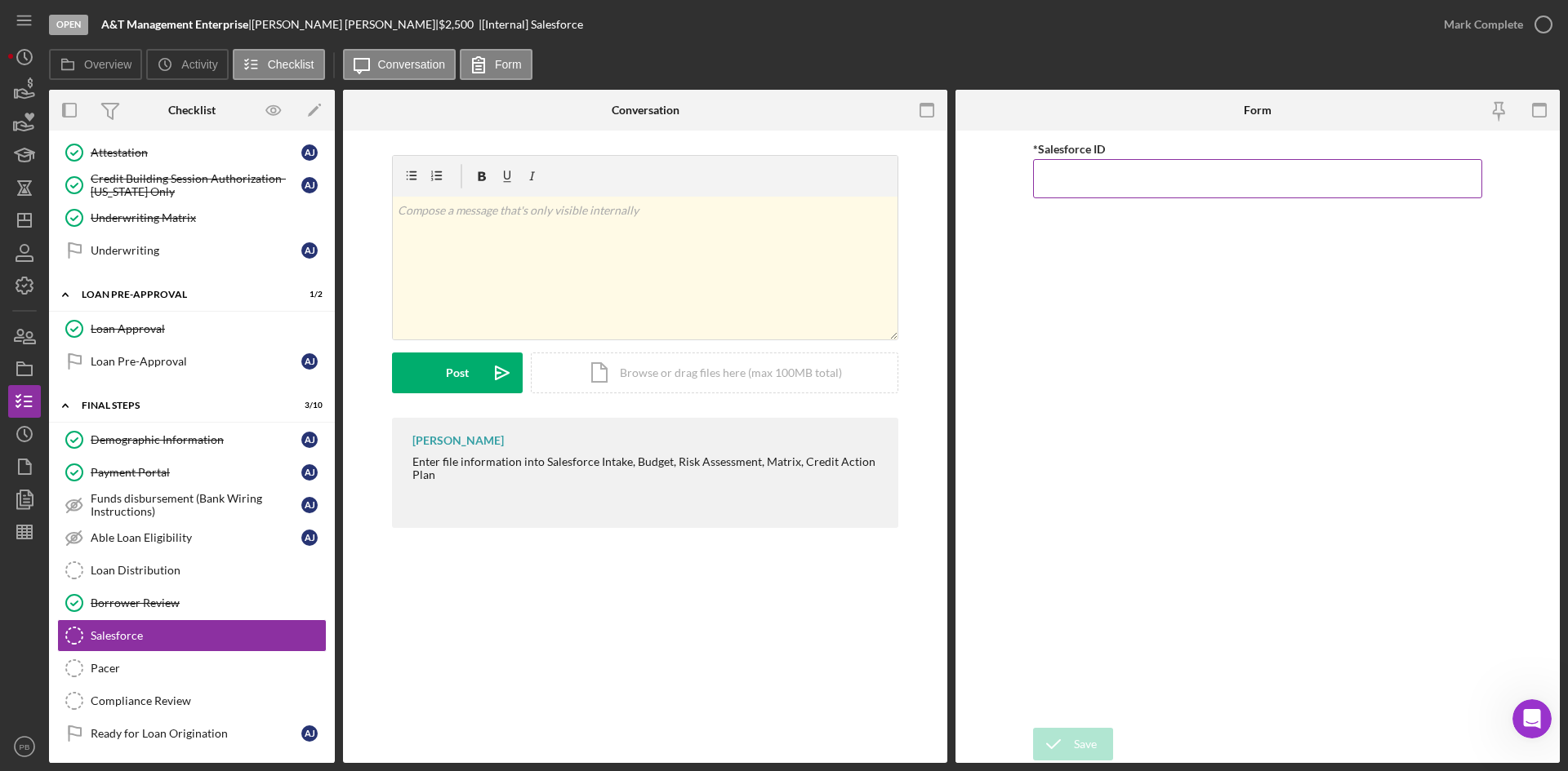
click at [1145, 180] on input "*Salesforce ID" at bounding box center [1258, 179] width 450 height 39
paste input "a0wPC000002LiPtYAK"
type input "a0wPC000002LiPtYAK"
click at [1073, 595] on button "Save" at bounding box center [1074, 744] width 80 height 33
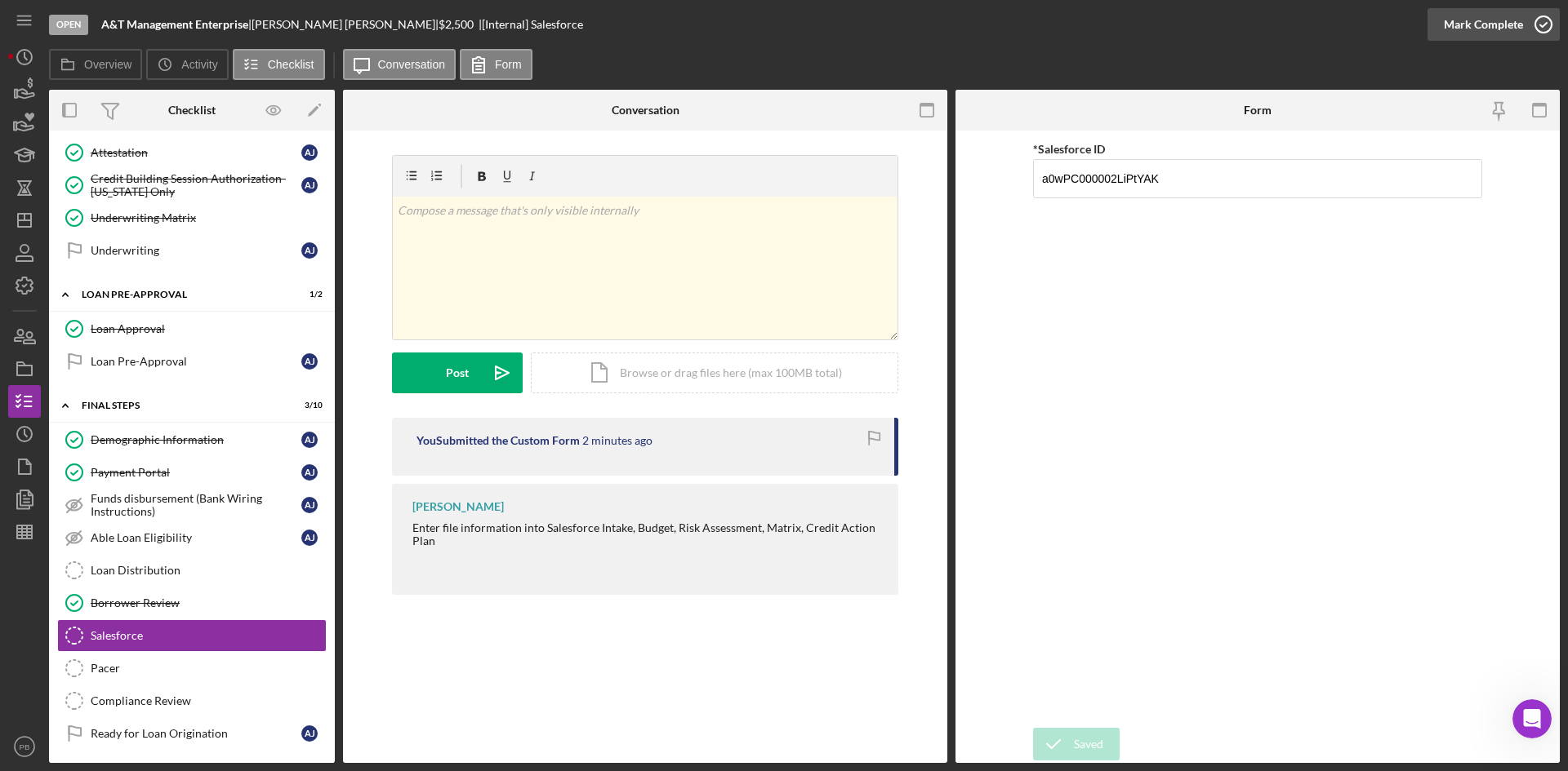
click at [1254, 11] on div "Mark Complete" at bounding box center [1483, 24] width 79 height 33
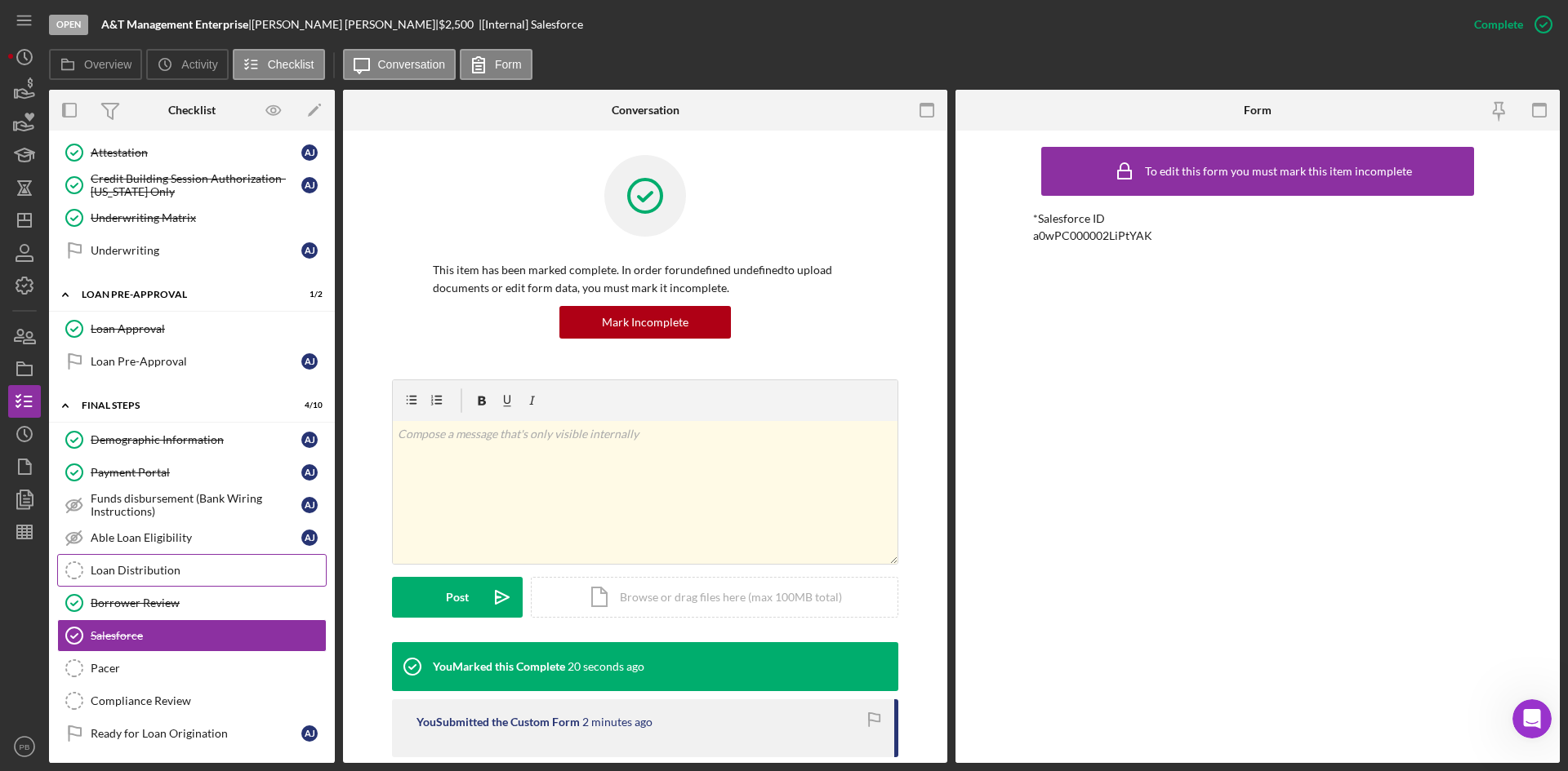
scroll to position [764, 0]
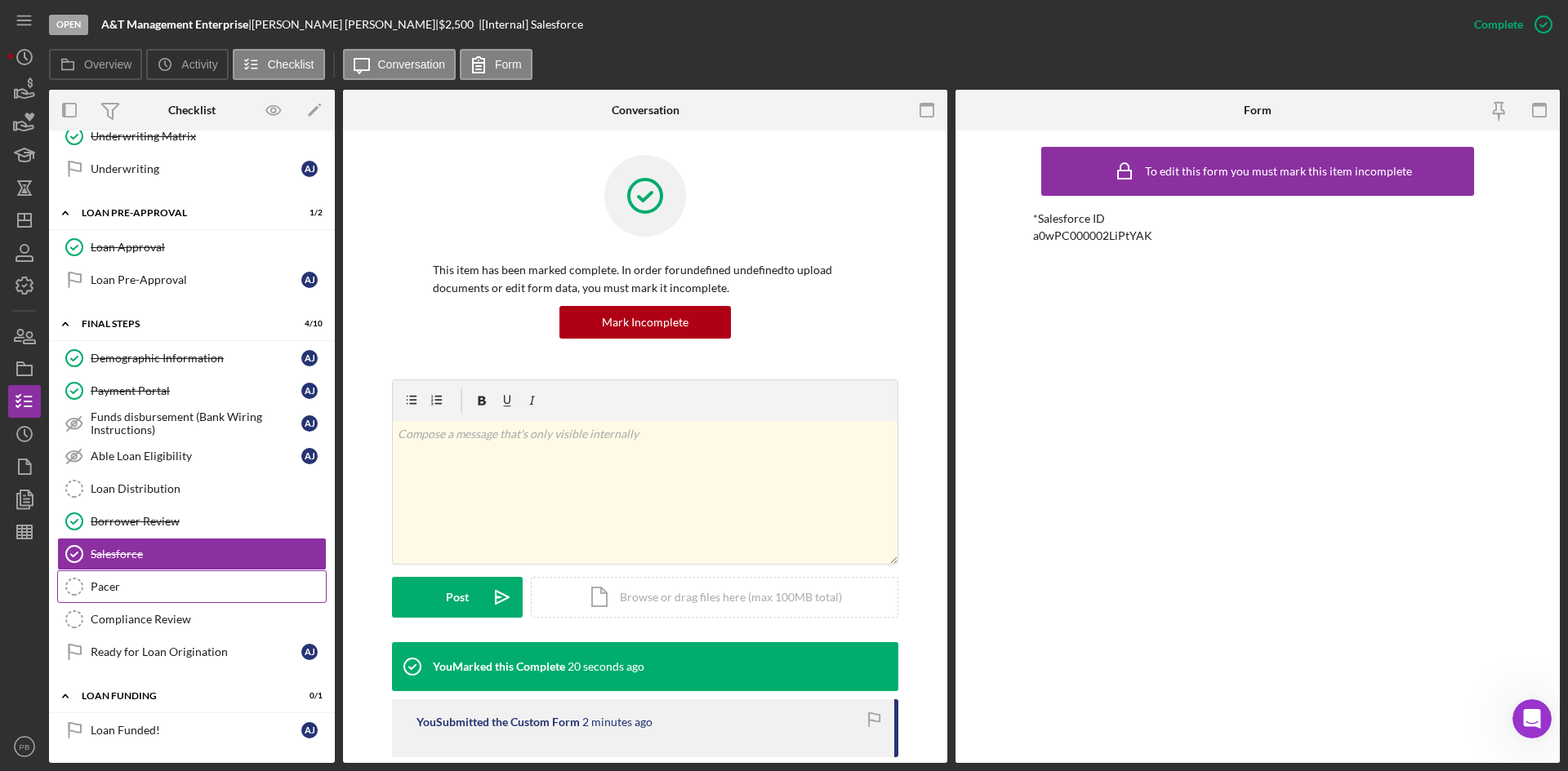
click at [123, 586] on div "Pacer" at bounding box center [208, 587] width 235 height 13
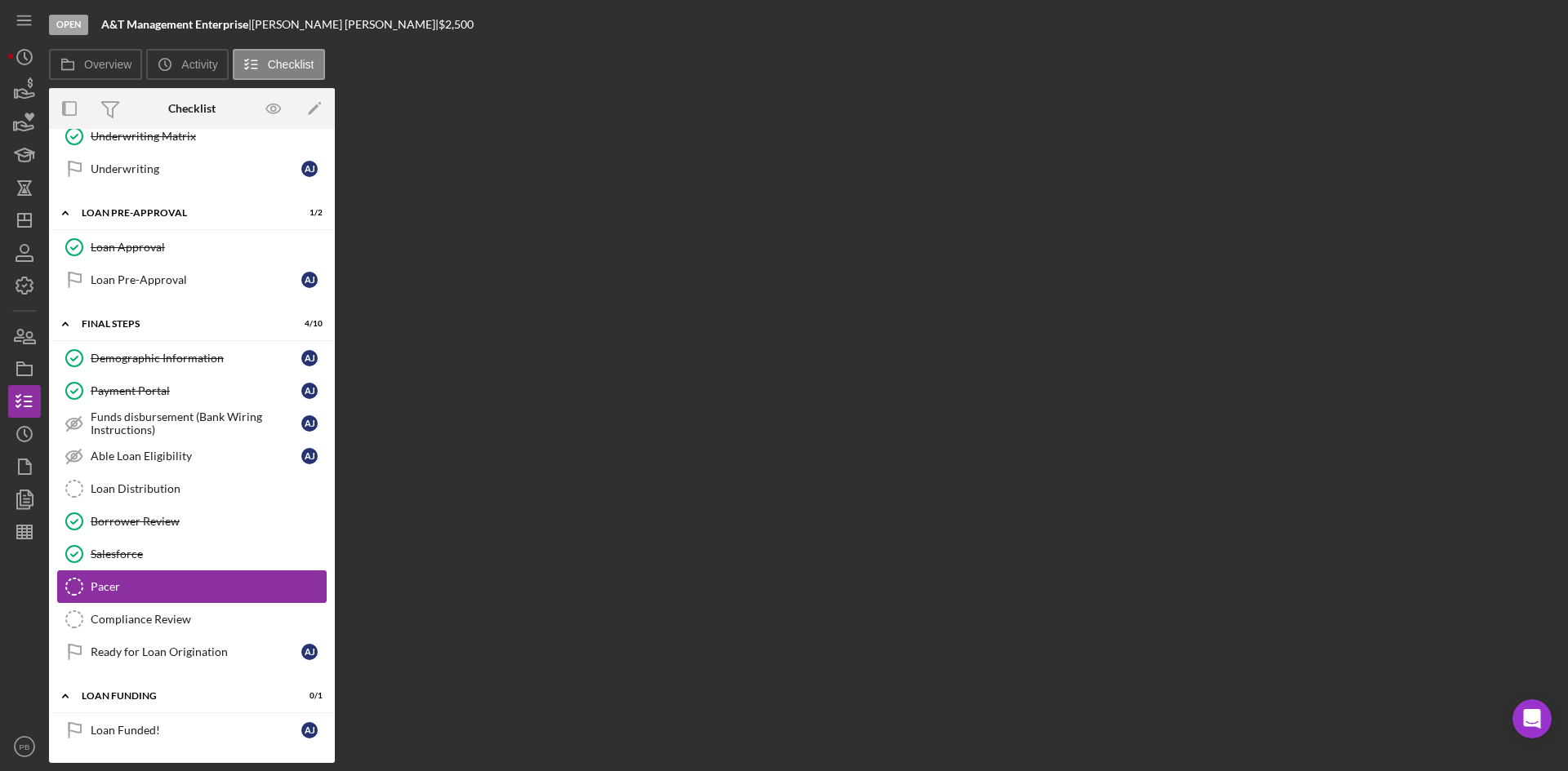
scroll to position [764, 0]
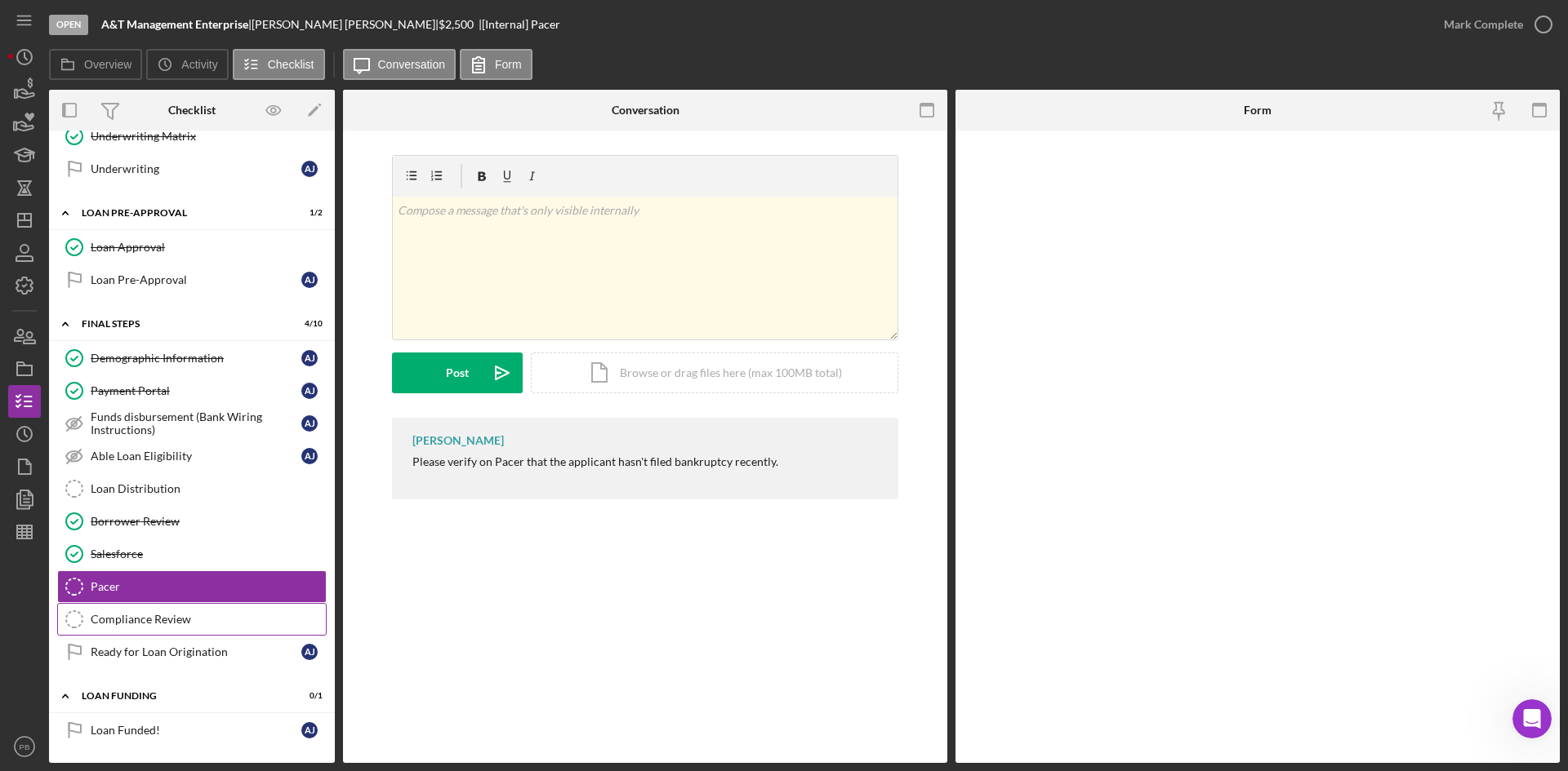
click at [127, 595] on div "Compliance Review" at bounding box center [208, 620] width 235 height 13
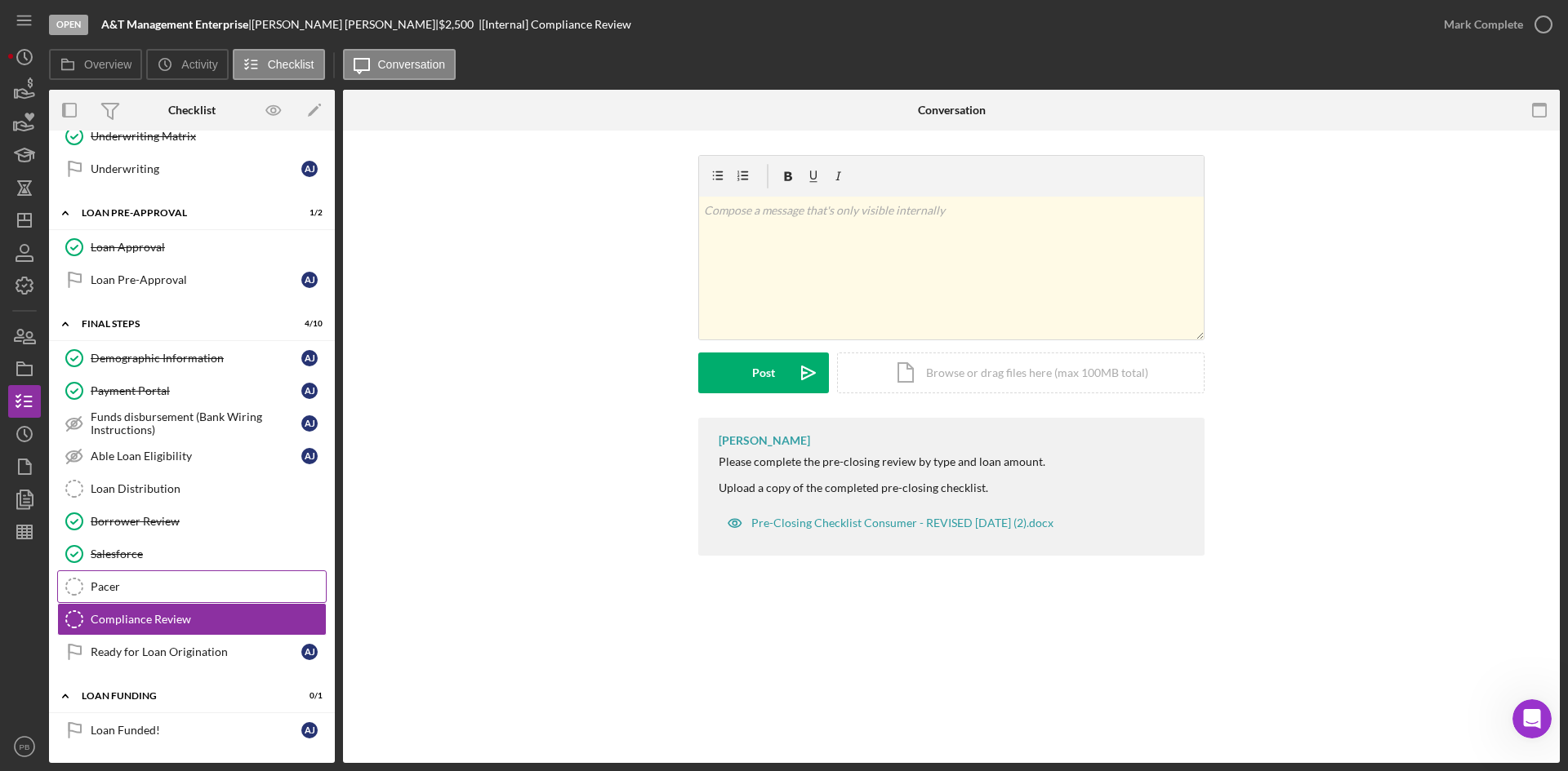
scroll to position [764, 0]
click at [127, 574] on link "Pacer Pacer" at bounding box center [191, 586] width 270 height 33
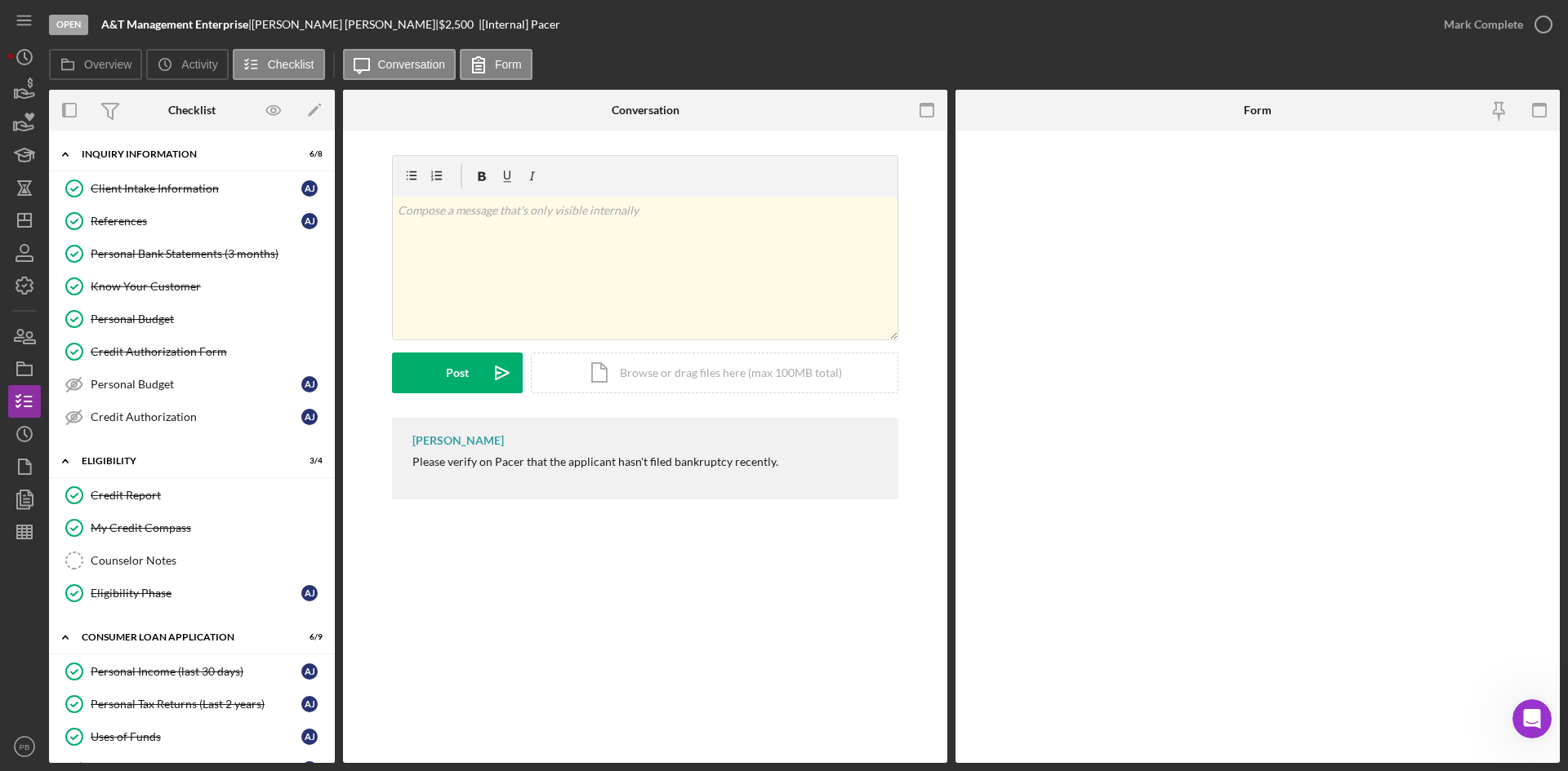
click at [673, 558] on div "Pacer Pacer v Color teal Color pink Remove color Add row above Add row below Ad…" at bounding box center [645, 447] width 604 height 633
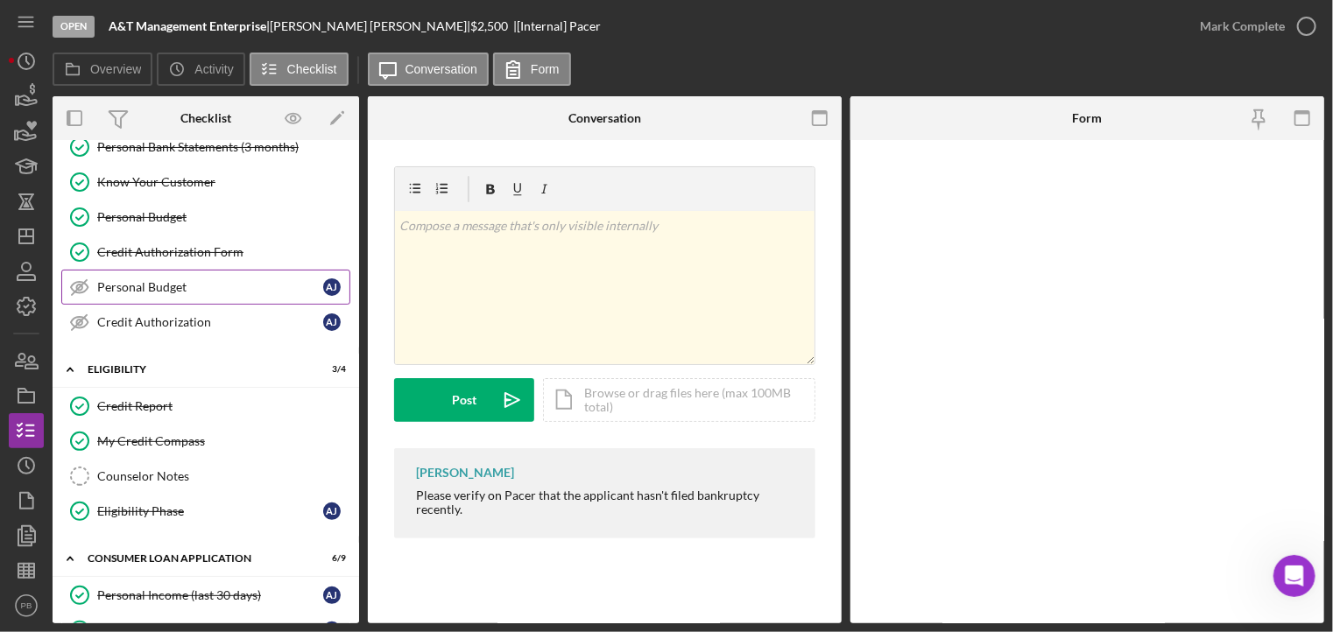
scroll to position [38, 0]
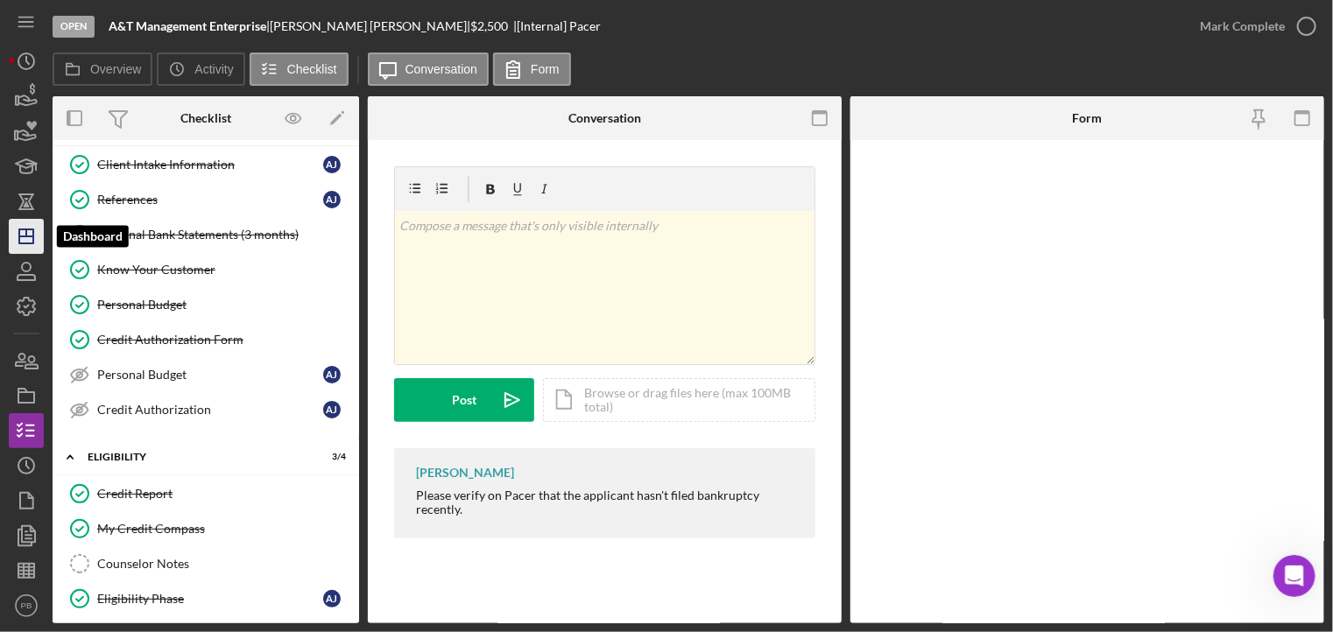
click at [26, 240] on icon "Icon/Dashboard" at bounding box center [26, 237] width 44 height 44
